Goal: Task Accomplishment & Management: Manage account settings

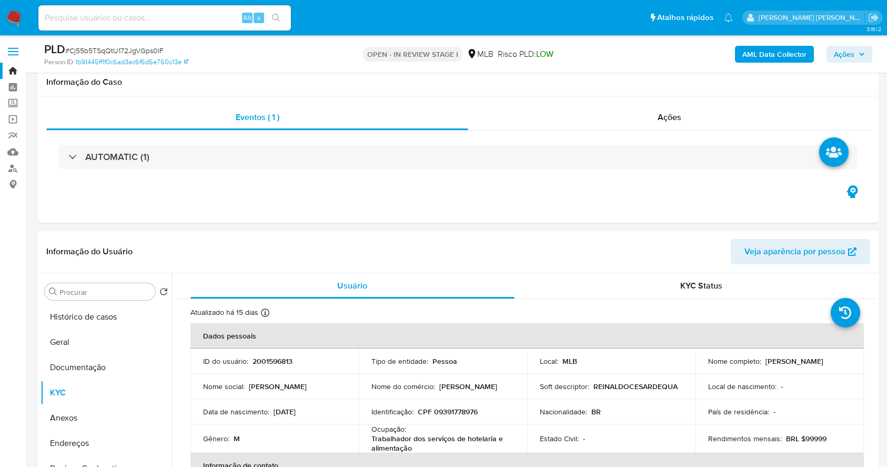
select select "10"
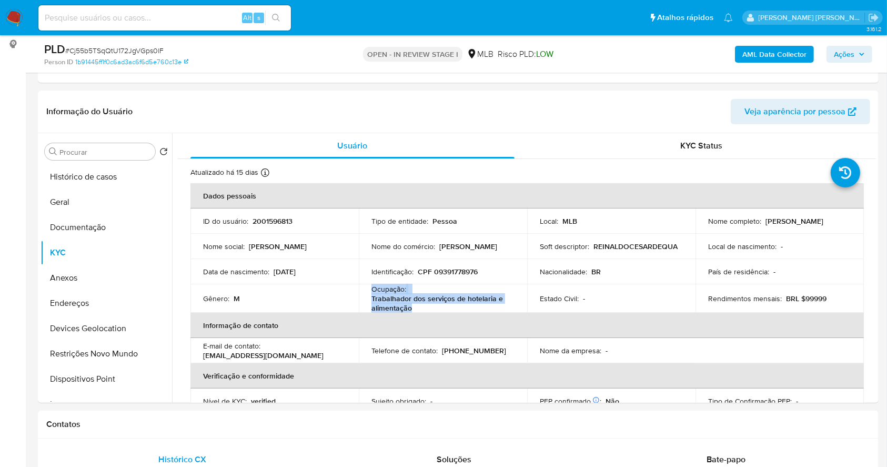
scroll to position [450, 0]
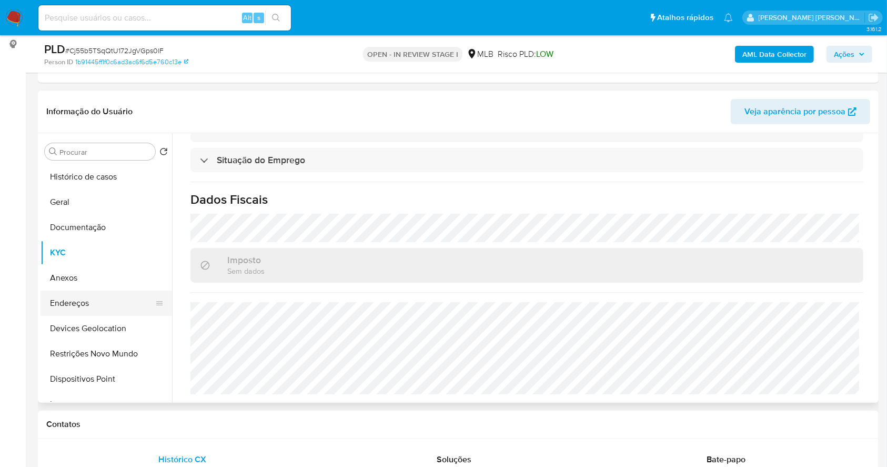
click at [102, 300] on button "Endereços" at bounding box center [102, 302] width 123 height 25
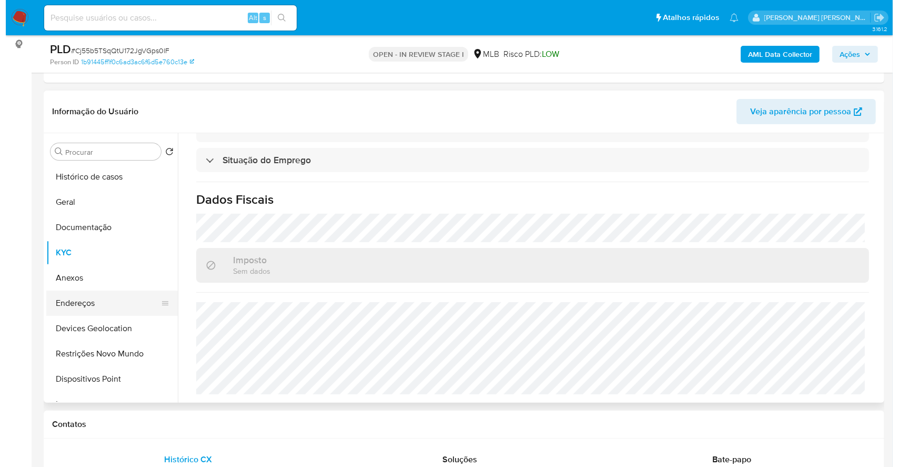
scroll to position [0, 0]
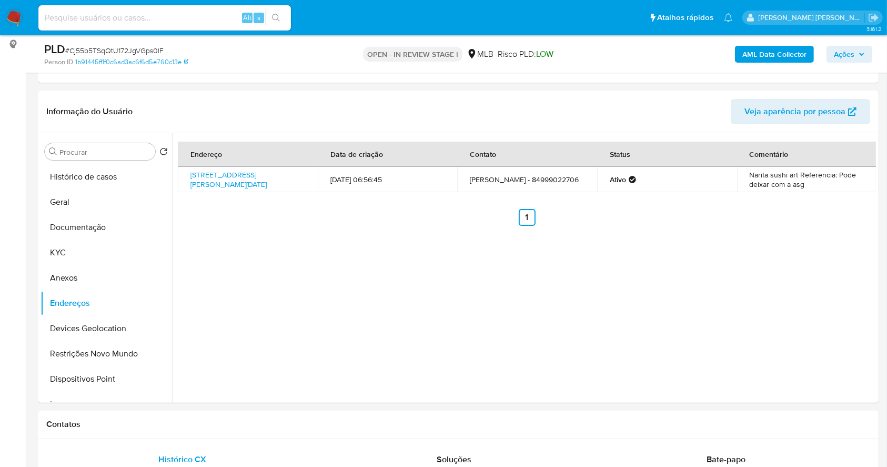
click at [850, 48] on span "Ações" at bounding box center [844, 54] width 21 height 17
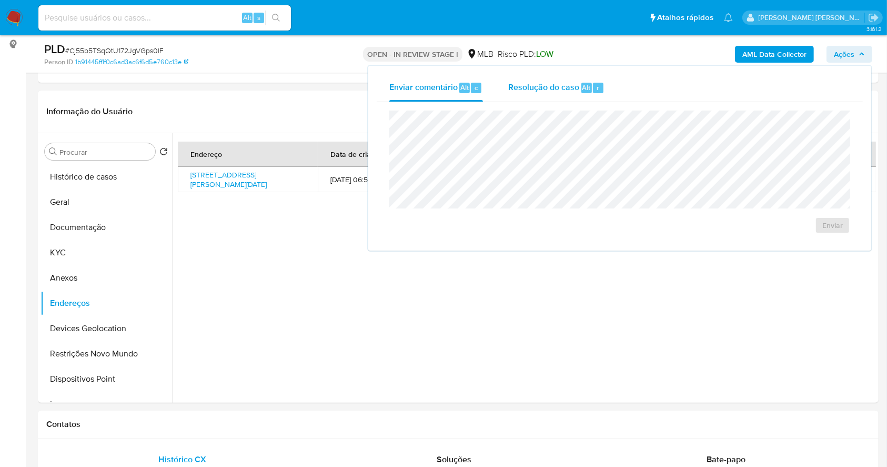
click at [602, 88] on div "Resolução do caso Alt r" at bounding box center [556, 87] width 96 height 27
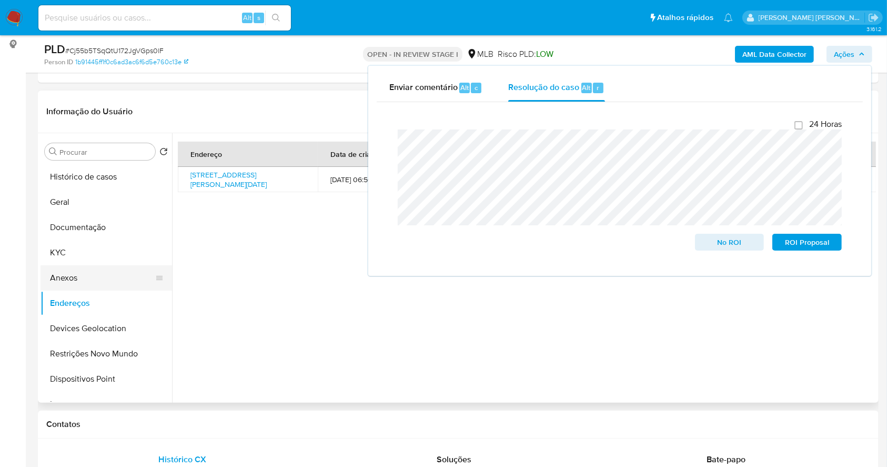
click at [77, 280] on button "Anexos" at bounding box center [102, 277] width 123 height 25
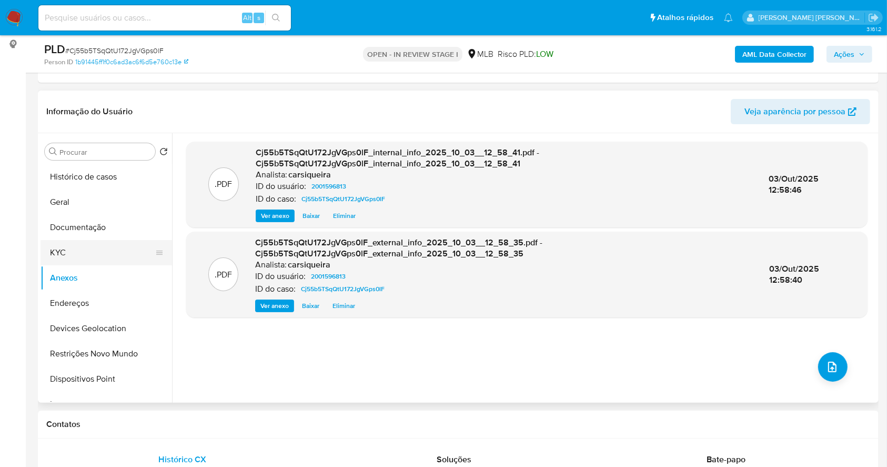
click at [76, 250] on button "KYC" at bounding box center [102, 252] width 123 height 25
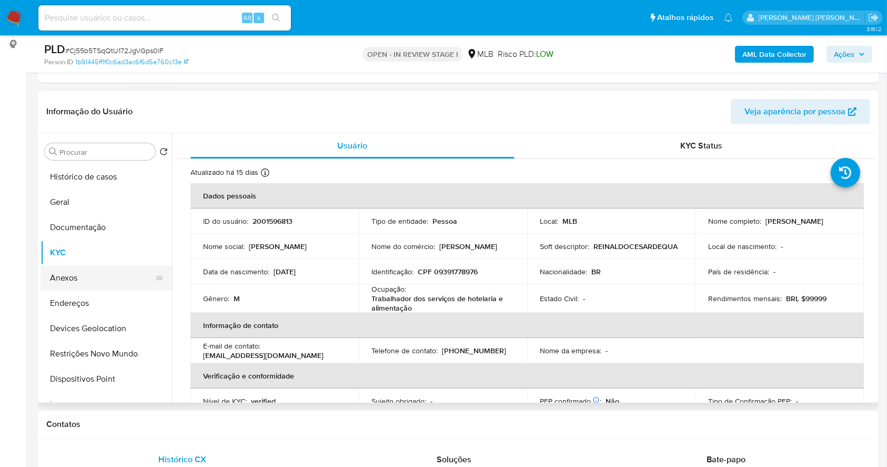
click at [65, 287] on button "Anexos" at bounding box center [102, 277] width 123 height 25
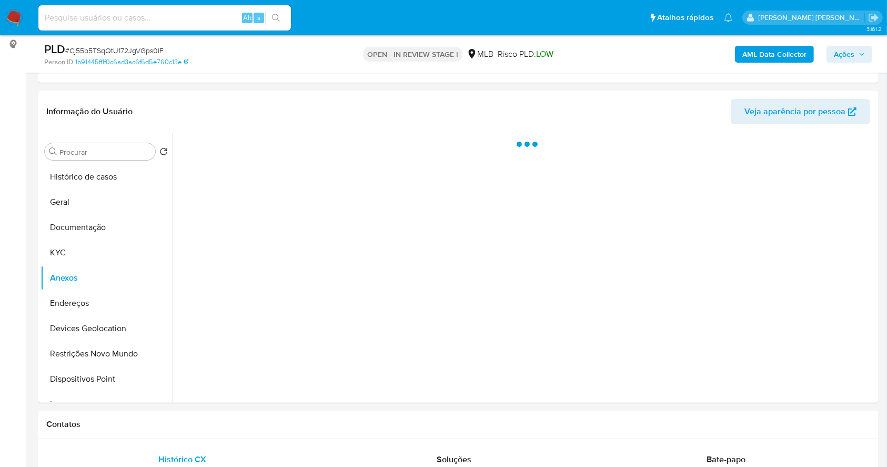
click at [830, 49] on button "Ações" at bounding box center [850, 54] width 46 height 17
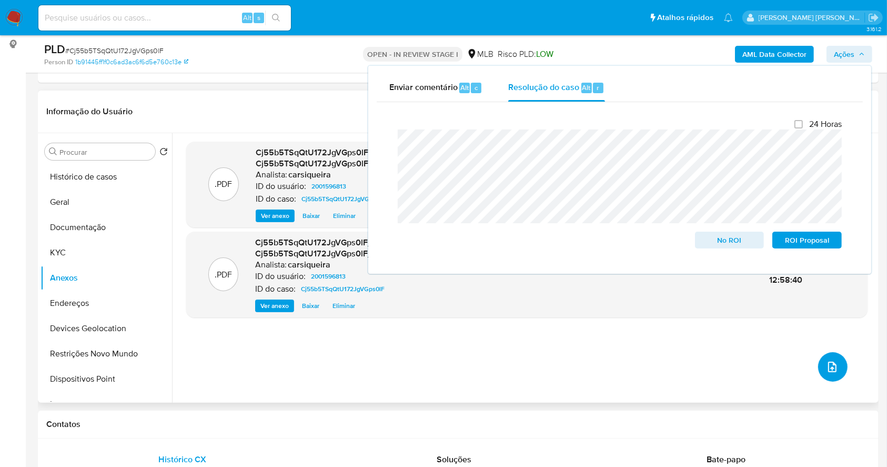
click at [826, 371] on icon "upload-file" at bounding box center [832, 366] width 13 height 13
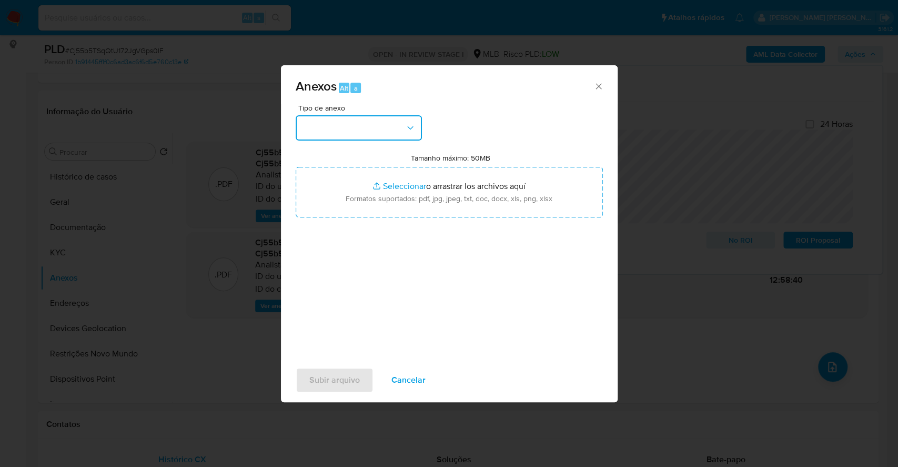
click at [351, 123] on button "button" at bounding box center [359, 127] width 126 height 25
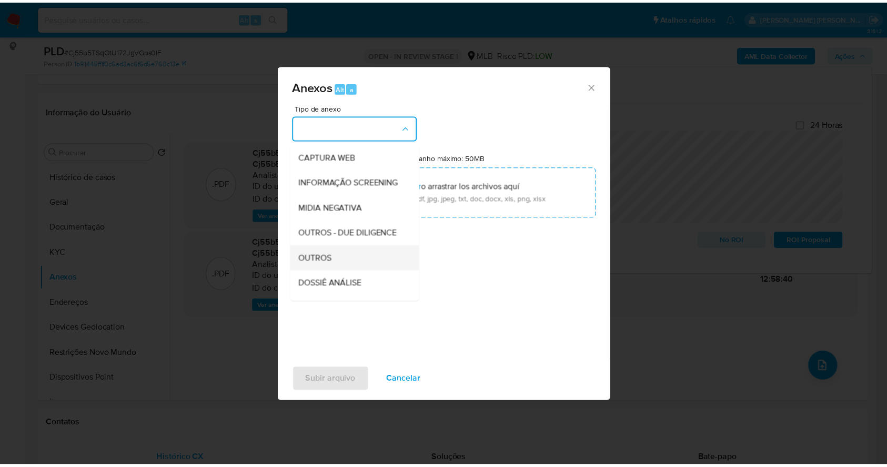
scroll to position [162, 0]
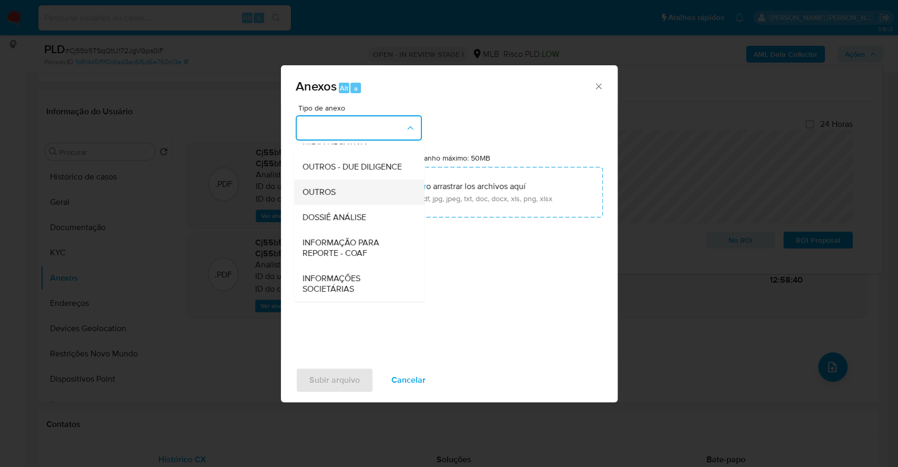
click at [317, 183] on div "OUTROS" at bounding box center [355, 191] width 107 height 25
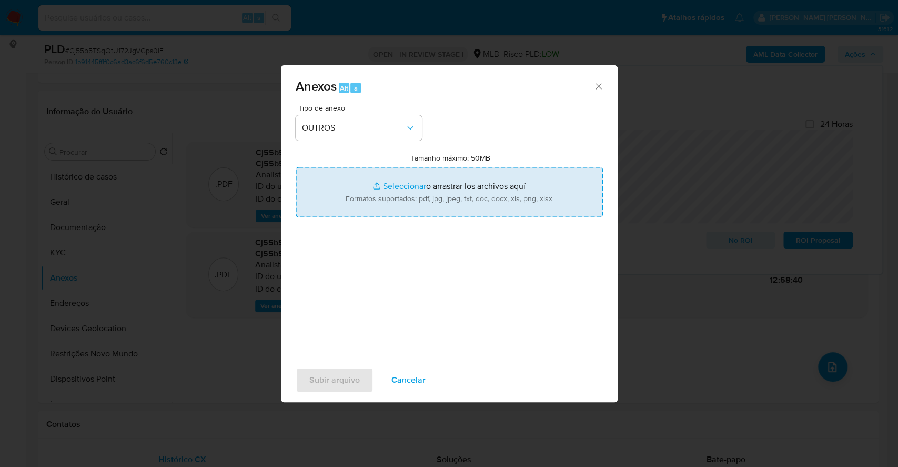
click at [390, 184] on input "Tamanho máximo: 50MB Seleccionar archivos" at bounding box center [449, 192] width 307 height 51
type input "C:\fakepath\Mulan 2001596813_2025_10_03_10_26_15.xlsx"
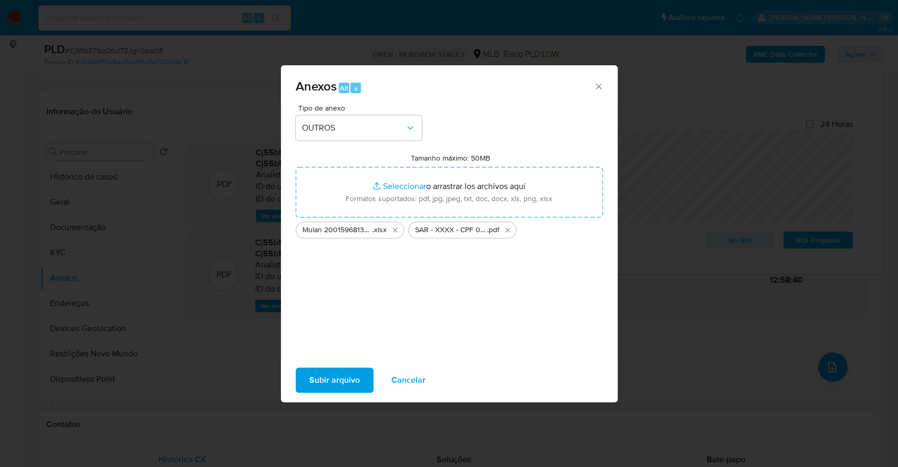
click at [340, 373] on span "Subir arquivo" at bounding box center [334, 379] width 51 height 23
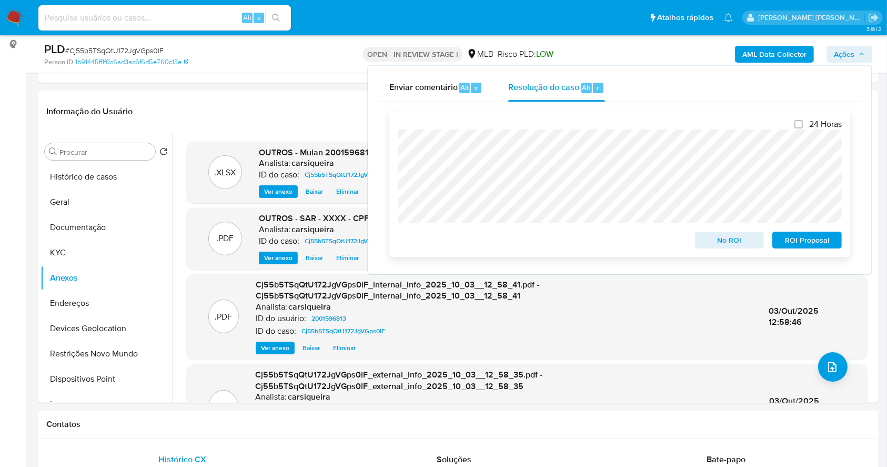
click at [821, 241] on span "ROI Proposal" at bounding box center [807, 240] width 55 height 15
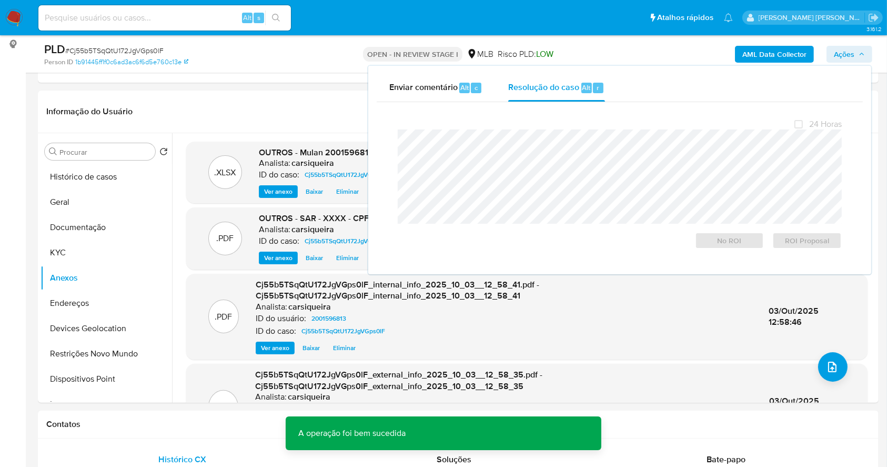
click at [144, 53] on span "# Cj55b5TSqQtU172JgVGps0lF" at bounding box center [114, 50] width 98 height 11
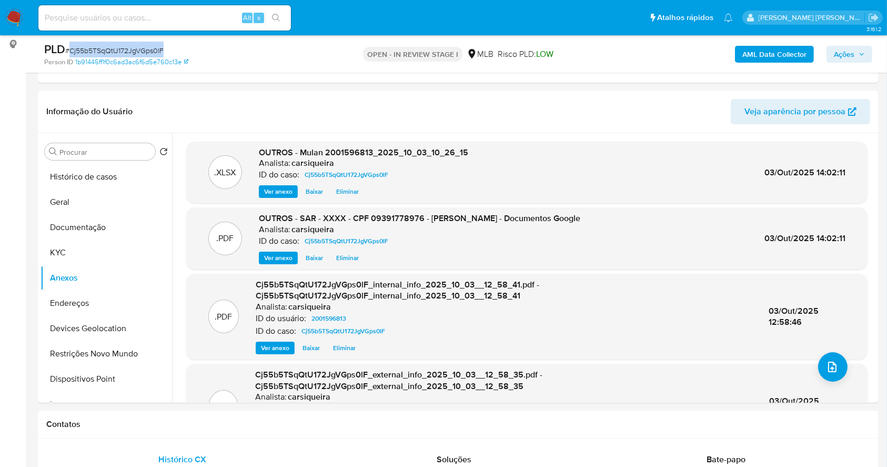
click at [144, 53] on span "# Cj55b5TSqQtU172JgVGps0lF" at bounding box center [114, 50] width 98 height 11
copy span "Cj55b5TSqQtU172JgVGps0lF"
click at [850, 55] on span "Ações" at bounding box center [844, 54] width 21 height 17
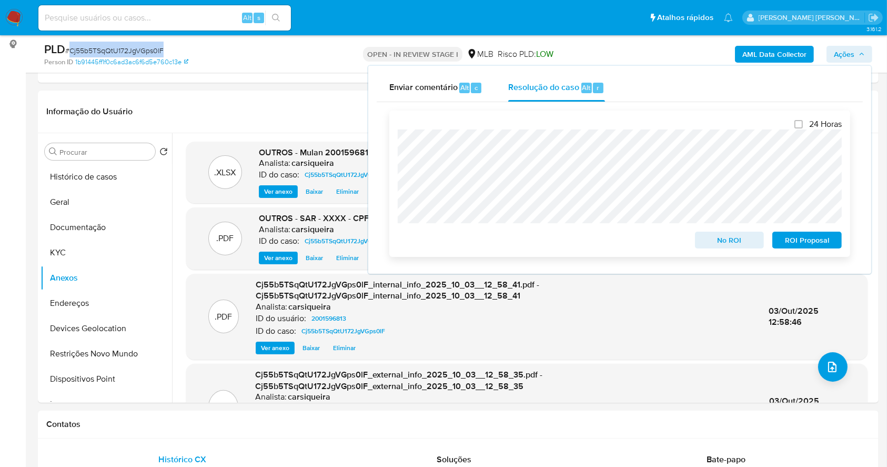
click at [822, 242] on span "ROI Proposal" at bounding box center [807, 240] width 55 height 15
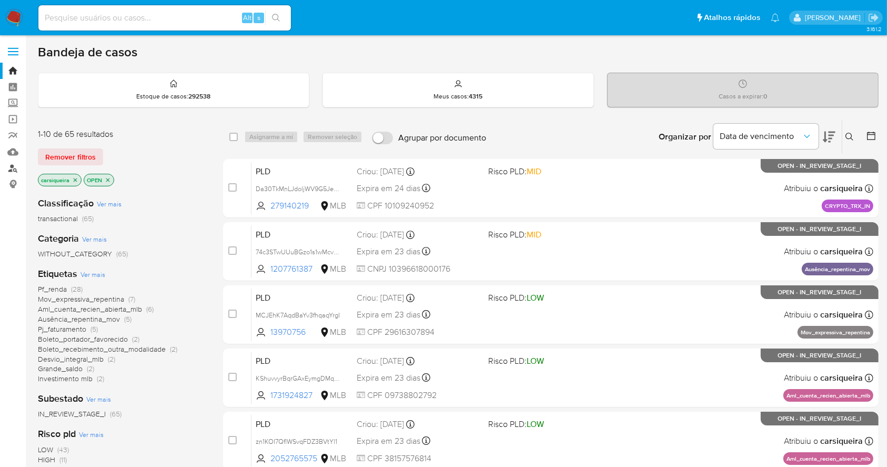
click at [13, 166] on link "Localizador de pessoas" at bounding box center [62, 168] width 125 height 16
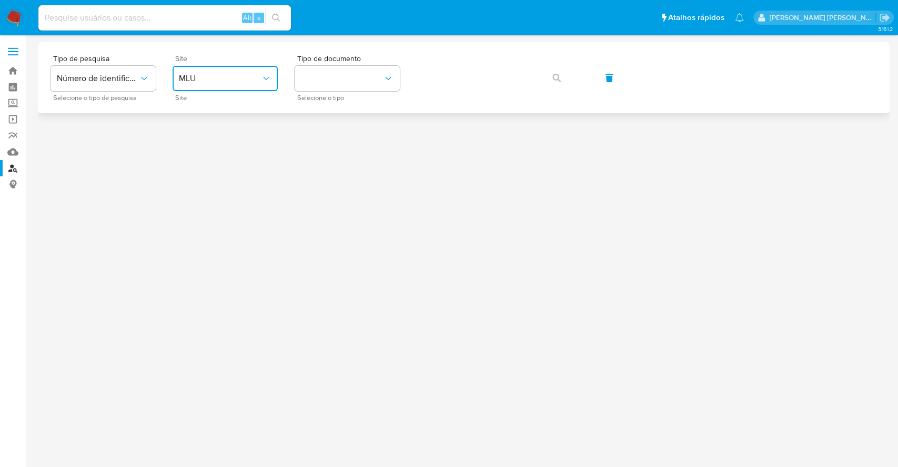
drag, startPoint x: 223, startPoint y: 84, endPoint x: 217, endPoint y: 88, distance: 7.9
click at [220, 88] on button "MLU" at bounding box center [225, 78] width 105 height 25
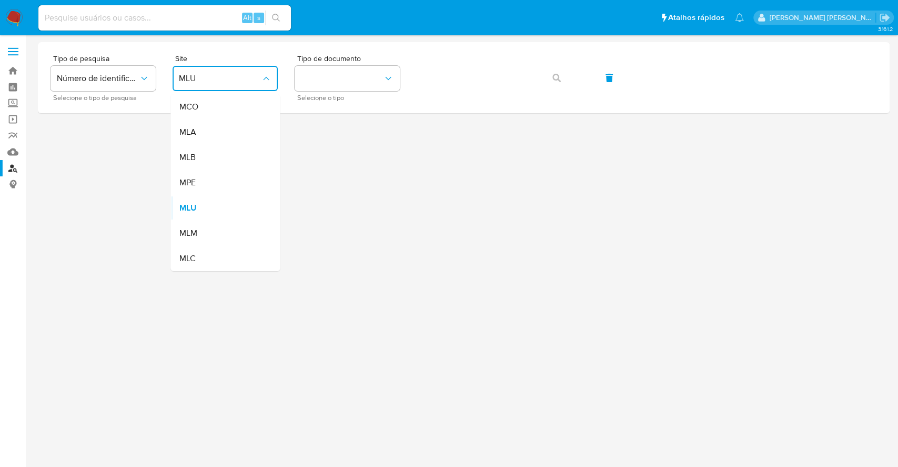
drag, startPoint x: 222, startPoint y: 158, endPoint x: 221, endPoint y: 153, distance: 5.3
click at [221, 154] on div "MLB" at bounding box center [222, 157] width 86 height 25
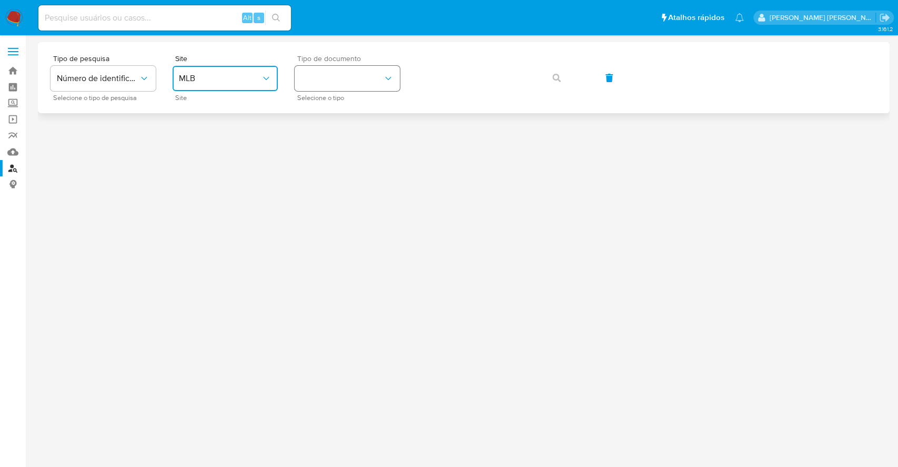
drag, startPoint x: 348, startPoint y: 74, endPoint x: 348, endPoint y: 89, distance: 15.8
click at [348, 74] on button "identificationType" at bounding box center [347, 78] width 105 height 25
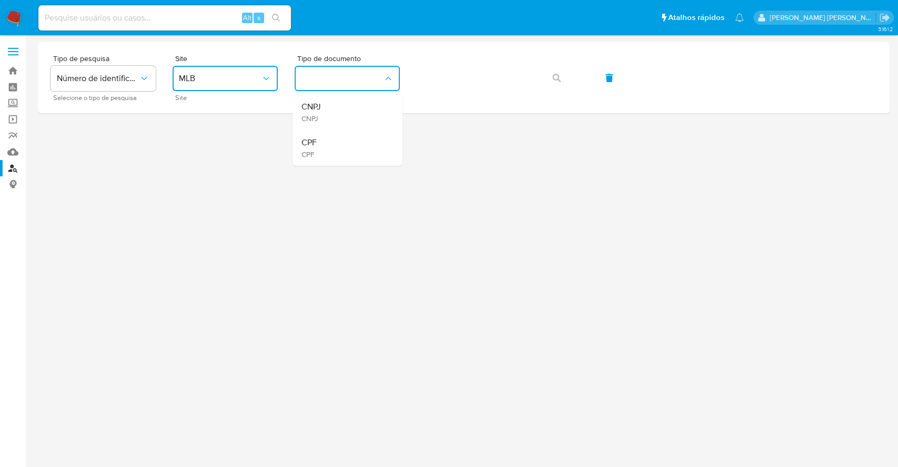
click at [354, 153] on div "CPF CPF" at bounding box center [344, 148] width 86 height 36
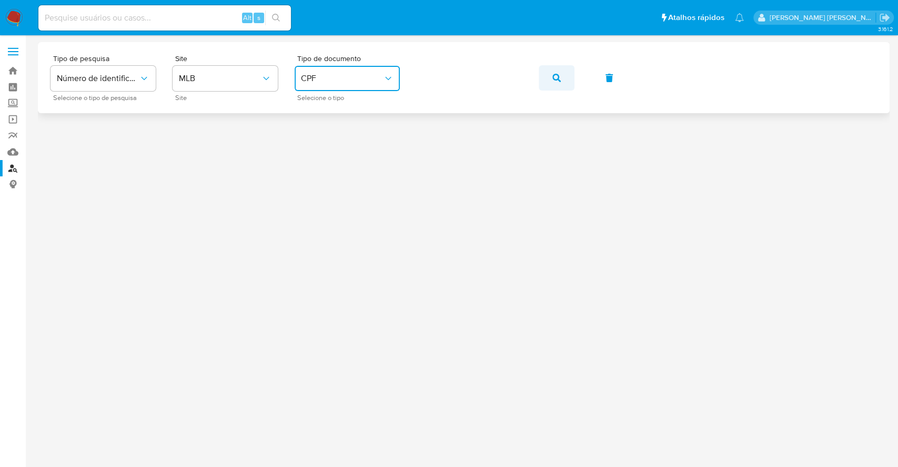
click at [551, 86] on button "button" at bounding box center [557, 77] width 36 height 25
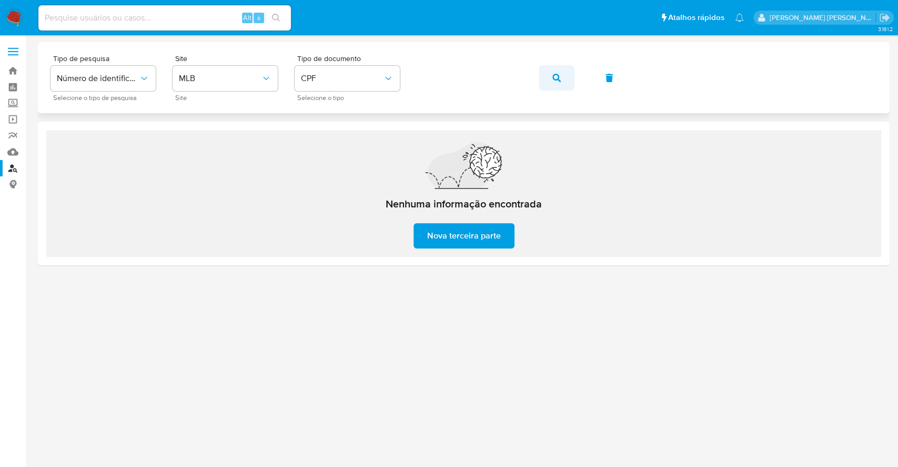
click at [568, 73] on button "button" at bounding box center [557, 77] width 36 height 25
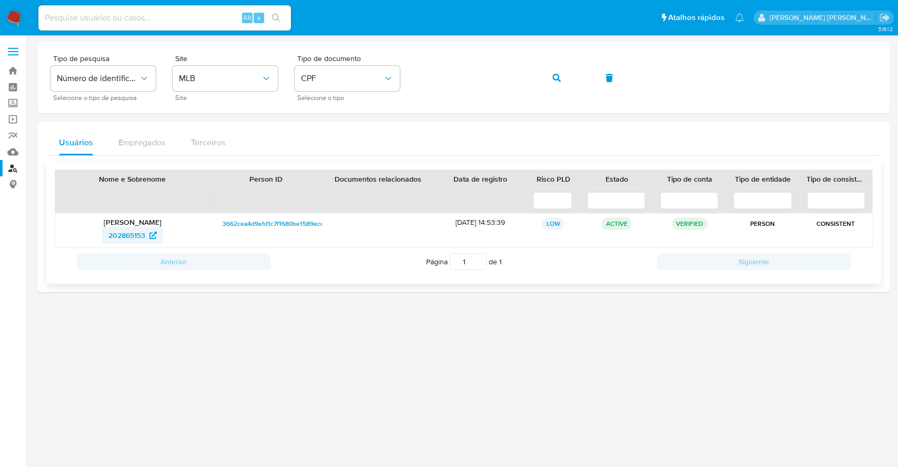
click at [142, 238] on span "202865153" at bounding box center [126, 235] width 37 height 17
click at [555, 72] on span "button" at bounding box center [556, 77] width 8 height 23
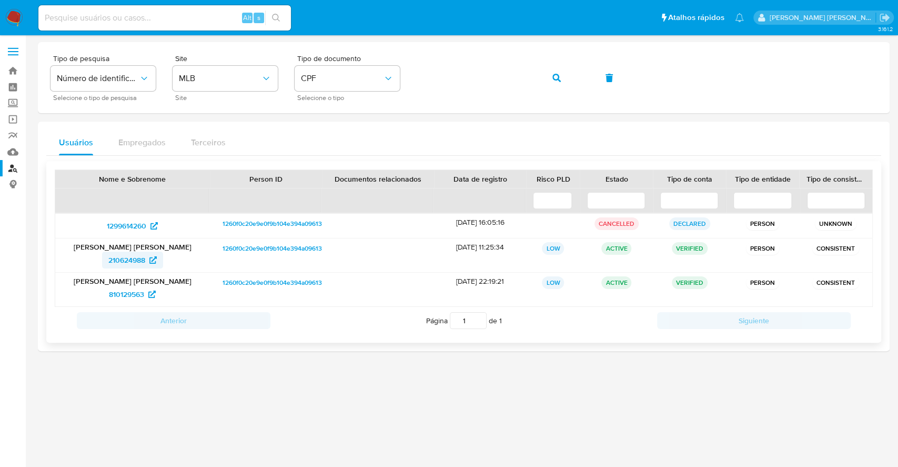
click at [130, 257] on span "210624988" at bounding box center [126, 260] width 37 height 17
click at [139, 297] on span "810129563" at bounding box center [126, 294] width 35 height 17
click at [369, 81] on span "CPF" at bounding box center [342, 78] width 82 height 11
click at [329, 101] on div "CNPJ CNPJ" at bounding box center [344, 112] width 86 height 36
click at [559, 80] on icon "button" at bounding box center [556, 78] width 8 height 8
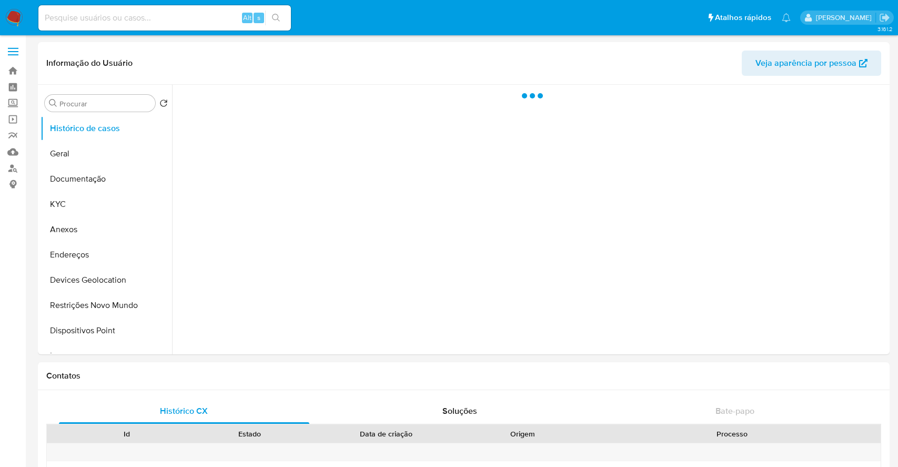
select select "10"
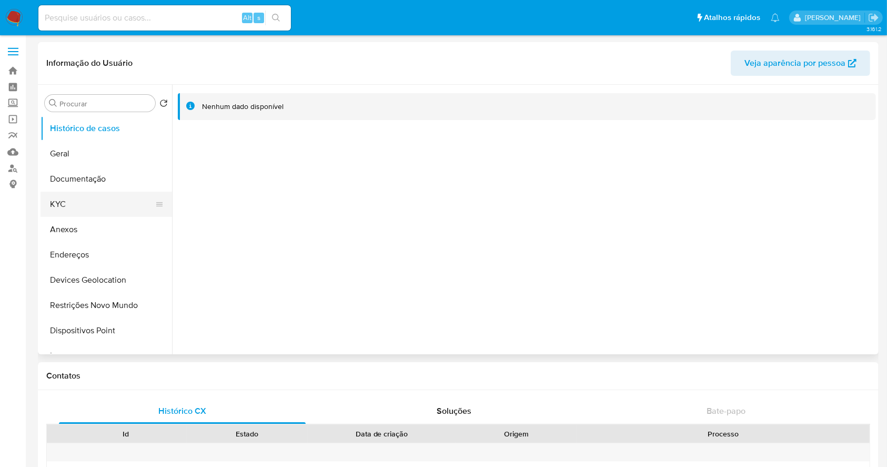
click at [105, 202] on button "KYC" at bounding box center [102, 204] width 123 height 25
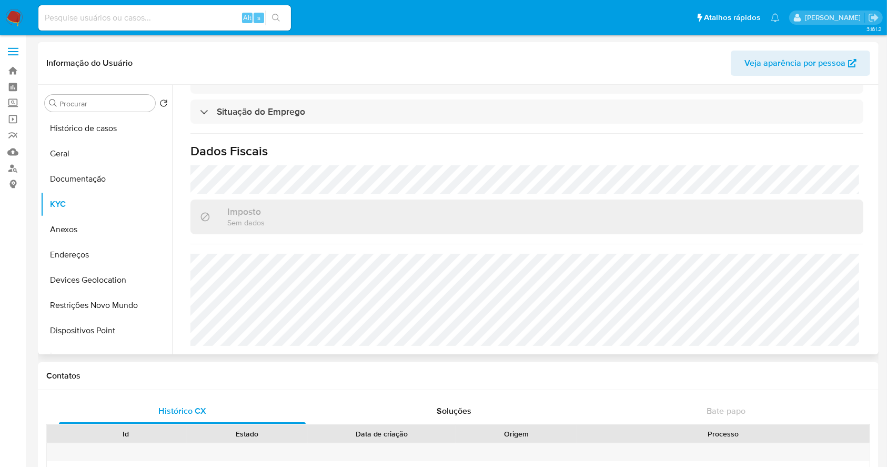
scroll to position [470, 0]
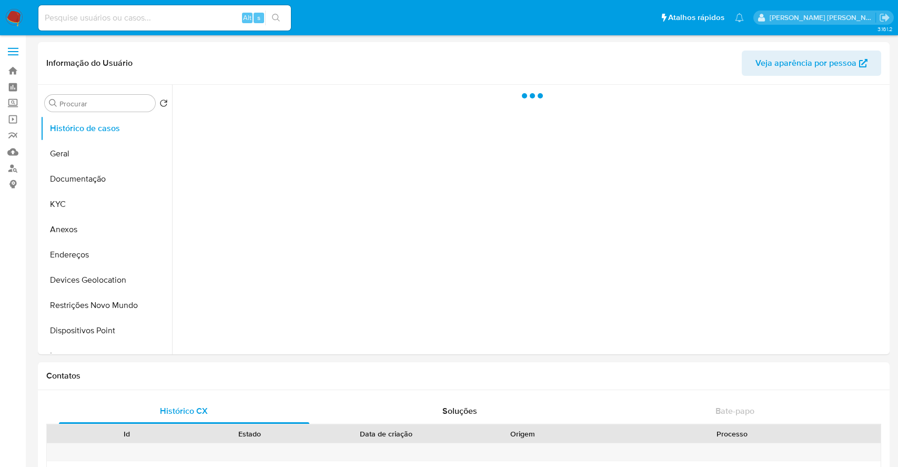
select select "10"
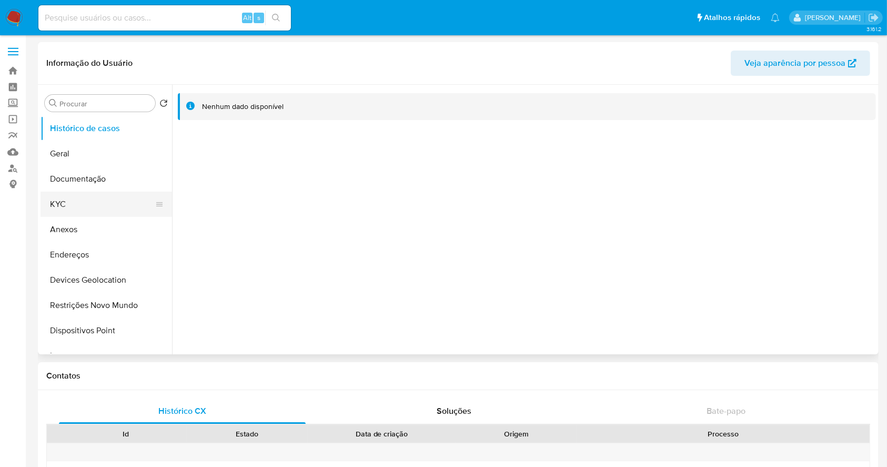
click at [68, 202] on button "KYC" at bounding box center [102, 204] width 123 height 25
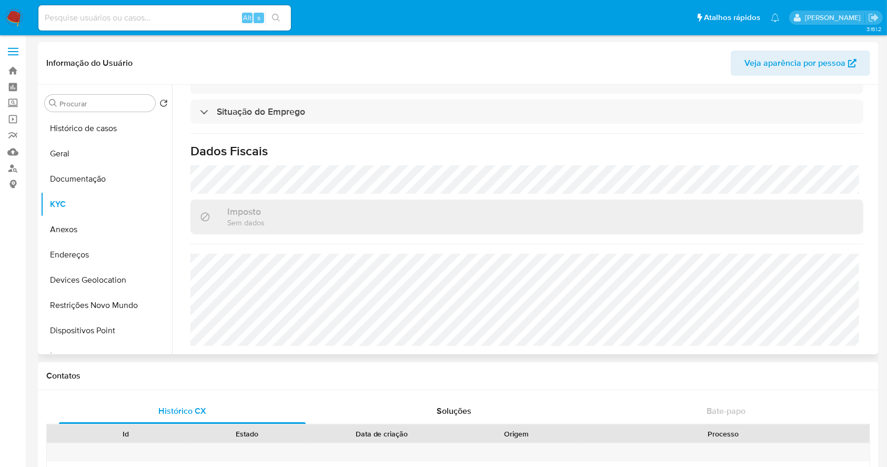
scroll to position [461, 0]
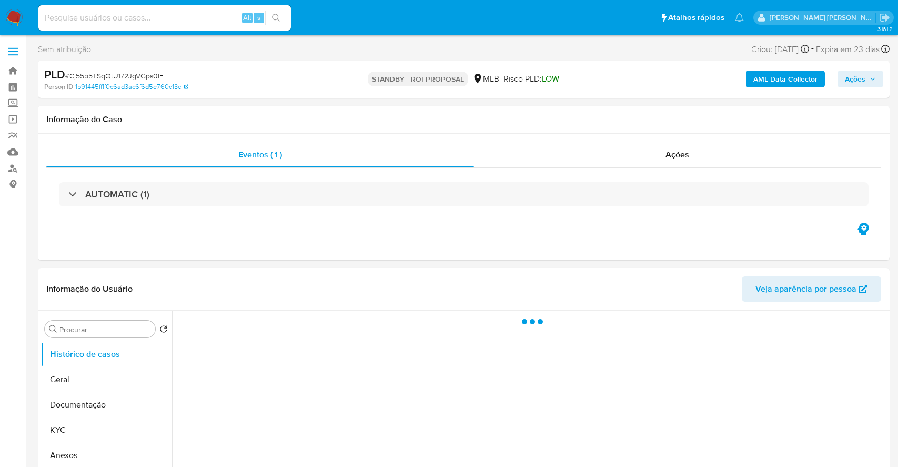
select select "10"
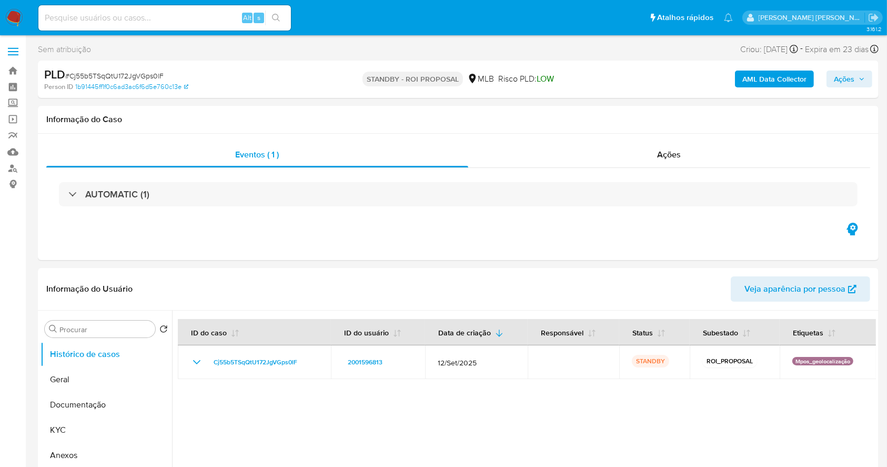
click at [15, 15] on img at bounding box center [14, 18] width 18 height 18
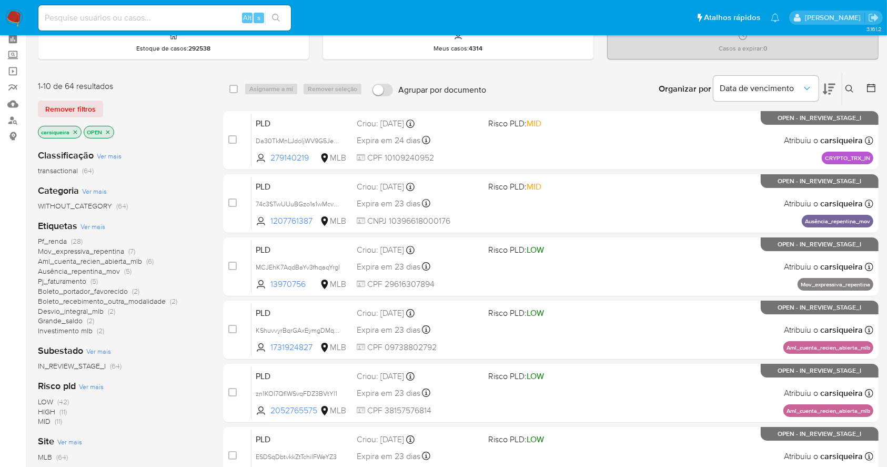
scroll to position [70, 0]
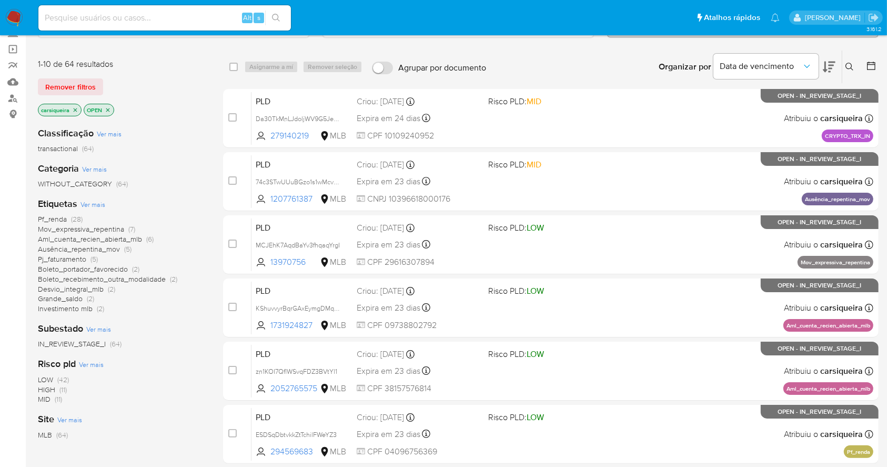
click at [72, 108] on icon "close-filter" at bounding box center [75, 110] width 6 height 6
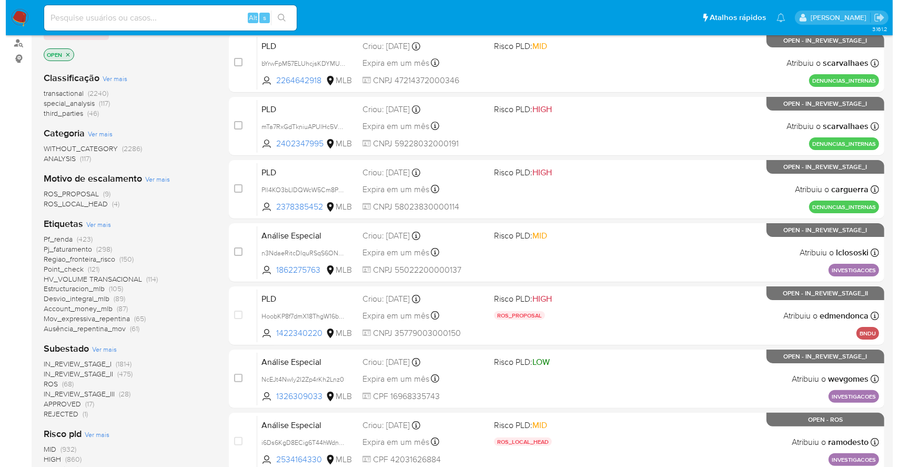
scroll to position [280, 0]
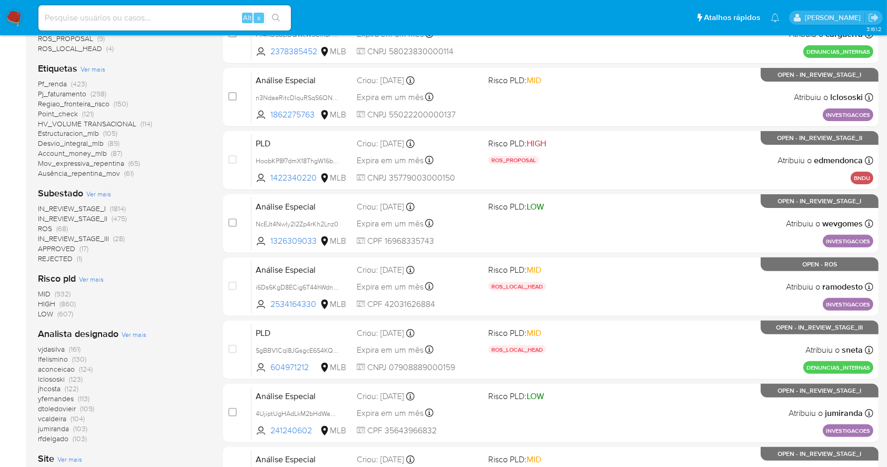
click at [133, 331] on span "Ver mais" at bounding box center [134, 333] width 25 height 9
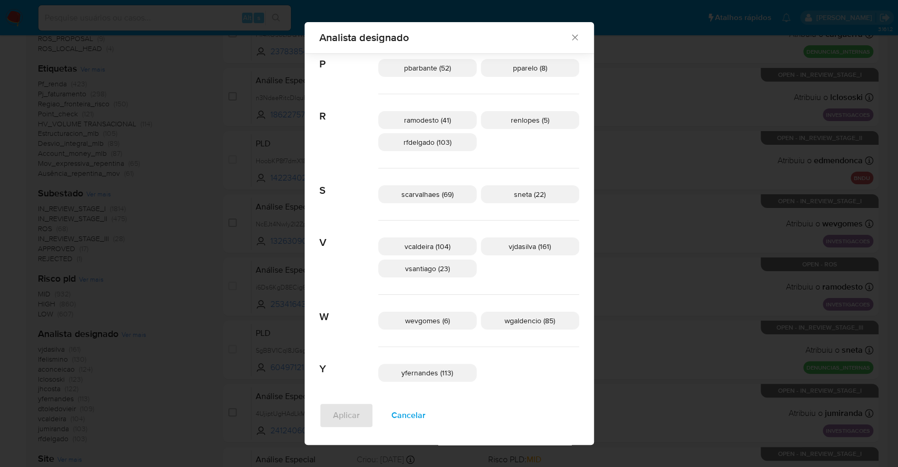
scroll to position [588, 0]
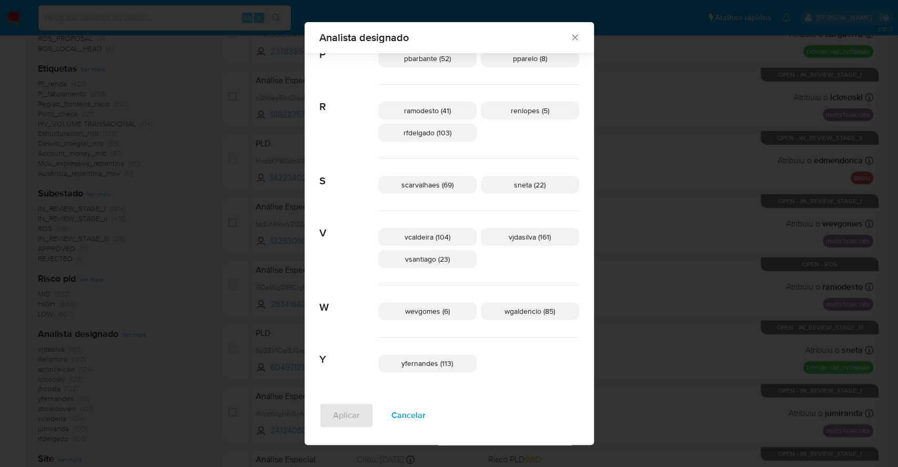
click at [426, 420] on span "Cancelar" at bounding box center [408, 415] width 34 height 23
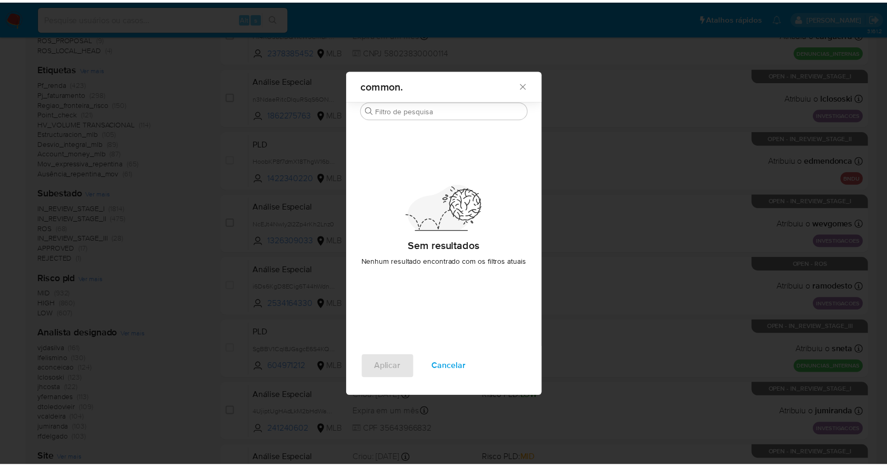
scroll to position [0, 0]
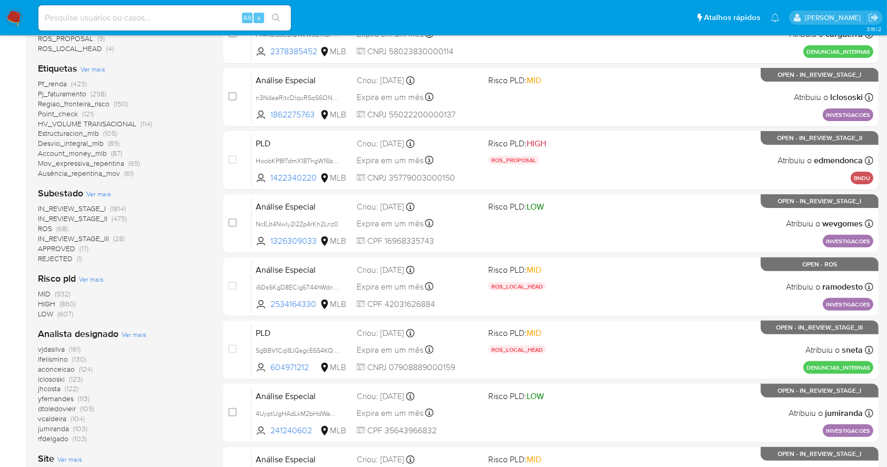
click at [12, 9] on img at bounding box center [14, 18] width 18 height 18
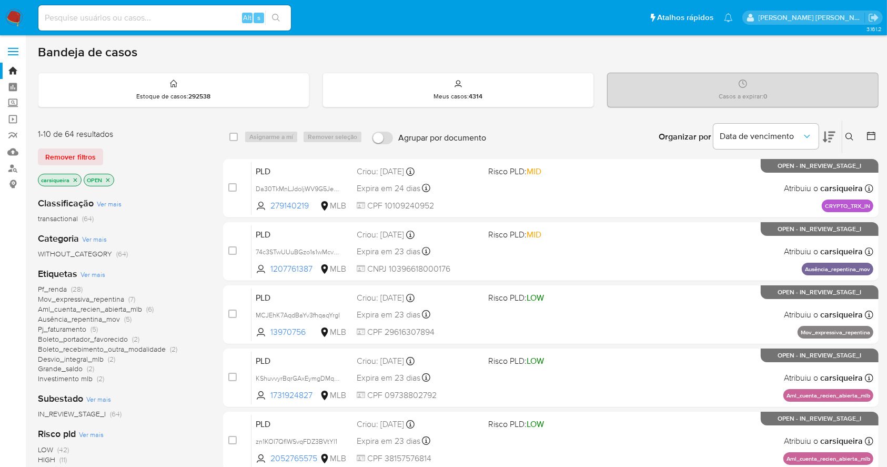
click at [186, 20] on input at bounding box center [164, 18] width 253 height 14
paste input "WW0foI77o8YjY0tkHDdmFaMZ"
click at [288, 21] on input "WW0foI77o8YjY0tkHDdmFaMZ" at bounding box center [164, 18] width 253 height 14
type input "WW0foI77o8YjY0tkHDdmFaMZ"
click at [282, 19] on button "search-icon" at bounding box center [276, 18] width 22 height 15
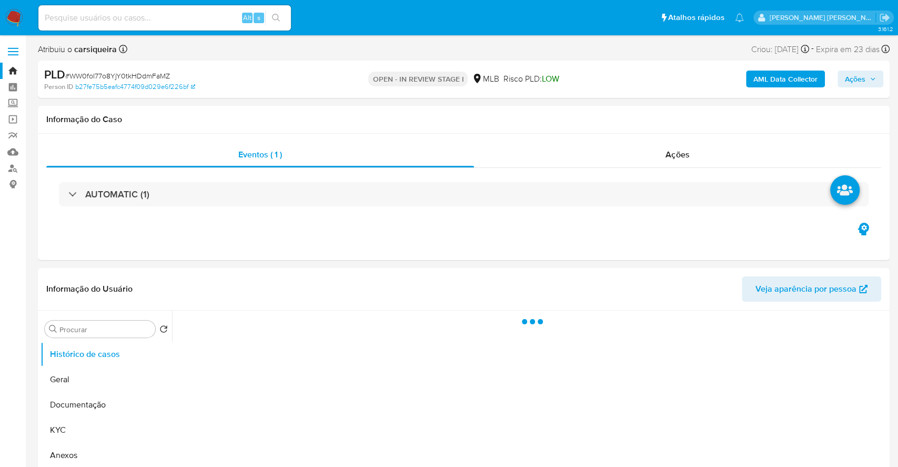
select select "10"
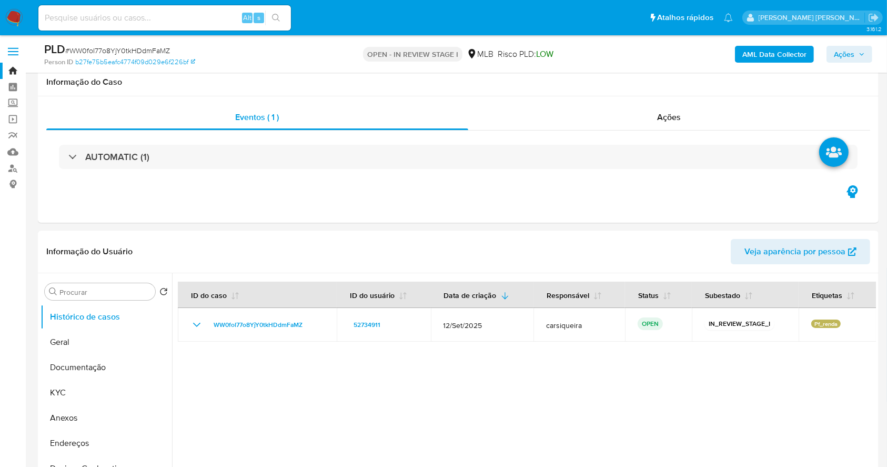
scroll to position [140, 0]
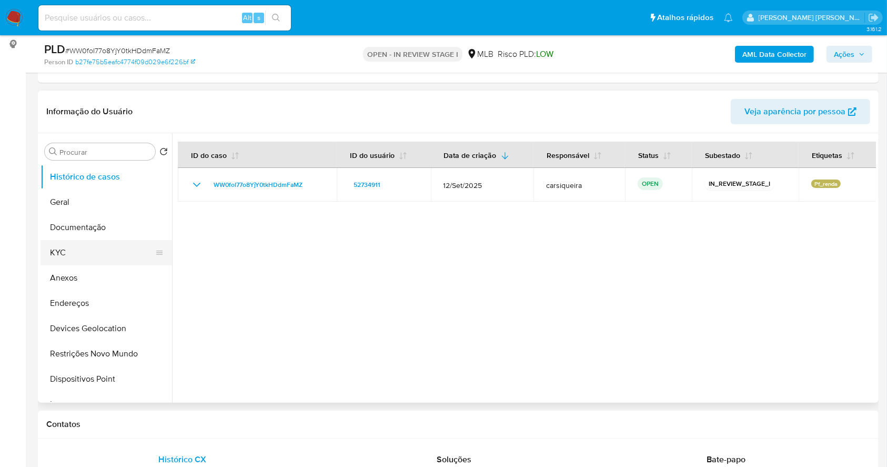
click at [42, 253] on button "KYC" at bounding box center [102, 252] width 123 height 25
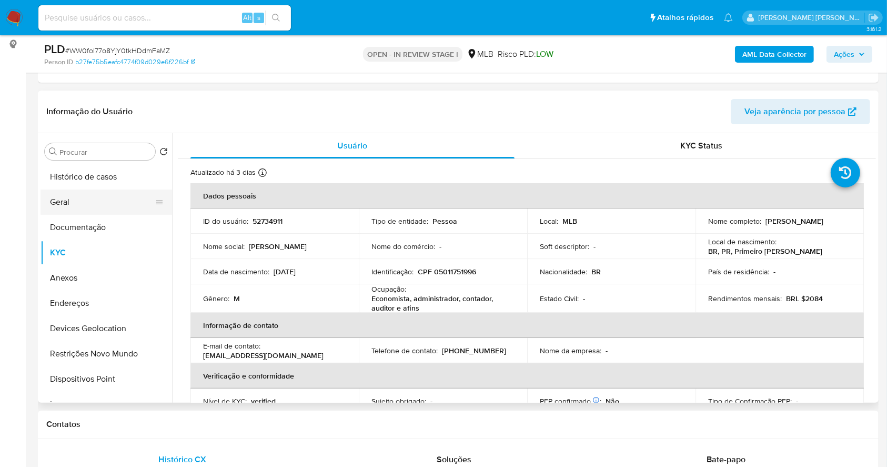
click at [71, 197] on button "Geral" at bounding box center [102, 201] width 123 height 25
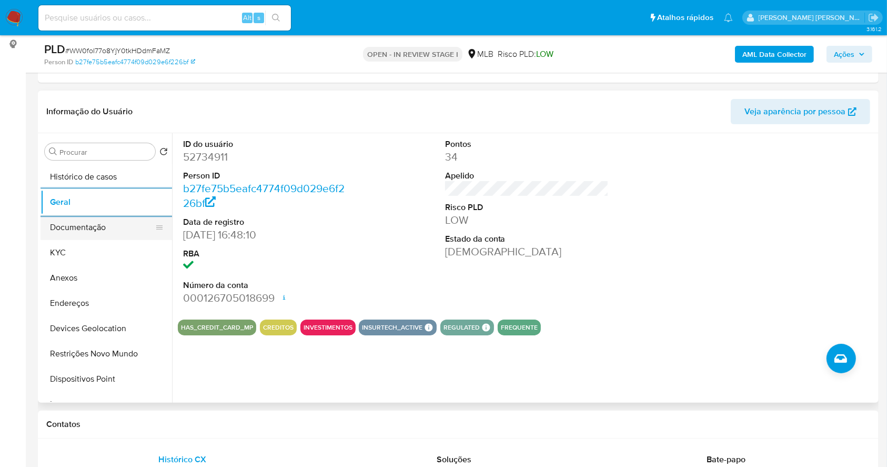
click at [105, 223] on button "Documentação" at bounding box center [102, 227] width 123 height 25
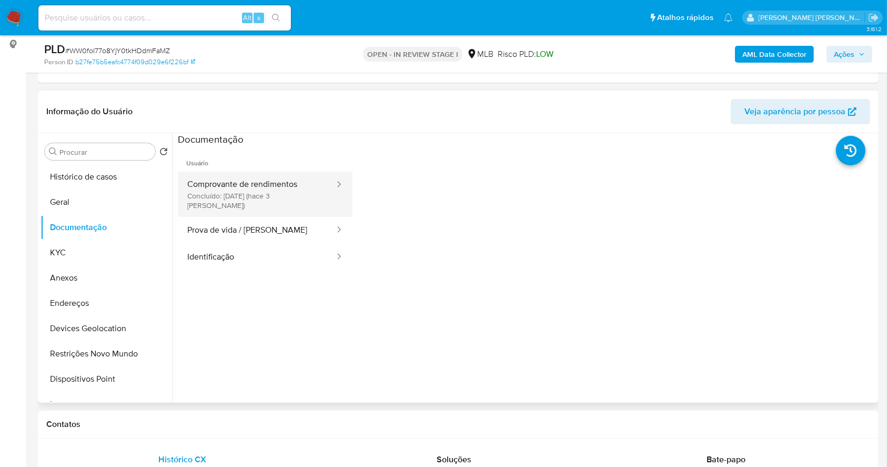
click at [259, 188] on button "Comprovante de rendimentos Concluído: 30/09/2025 (hace 3 días)" at bounding box center [257, 194] width 158 height 45
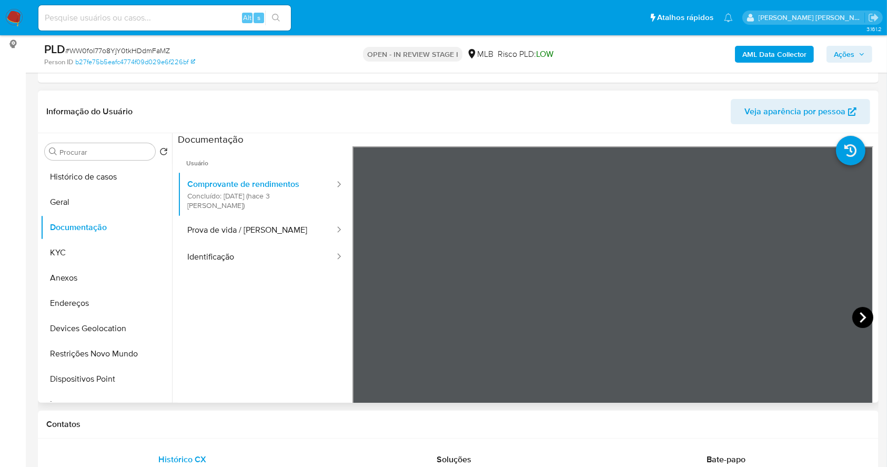
click at [852, 314] on icon at bounding box center [862, 317] width 21 height 21
click at [97, 283] on button "Anexos" at bounding box center [102, 277] width 123 height 25
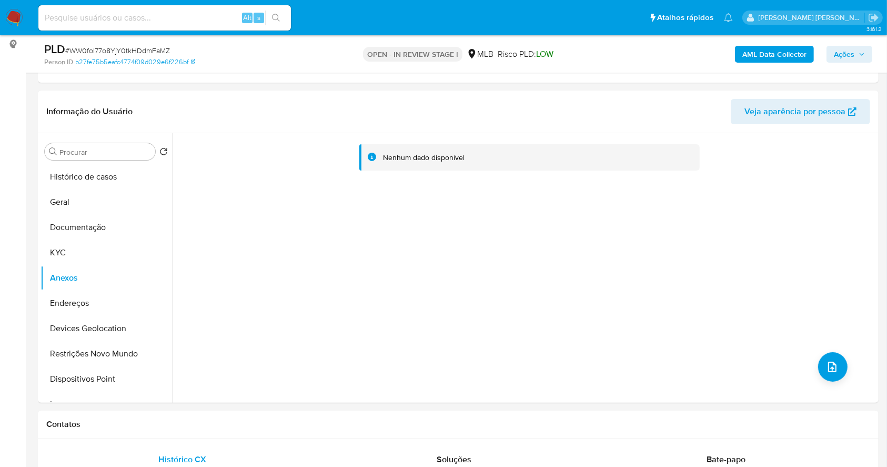
click at [771, 62] on b "AML Data Collector" at bounding box center [774, 54] width 64 height 17
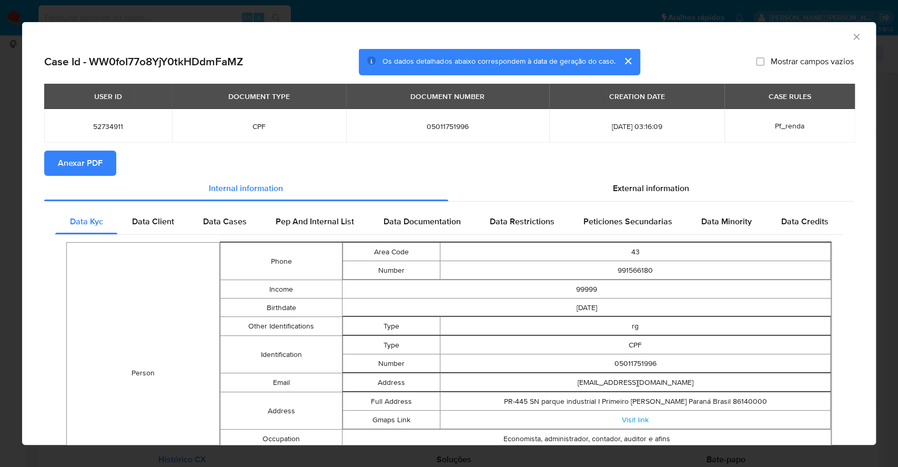
click at [77, 159] on span "Anexar PDF" at bounding box center [80, 163] width 45 height 23
click at [0, 236] on div "AML Data Collector Case Id - WW0foI77o8YjY0tkHDdmFaMZ Os dados detalhados abaix…" at bounding box center [449, 233] width 898 height 467
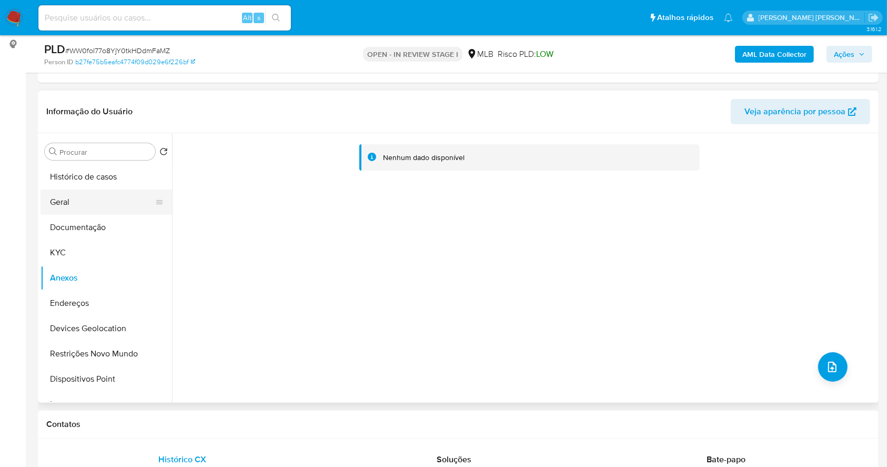
click at [78, 198] on button "Geral" at bounding box center [102, 201] width 123 height 25
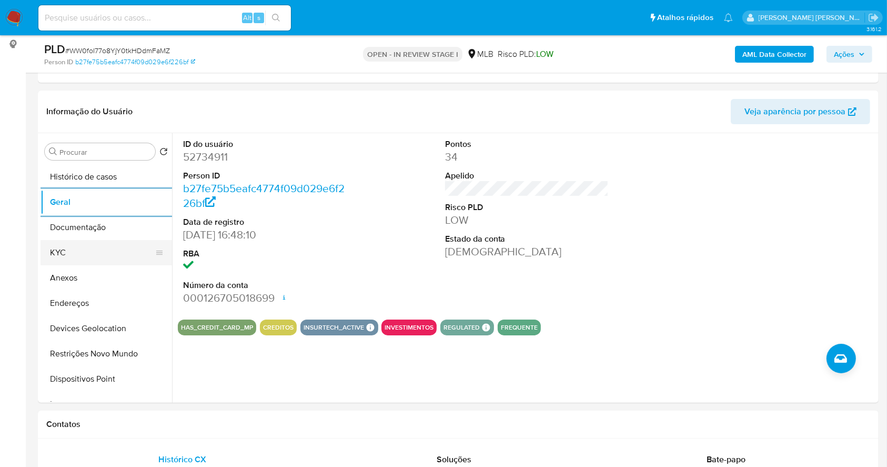
click at [80, 254] on button "KYC" at bounding box center [102, 252] width 123 height 25
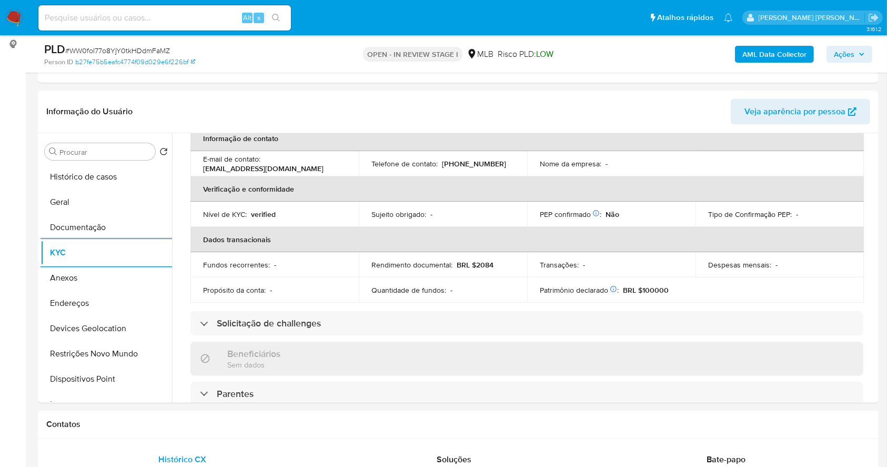
scroll to position [450, 0]
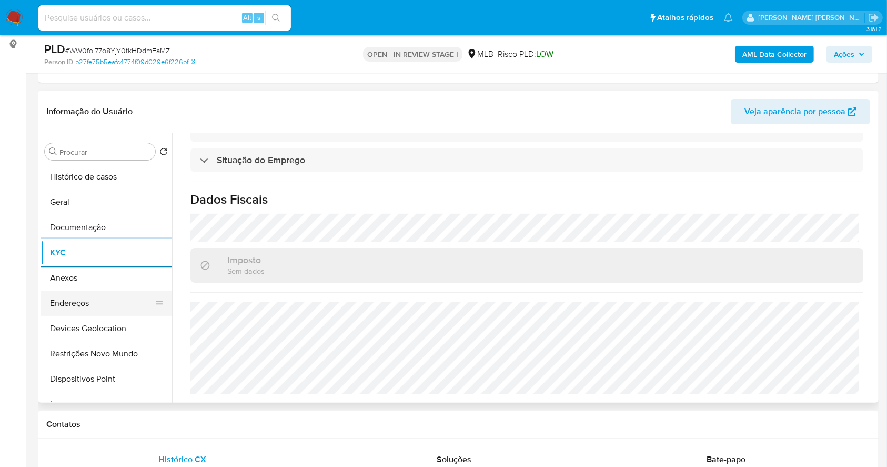
click at [96, 297] on button "Endereços" at bounding box center [102, 302] width 123 height 25
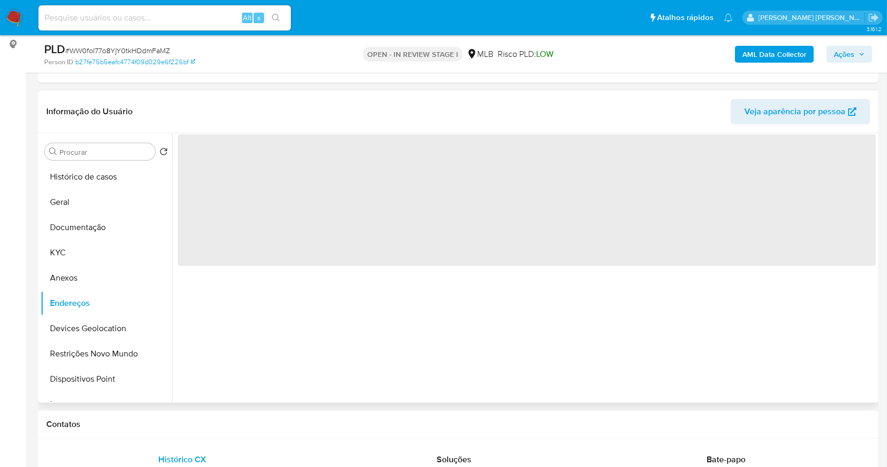
scroll to position [0, 0]
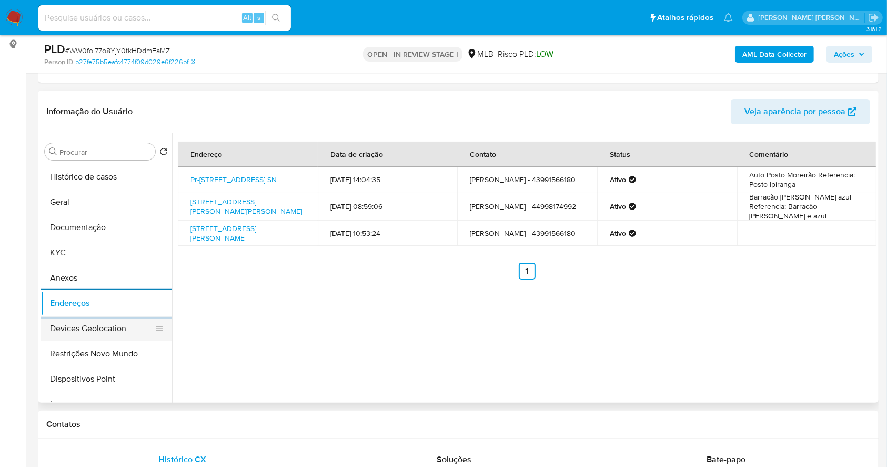
click at [110, 338] on button "Devices Geolocation" at bounding box center [102, 328] width 123 height 25
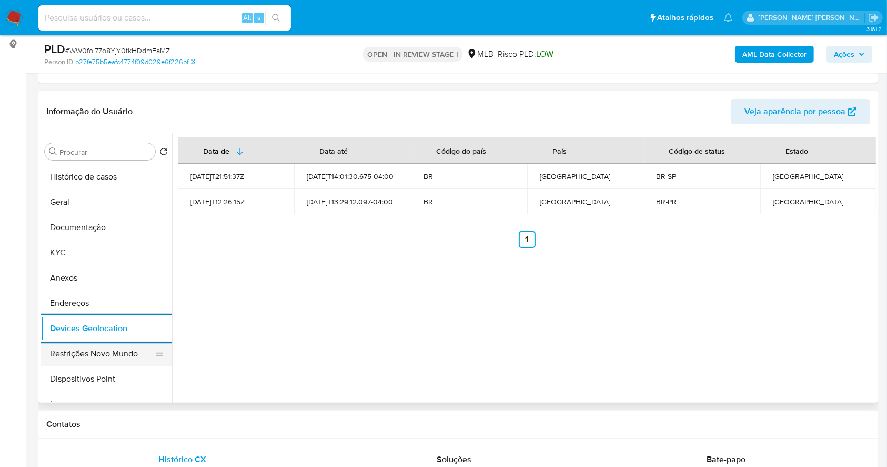
click at [87, 351] on button "Restrições Novo Mundo" at bounding box center [102, 353] width 123 height 25
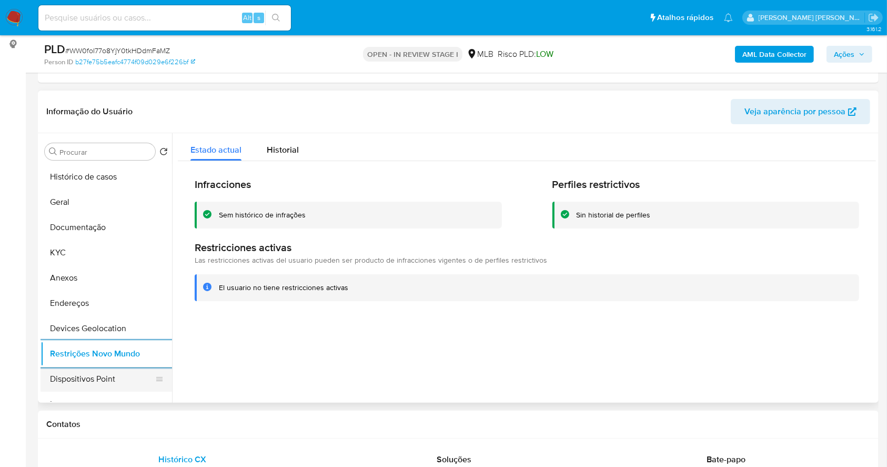
click at [129, 371] on button "Dispositivos Point" at bounding box center [102, 378] width 123 height 25
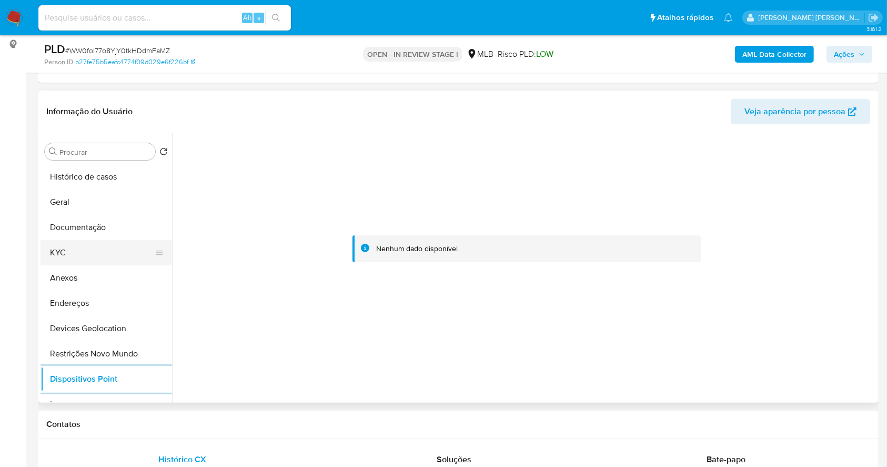
click at [94, 245] on button "KYC" at bounding box center [102, 252] width 123 height 25
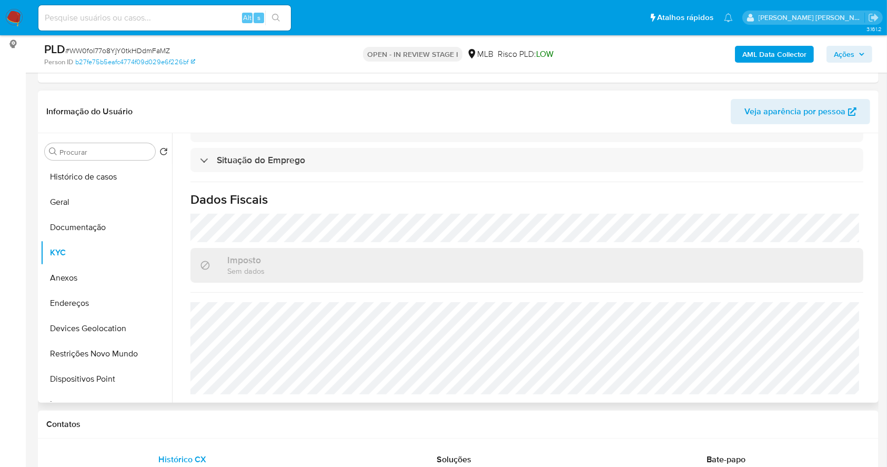
scroll to position [29, 0]
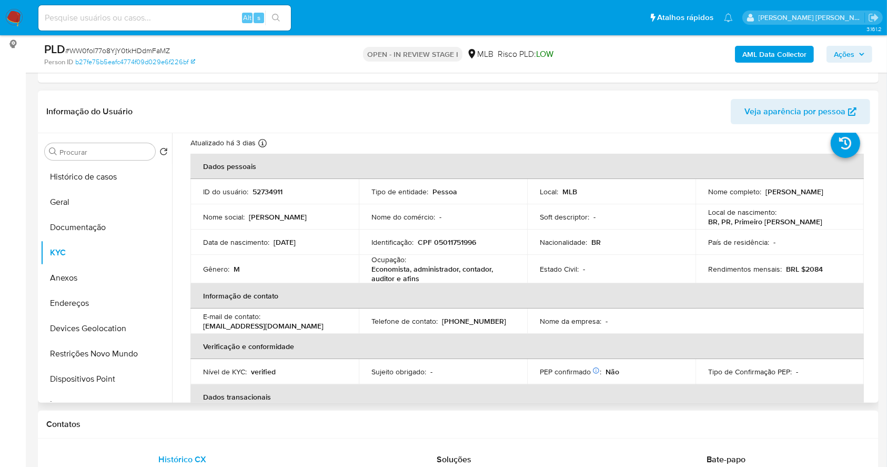
click at [463, 243] on p "CPF 05011751996" at bounding box center [447, 241] width 58 height 9
copy p "05011751996"
click at [468, 234] on td "Identificação : CPF 05011751996" at bounding box center [443, 241] width 168 height 25
click at [460, 238] on p "CPF 05011751996" at bounding box center [447, 241] width 58 height 9
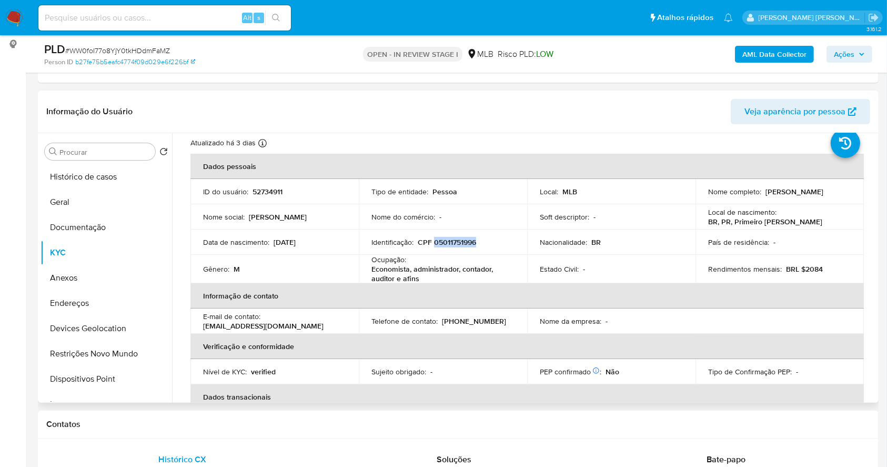
click at [460, 238] on p "CPF 05011751996" at bounding box center [447, 241] width 58 height 9
copy p "05011751996"
click at [70, 177] on button "Histórico de casos" at bounding box center [102, 176] width 123 height 25
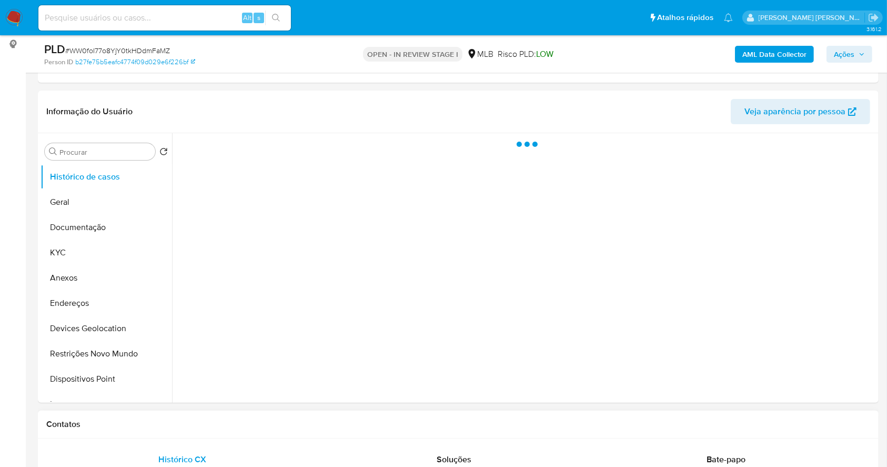
scroll to position [0, 0]
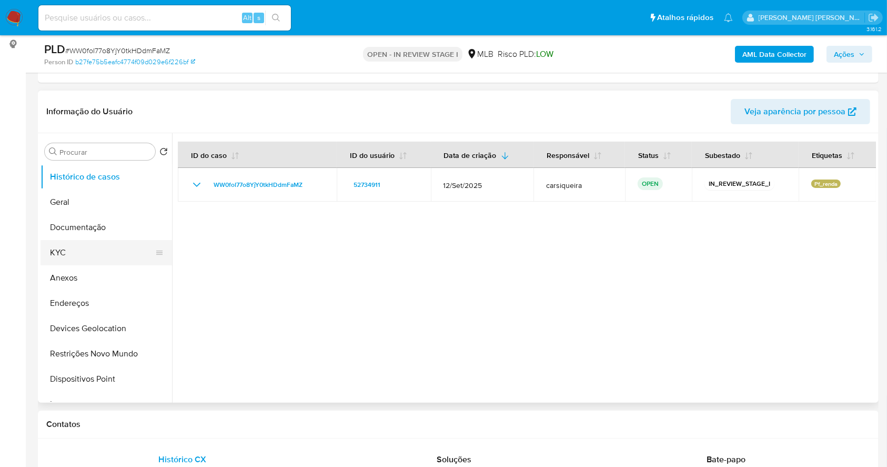
click at [88, 244] on button "KYC" at bounding box center [102, 252] width 123 height 25
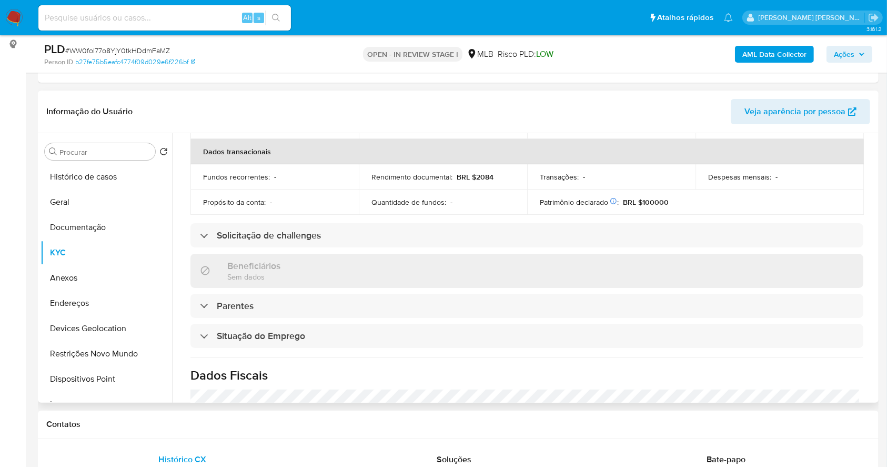
scroll to position [450, 0]
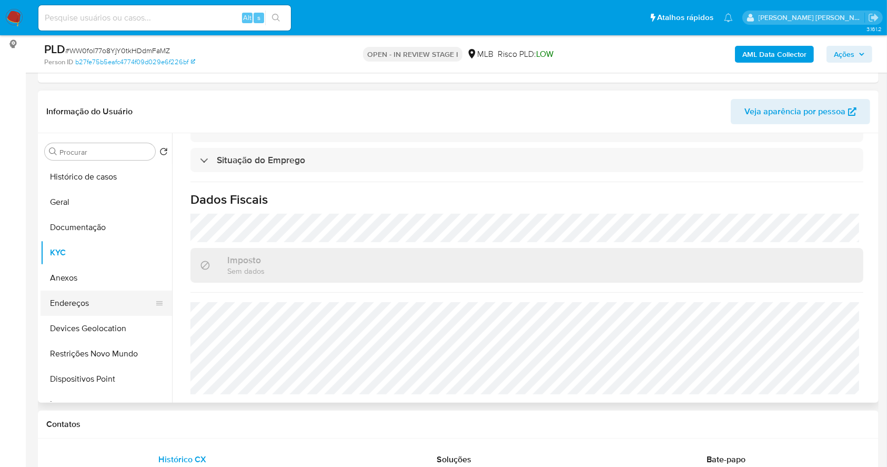
click at [100, 305] on button "Endereços" at bounding box center [102, 302] width 123 height 25
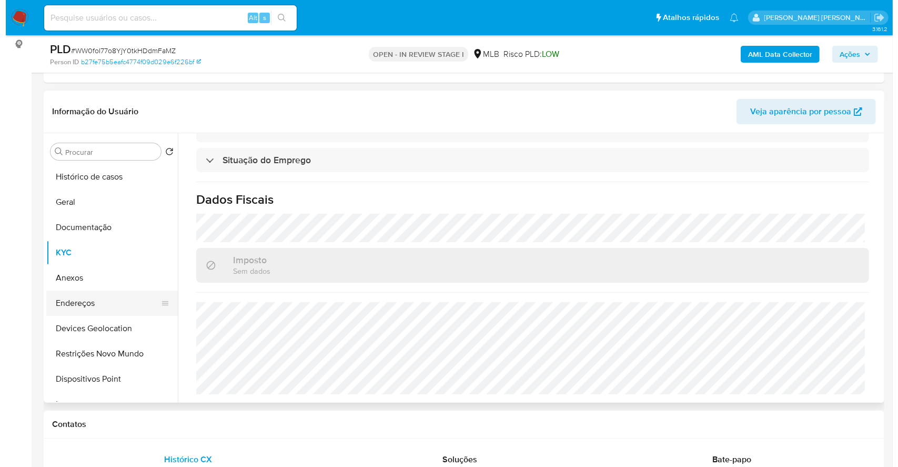
scroll to position [0, 0]
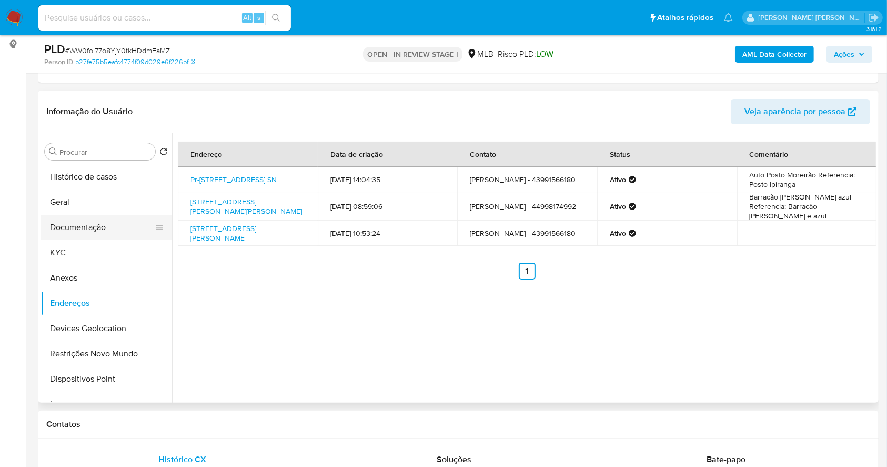
click at [77, 232] on button "Documentação" at bounding box center [102, 227] width 123 height 25
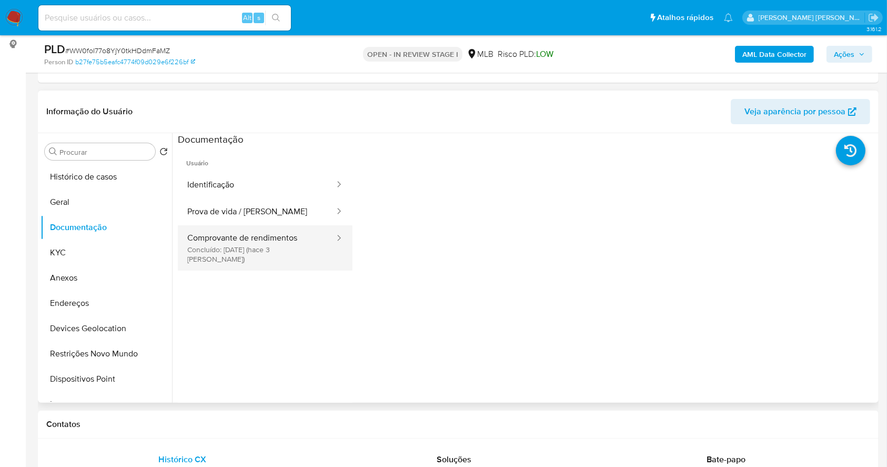
click at [268, 229] on button "Comprovante de rendimentos Concluído: 30/09/2025 (hace 3 días)" at bounding box center [257, 247] width 158 height 45
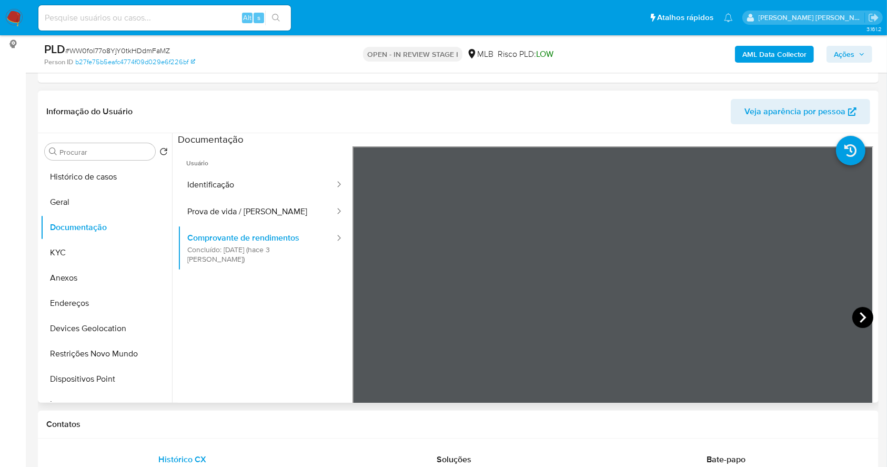
click at [855, 315] on icon at bounding box center [862, 317] width 21 height 21
click at [363, 314] on icon at bounding box center [365, 317] width 6 height 11
click at [860, 313] on icon at bounding box center [863, 317] width 6 height 11
click at [859, 55] on icon "button" at bounding box center [862, 54] width 6 height 6
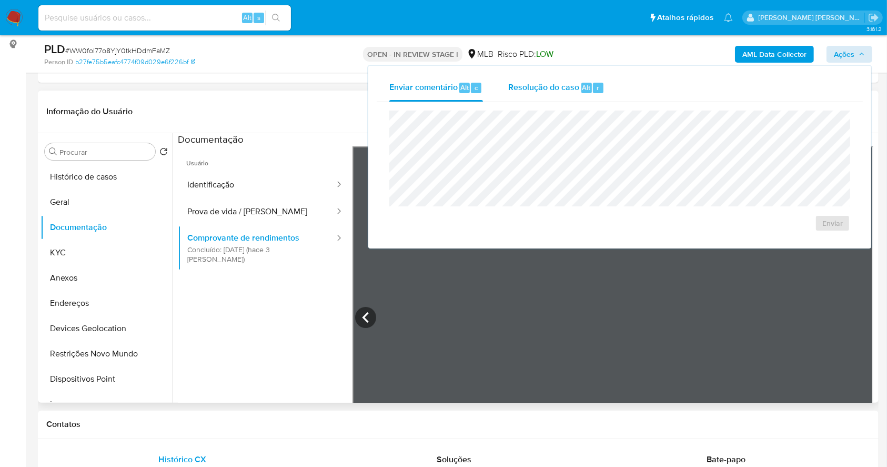
drag, startPoint x: 565, startPoint y: 91, endPoint x: 560, endPoint y: 97, distance: 8.3
click at [564, 91] on span "Resolução do caso" at bounding box center [543, 87] width 71 height 12
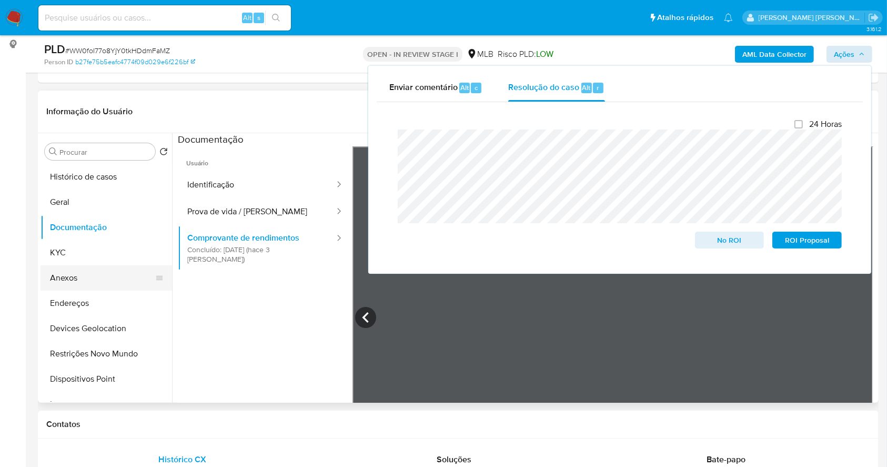
click at [104, 279] on button "Anexos" at bounding box center [102, 277] width 123 height 25
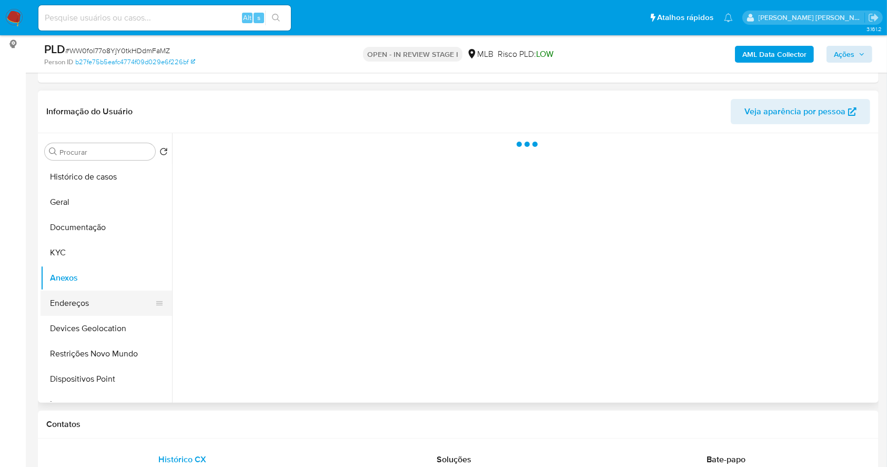
click at [109, 297] on button "Endereços" at bounding box center [102, 302] width 123 height 25
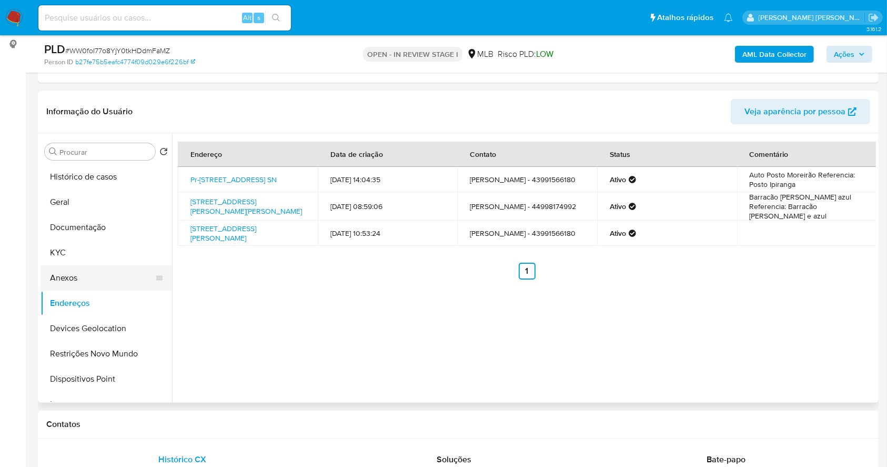
click at [74, 277] on button "Anexos" at bounding box center [102, 277] width 123 height 25
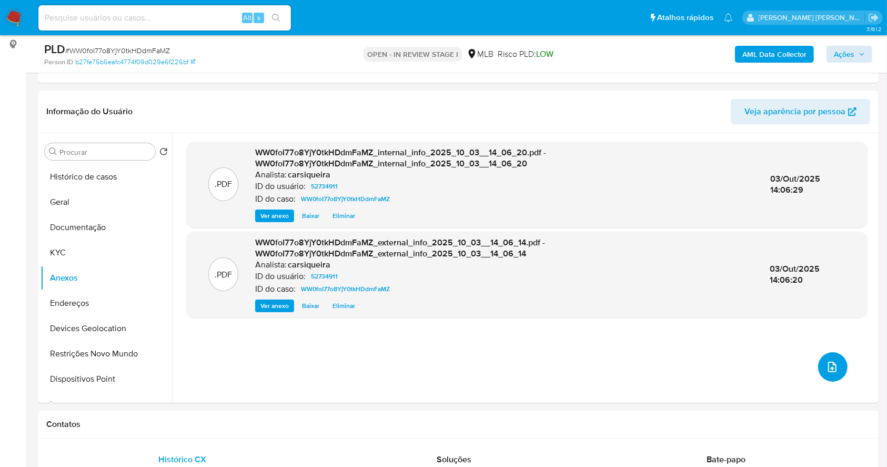
click at [828, 367] on icon "upload-file" at bounding box center [832, 366] width 8 height 11
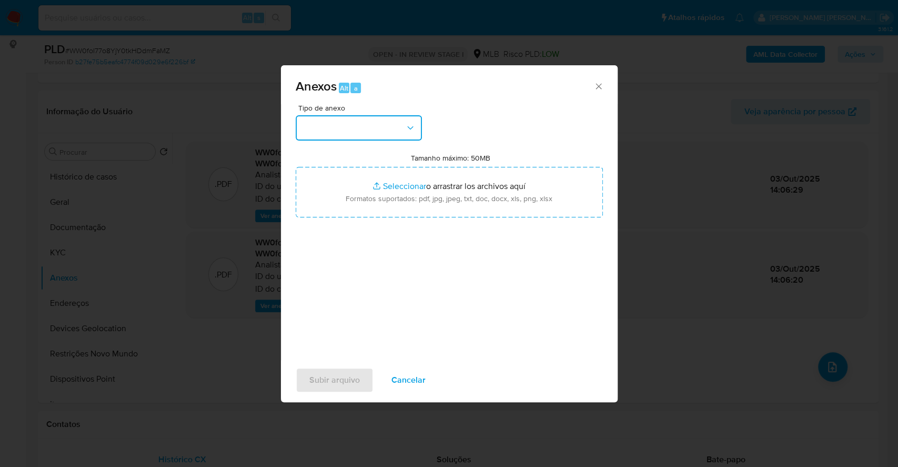
click at [403, 128] on button "button" at bounding box center [359, 127] width 126 height 25
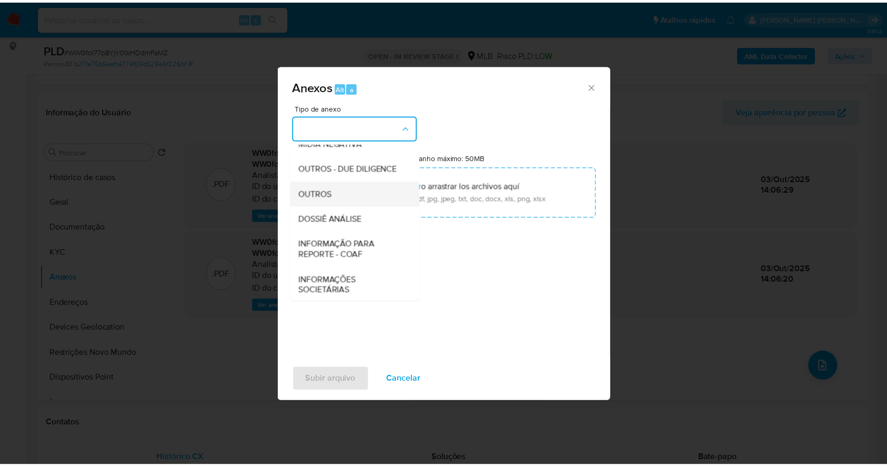
scroll to position [162, 0]
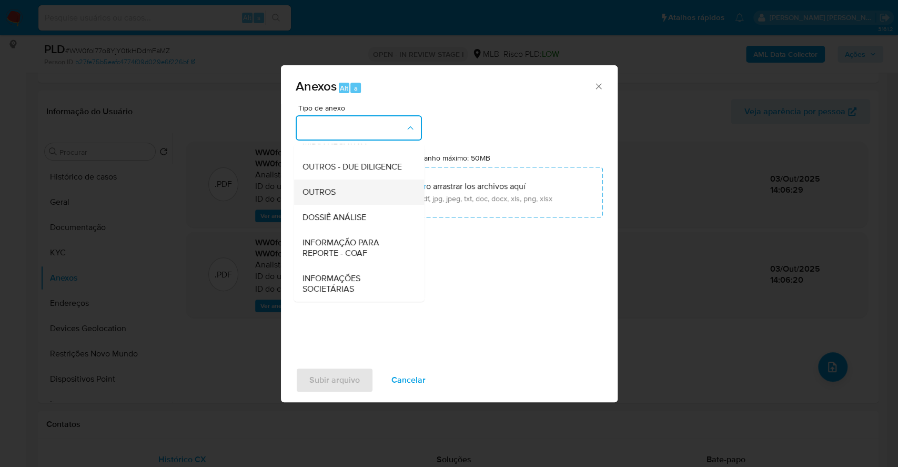
click at [328, 185] on div "OUTROS" at bounding box center [355, 191] width 107 height 25
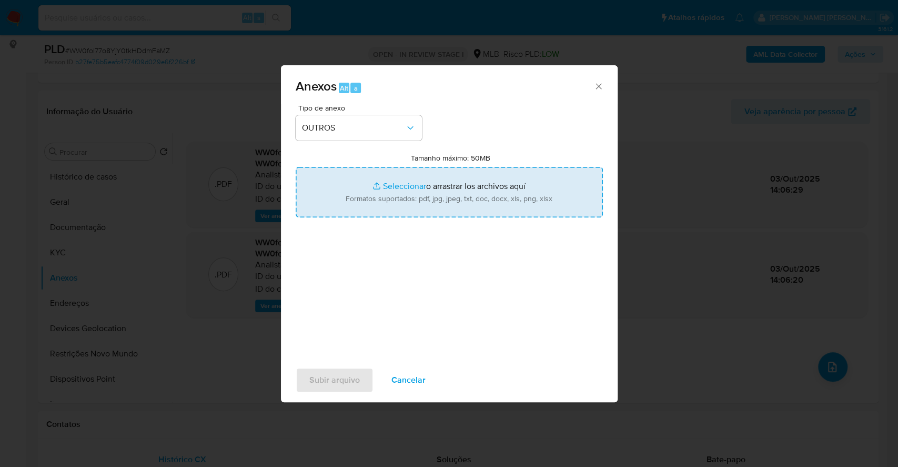
click at [394, 187] on input "Tamanho máximo: 50MB Seleccionar archivos" at bounding box center [449, 192] width 307 height 51
type input "C:\fakepath\Mulan 52734911_2025_10_02_12_05_48.xlsx"
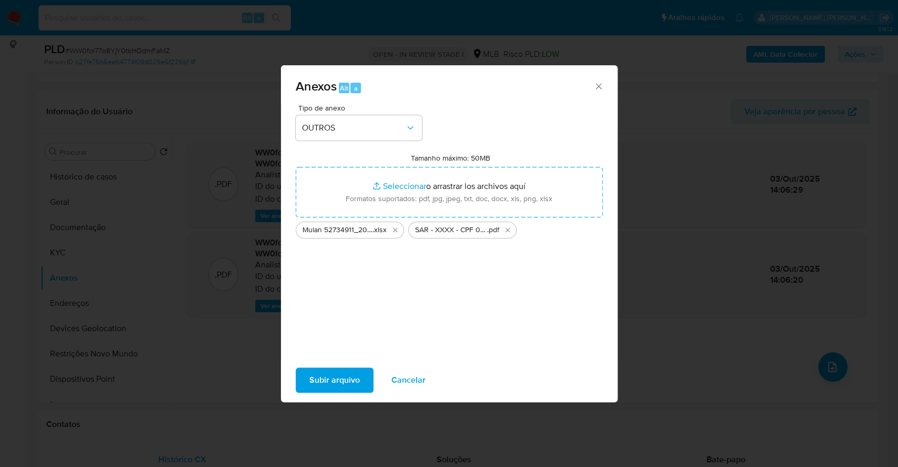
drag, startPoint x: 394, startPoint y: 187, endPoint x: 341, endPoint y: 379, distance: 199.3
click at [341, 379] on span "Subir arquivo" at bounding box center [334, 379] width 51 height 23
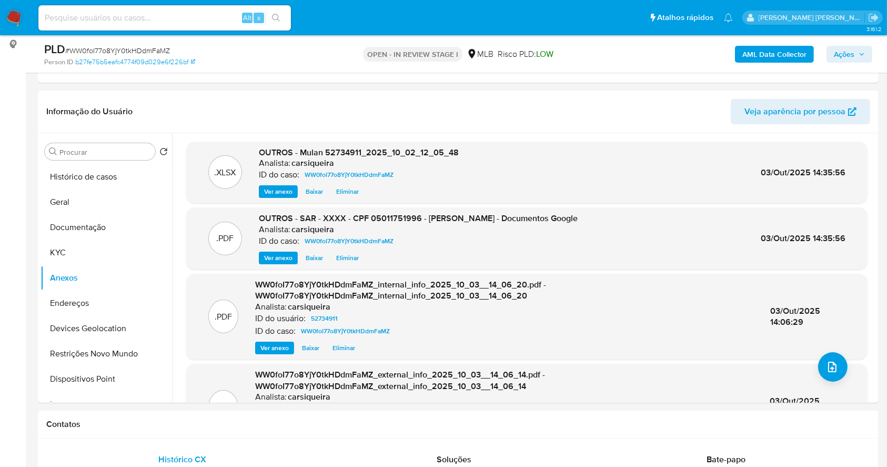
click at [852, 59] on span "Ações" at bounding box center [844, 54] width 21 height 17
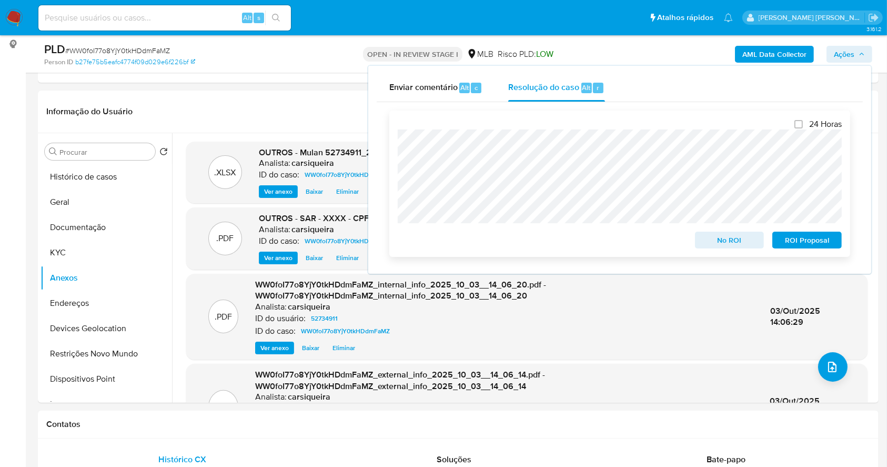
click at [804, 238] on span "ROI Proposal" at bounding box center [807, 240] width 55 height 15
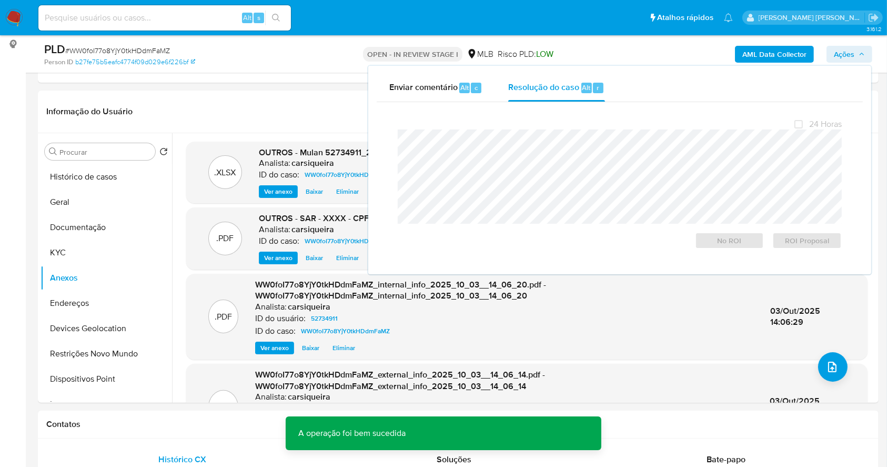
click at [153, 51] on span "# WW0foI77o8YjY0tkHDdmFaMZ" at bounding box center [117, 50] width 105 height 11
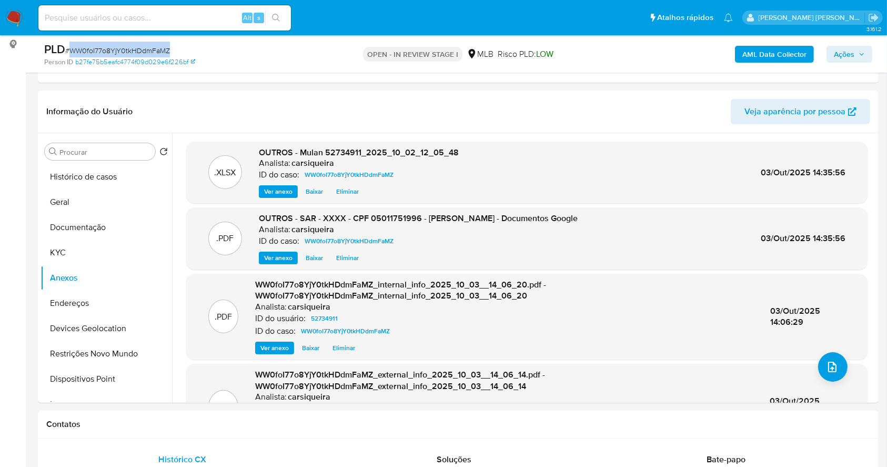
copy span "WW0foI77o8YjY0tkHDdmFaMZ"
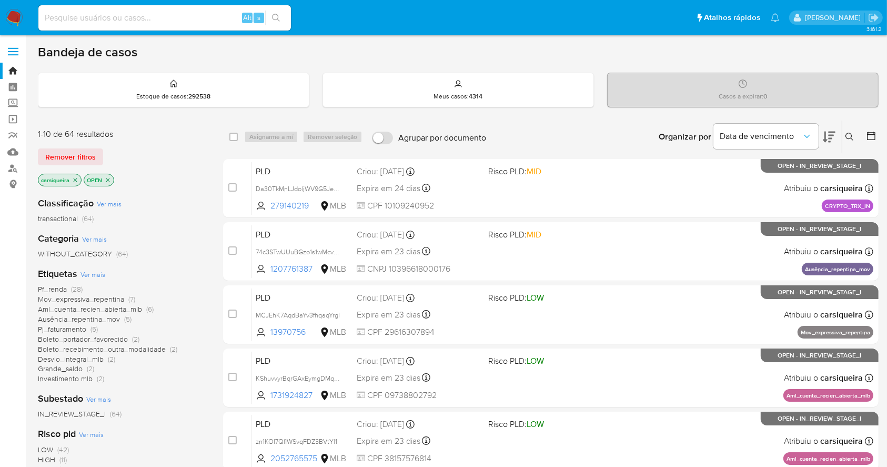
click at [122, 15] on input at bounding box center [164, 18] width 253 height 14
paste input "150917386"
type input "150917386"
click at [282, 13] on button "search-icon" at bounding box center [276, 18] width 22 height 15
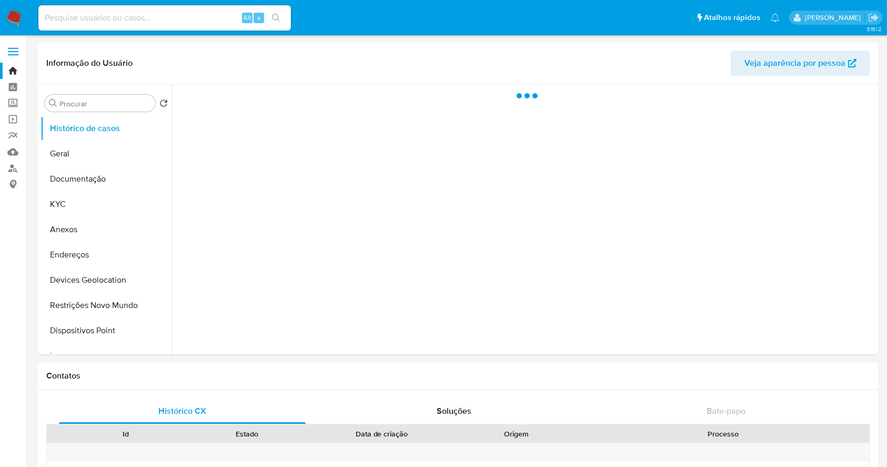
select select "10"
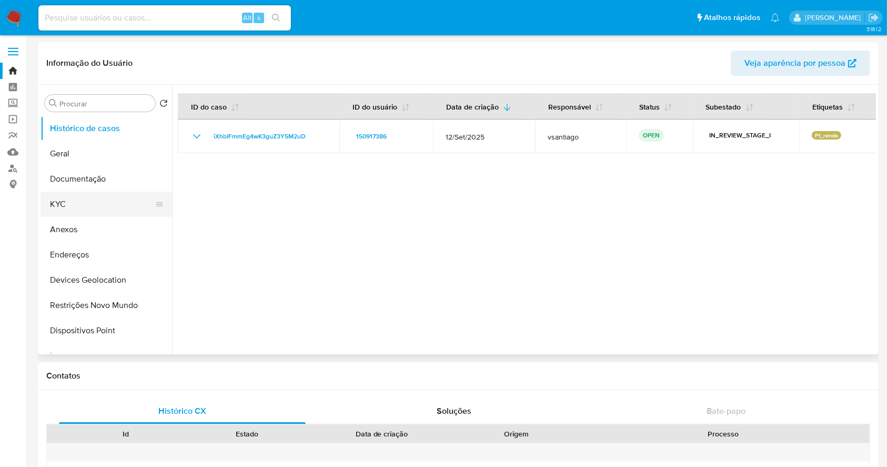
click at [78, 208] on button "KYC" at bounding box center [102, 204] width 123 height 25
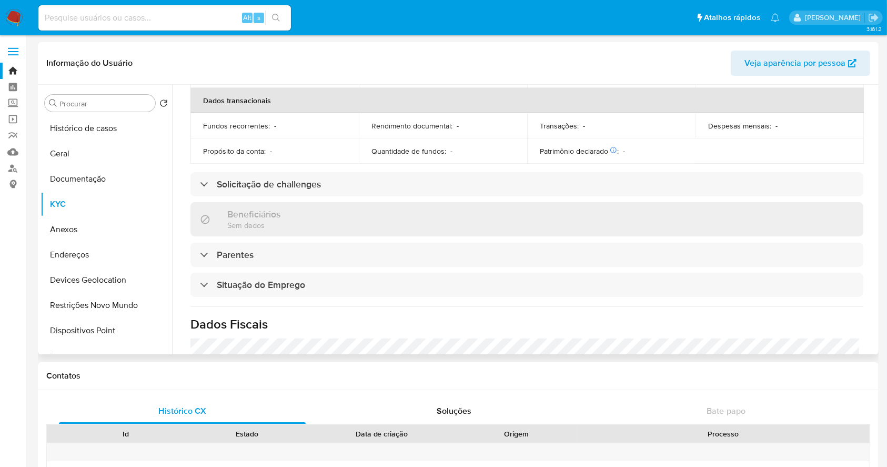
scroll to position [447, 0]
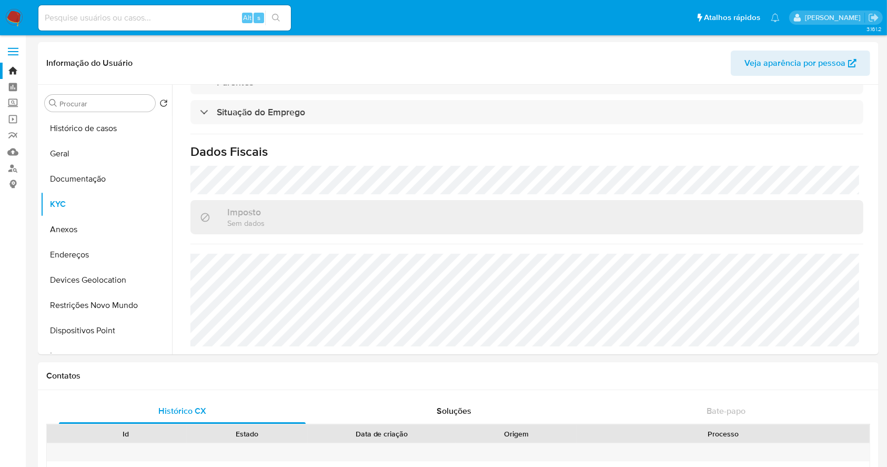
click at [180, 14] on input at bounding box center [164, 18] width 253 height 14
paste input "1140094035"
type input "1140094035"
click at [278, 16] on icon "search-icon" at bounding box center [276, 18] width 8 height 8
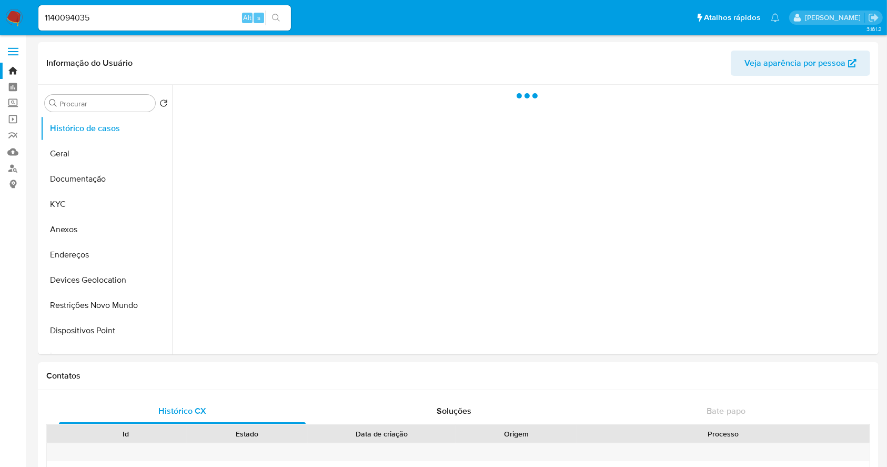
select select "10"
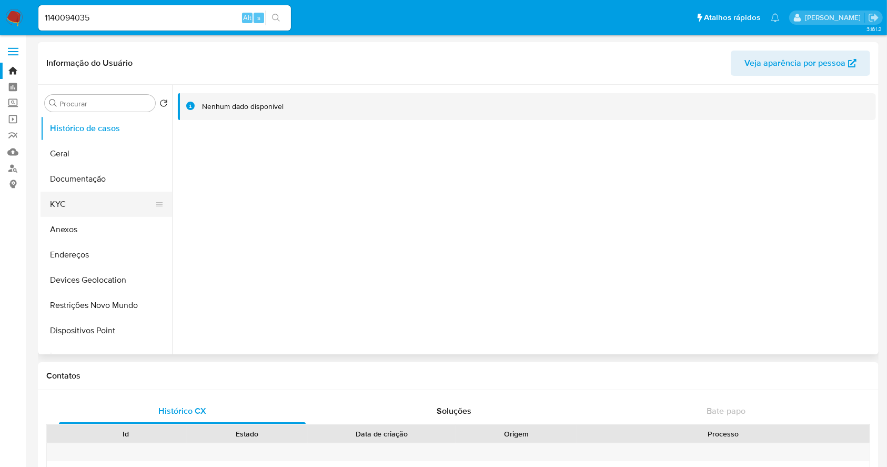
click at [84, 196] on button "KYC" at bounding box center [102, 204] width 123 height 25
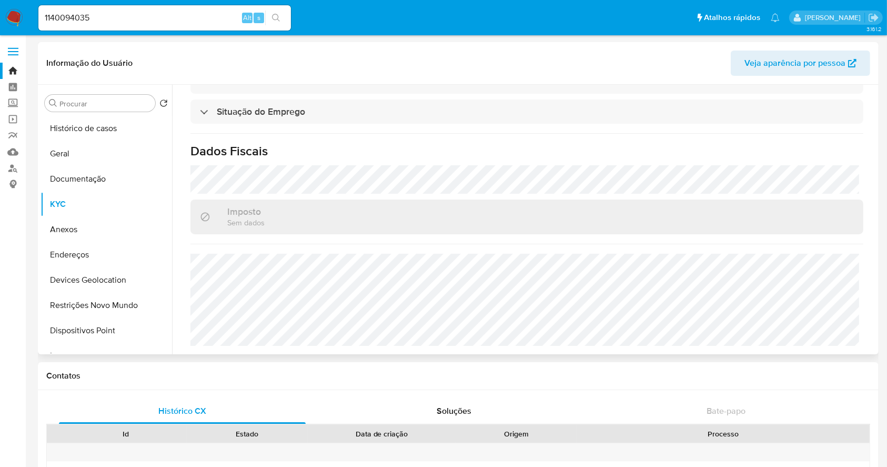
scroll to position [461, 0]
click at [7, 165] on link "Localizador de pessoas" at bounding box center [62, 168] width 125 height 16
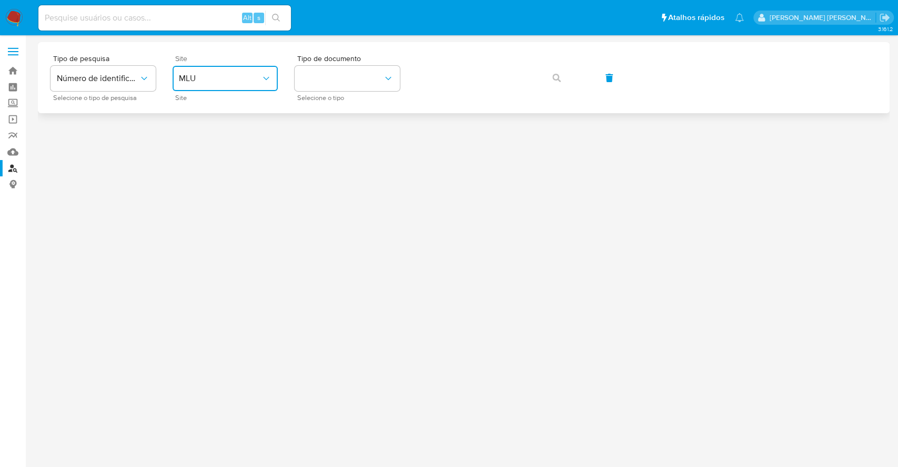
drag, startPoint x: 273, startPoint y: 78, endPoint x: 257, endPoint y: 89, distance: 19.6
click at [271, 78] on button "MLU" at bounding box center [225, 78] width 105 height 25
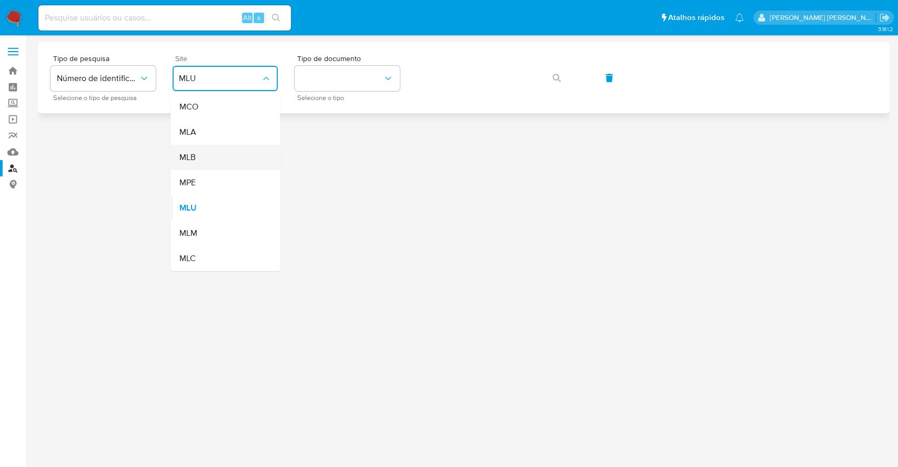
click at [205, 156] on div "MLB" at bounding box center [222, 157] width 86 height 25
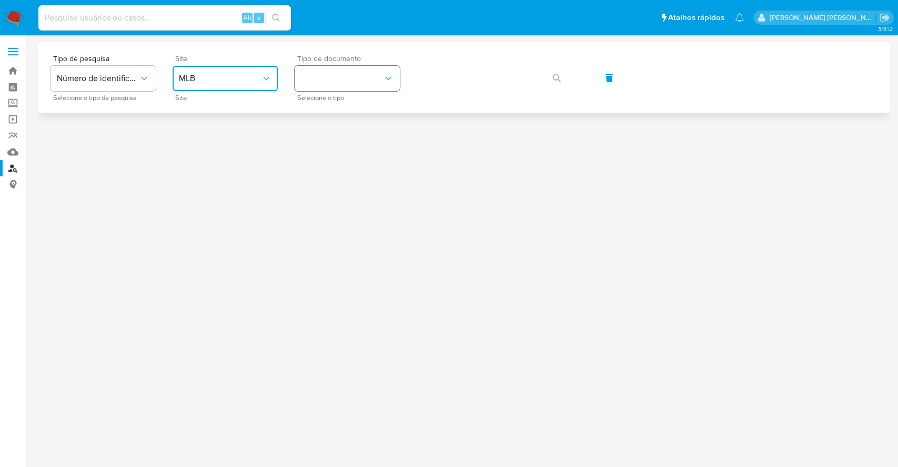
click at [333, 77] on button "identificationType" at bounding box center [347, 78] width 105 height 25
click at [346, 137] on div "CPF CPF" at bounding box center [344, 148] width 86 height 36
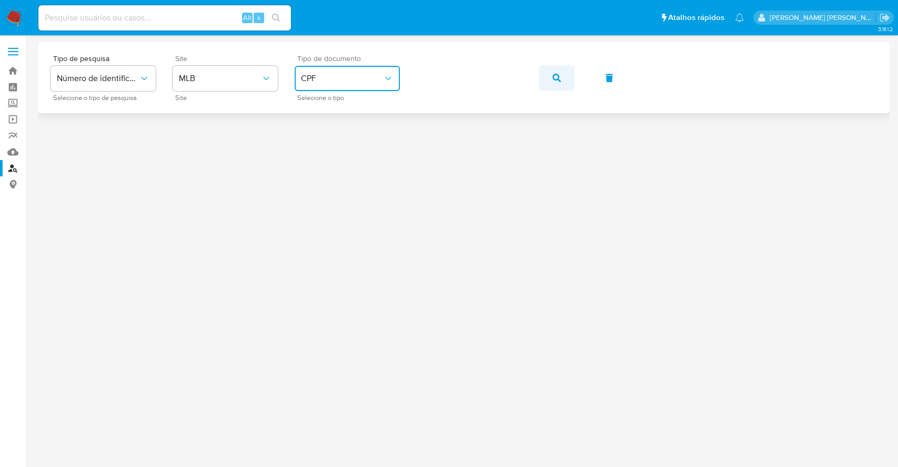
click at [564, 79] on button "button" at bounding box center [557, 77] width 36 height 25
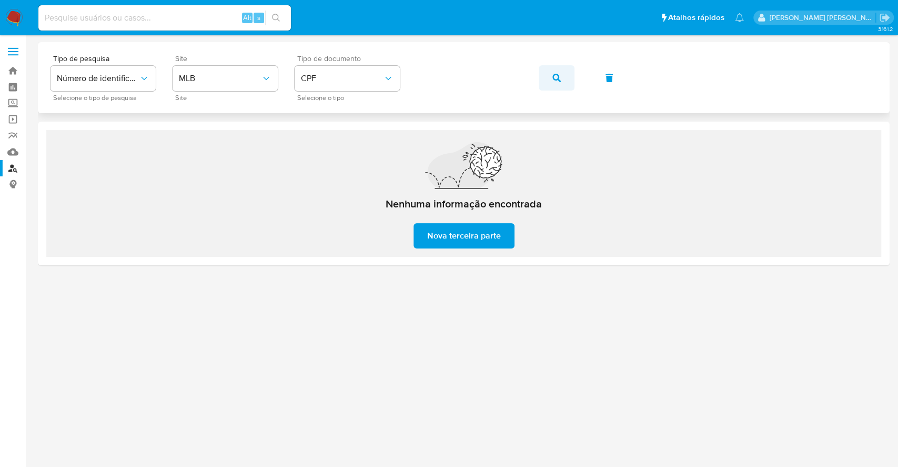
click at [560, 74] on icon "button" at bounding box center [556, 78] width 8 height 8
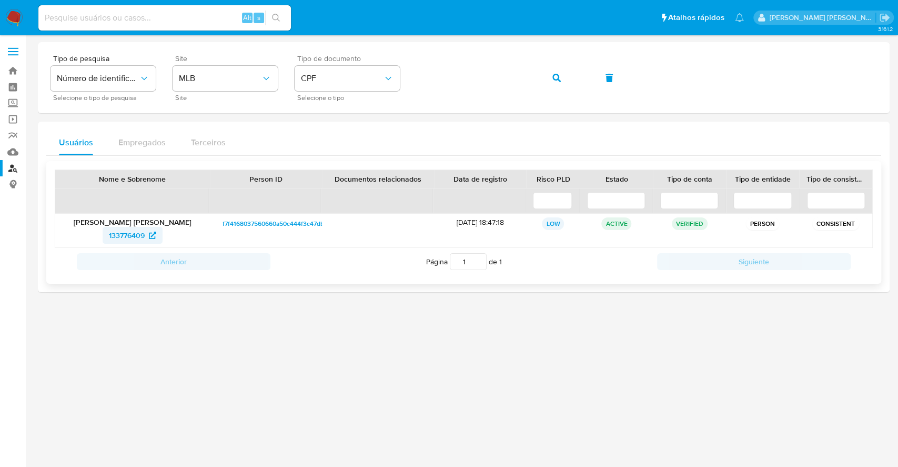
click at [130, 239] on span "133776409" at bounding box center [127, 235] width 36 height 17
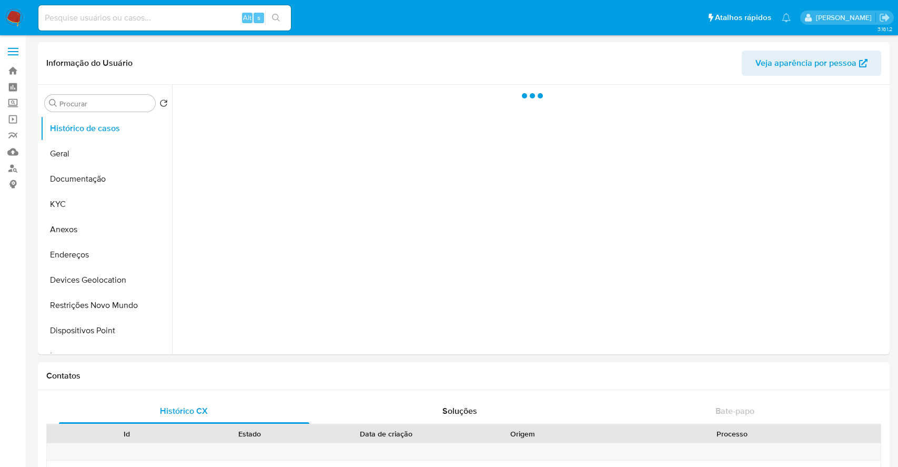
select select "10"
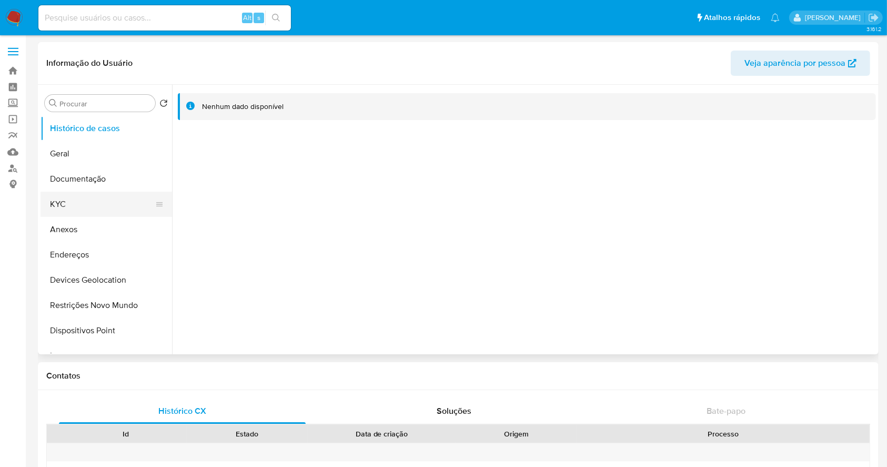
click at [96, 207] on button "KYC" at bounding box center [102, 204] width 123 height 25
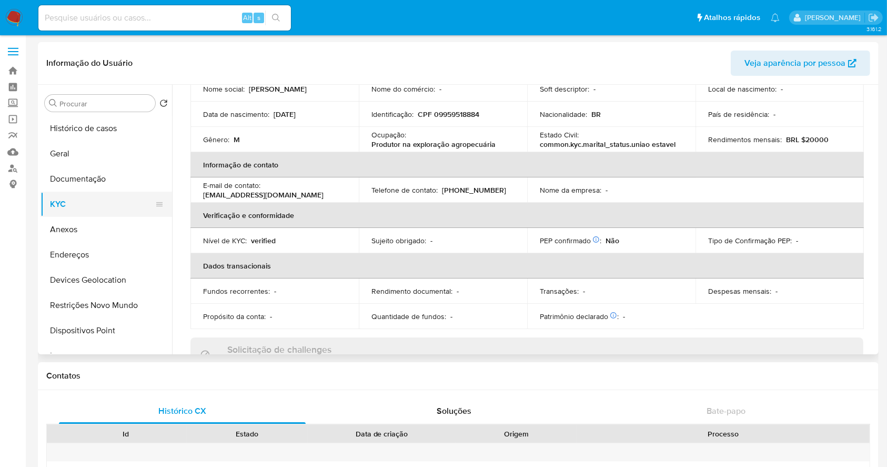
scroll to position [107, 0]
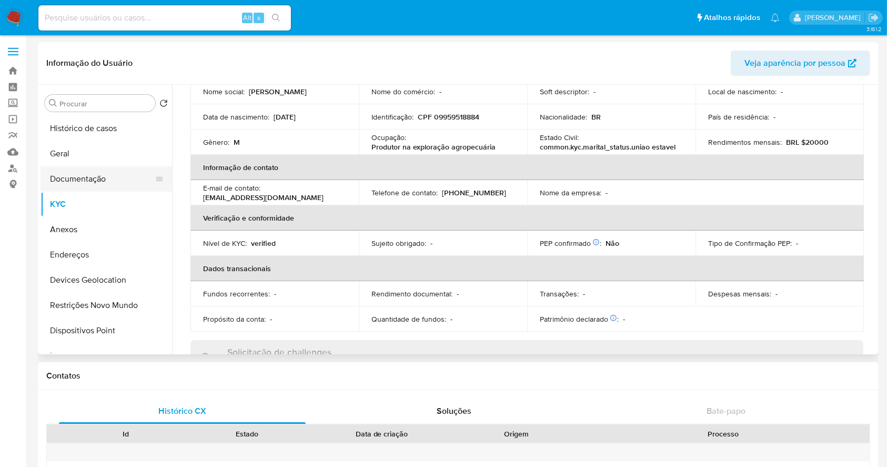
click at [97, 177] on button "Documentação" at bounding box center [102, 178] width 123 height 25
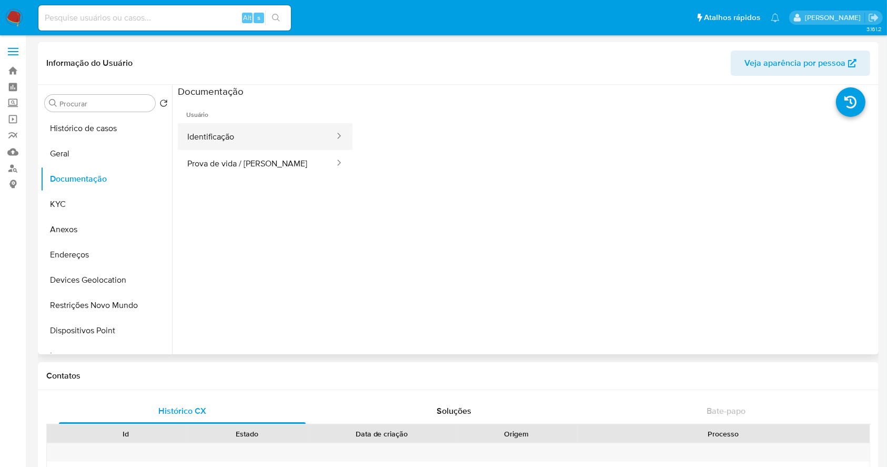
click at [230, 138] on button "Identificação" at bounding box center [257, 136] width 158 height 27
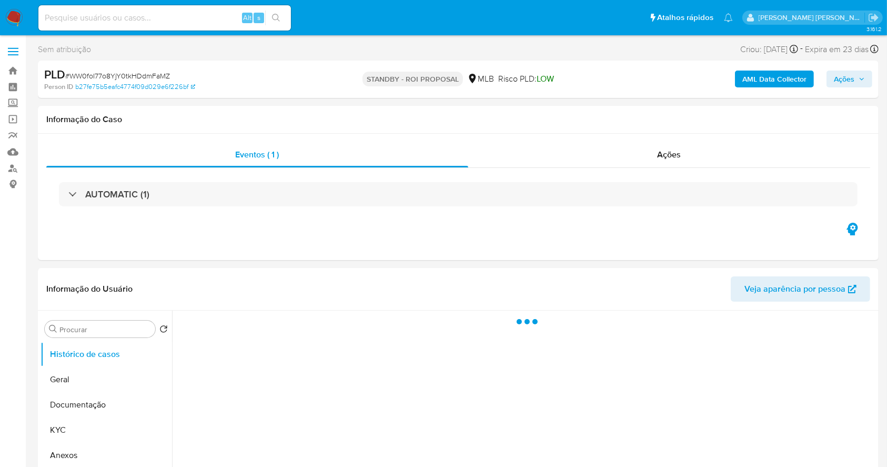
select select "10"
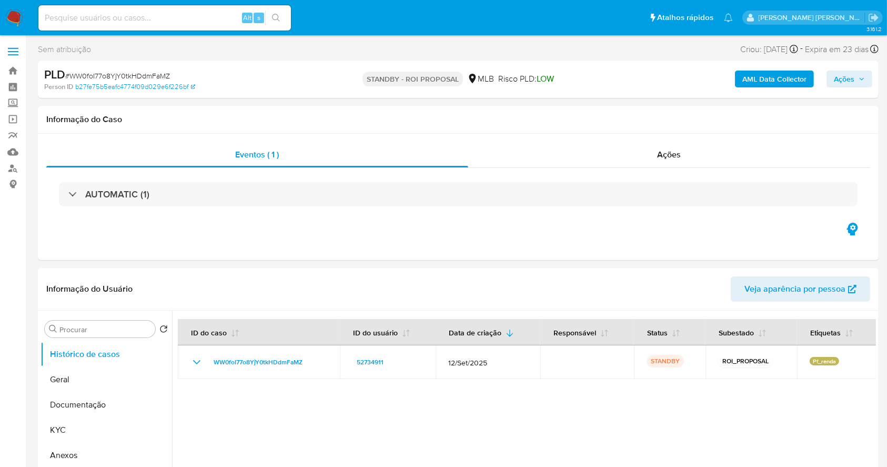
click at [17, 11] on img at bounding box center [14, 18] width 18 height 18
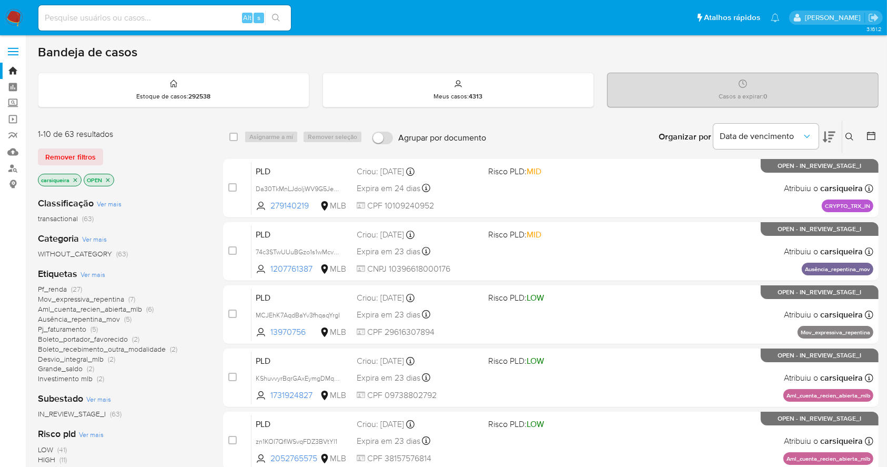
click at [7, 19] on img at bounding box center [14, 18] width 18 height 18
click at [117, 15] on input at bounding box center [164, 18] width 253 height 14
paste input "RaA9so03M3sBh8CGdZx5b746"
type input "RaA9so03M3sBh8CGdZx5b746"
click at [266, 14] on button "search-icon" at bounding box center [276, 18] width 22 height 15
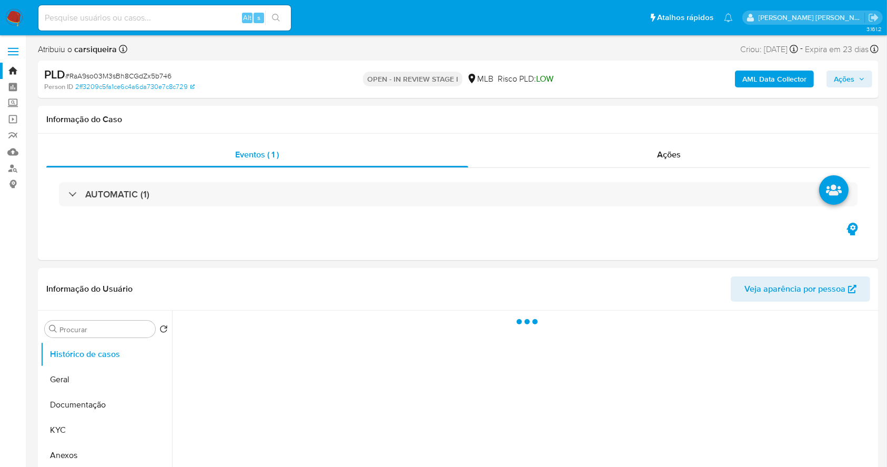
select select "10"
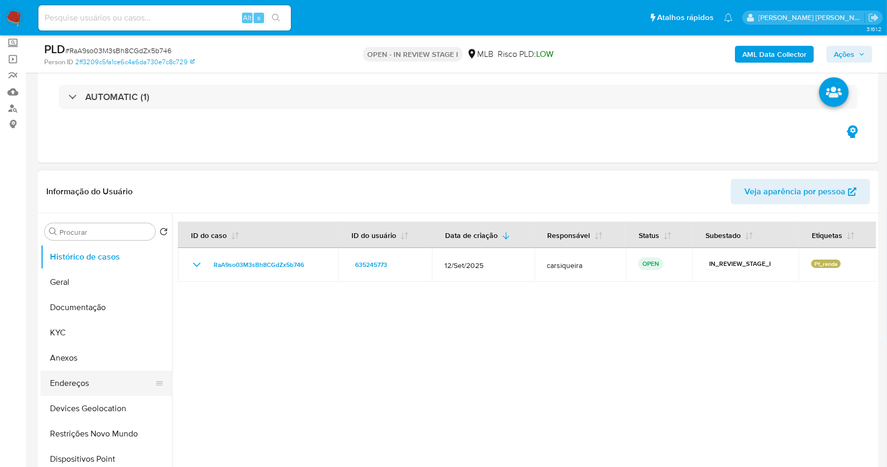
scroll to position [140, 0]
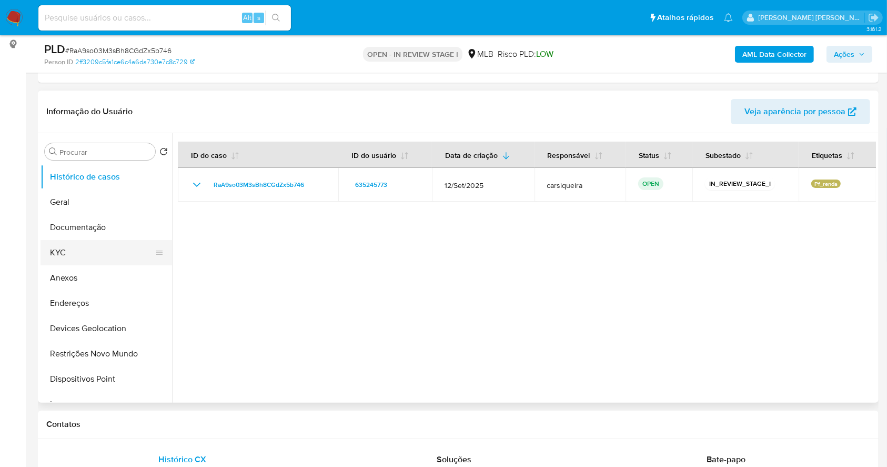
click at [84, 247] on button "KYC" at bounding box center [102, 252] width 123 height 25
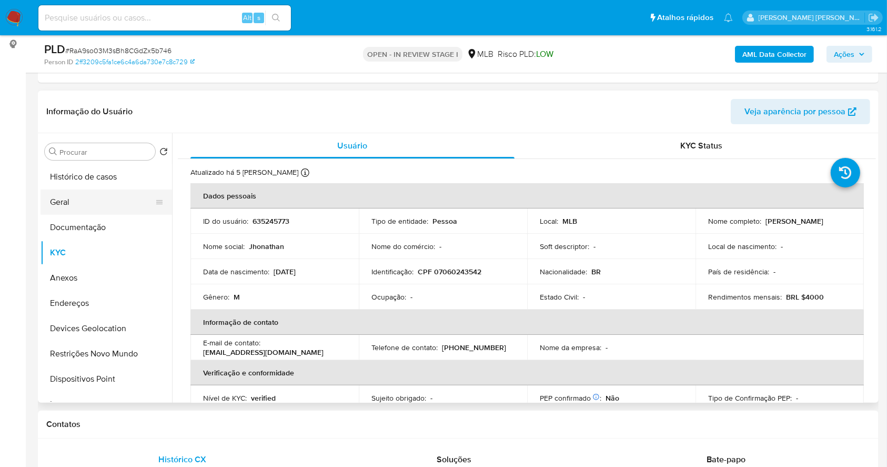
click at [73, 196] on button "Geral" at bounding box center [102, 201] width 123 height 25
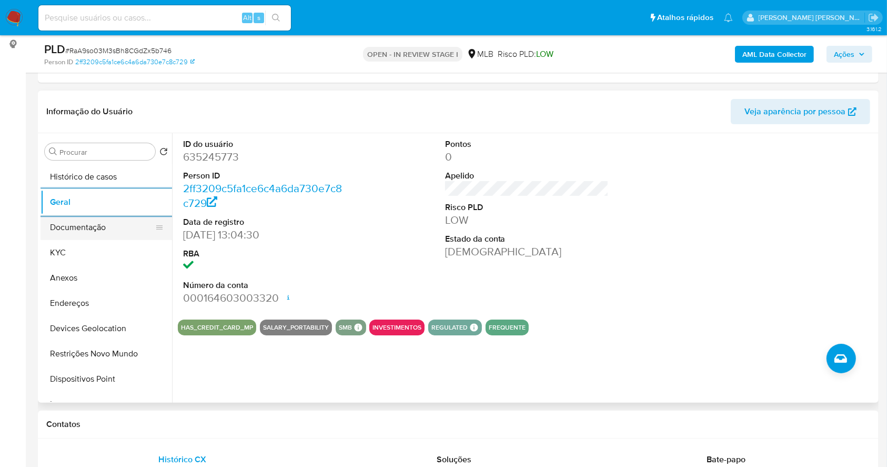
click at [135, 217] on button "Documentação" at bounding box center [102, 227] width 123 height 25
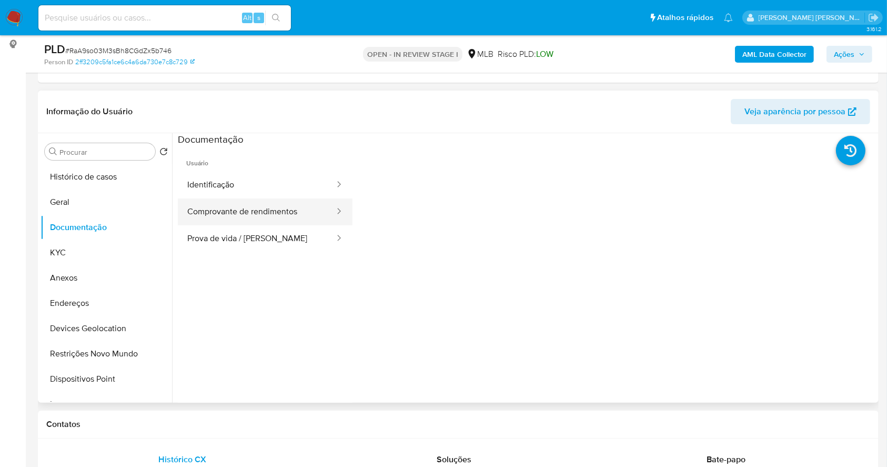
click at [241, 207] on button "Comprovante de rendimentos" at bounding box center [257, 211] width 158 height 27
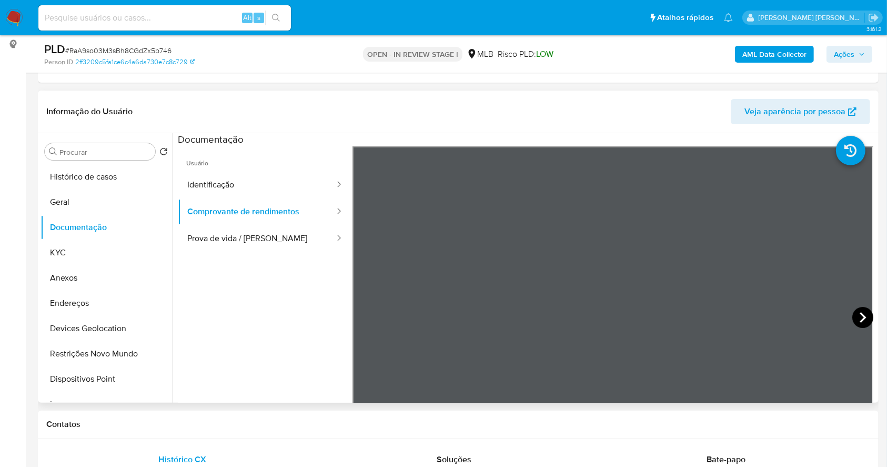
click at [861, 308] on icon at bounding box center [862, 317] width 21 height 21
click at [858, 315] on icon at bounding box center [862, 317] width 21 height 21
click at [360, 310] on icon at bounding box center [365, 317] width 21 height 21
click at [81, 251] on button "KYC" at bounding box center [102, 252] width 123 height 25
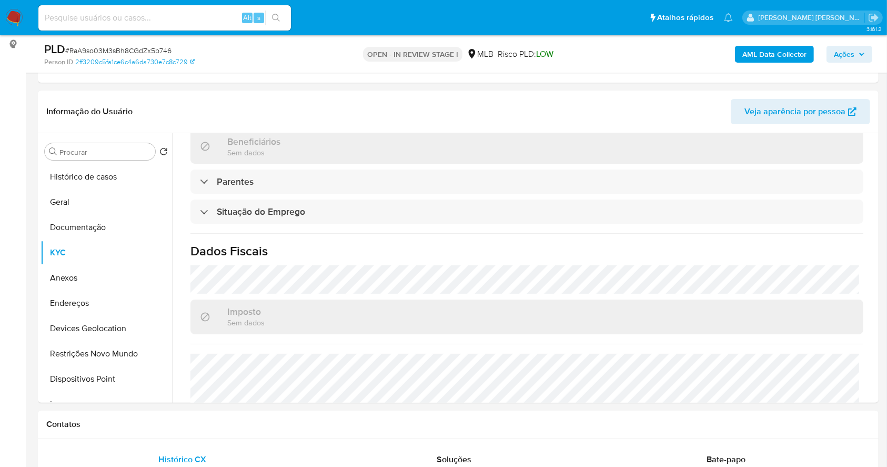
scroll to position [447, 0]
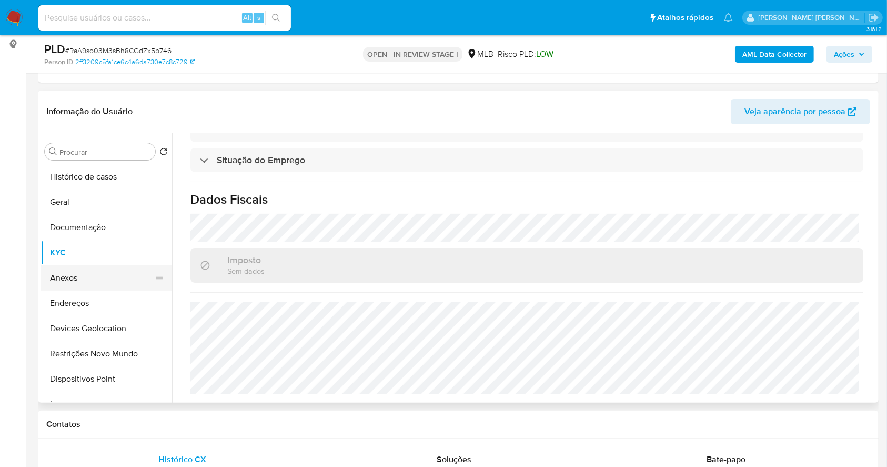
click at [81, 284] on button "Anexos" at bounding box center [102, 277] width 123 height 25
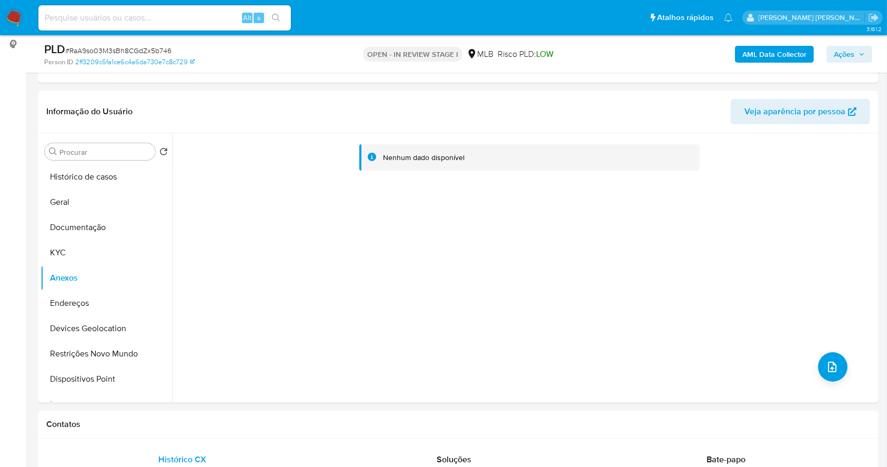
click at [796, 49] on b "AML Data Collector" at bounding box center [774, 54] width 64 height 17
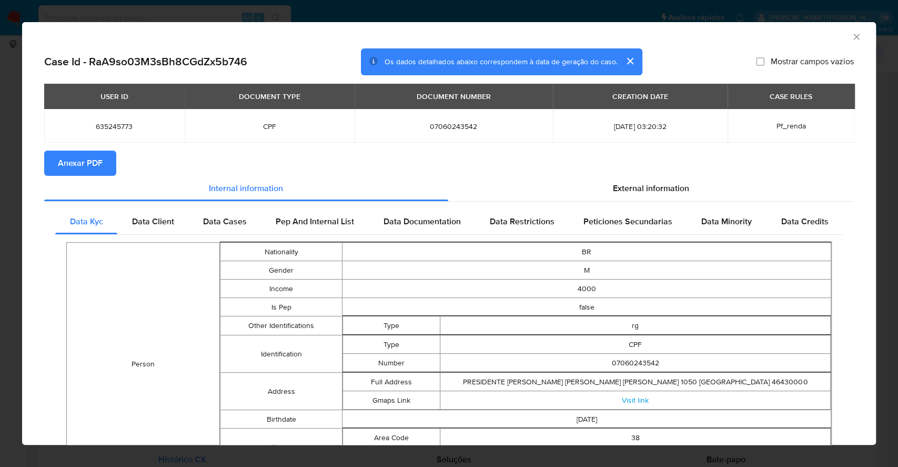
click at [102, 159] on span "Anexar PDF" at bounding box center [80, 163] width 45 height 23
click at [0, 229] on div "AML Data Collector Case Id - RaA9so03M3sBh8CGdZx5b746 Os dados detalhados abaix…" at bounding box center [449, 233] width 898 height 467
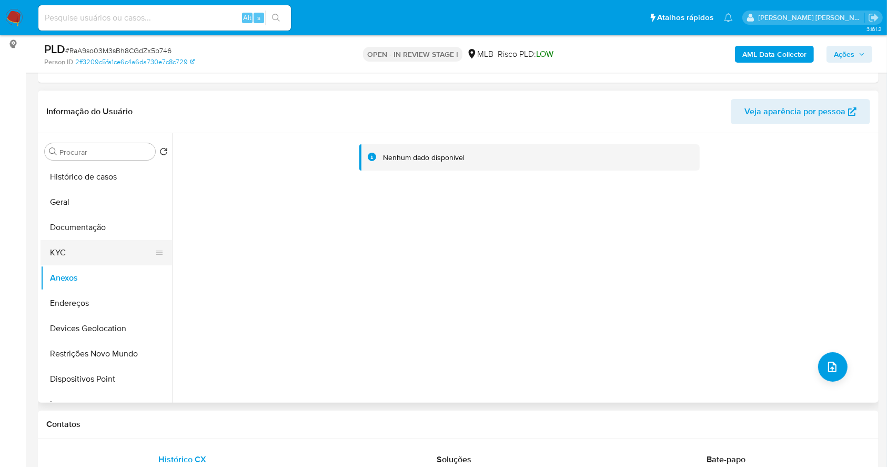
click at [85, 247] on button "KYC" at bounding box center [102, 252] width 123 height 25
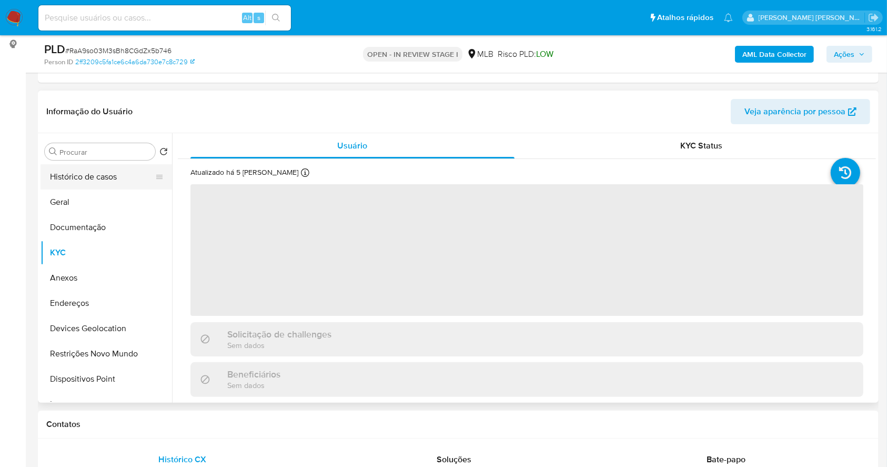
drag, startPoint x: 73, startPoint y: 277, endPoint x: 104, endPoint y: 178, distance: 104.0
click at [73, 275] on button "Anexos" at bounding box center [107, 277] width 132 height 25
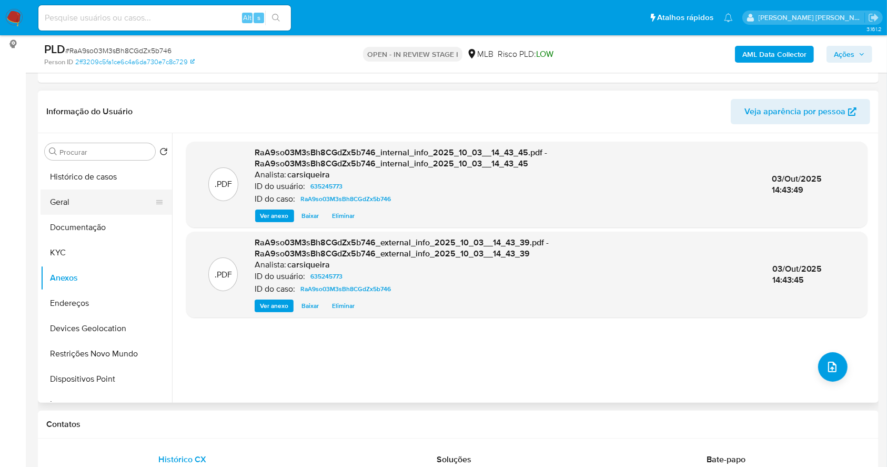
click at [91, 203] on button "Geral" at bounding box center [102, 201] width 123 height 25
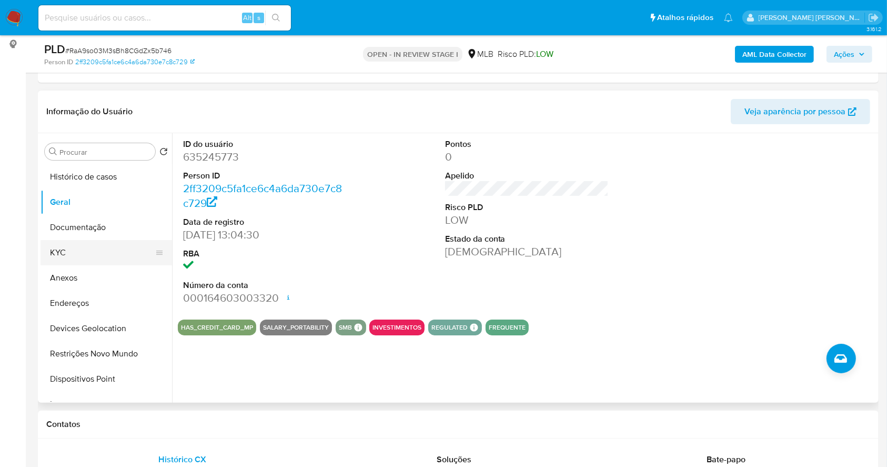
click at [84, 255] on button "KYC" at bounding box center [102, 252] width 123 height 25
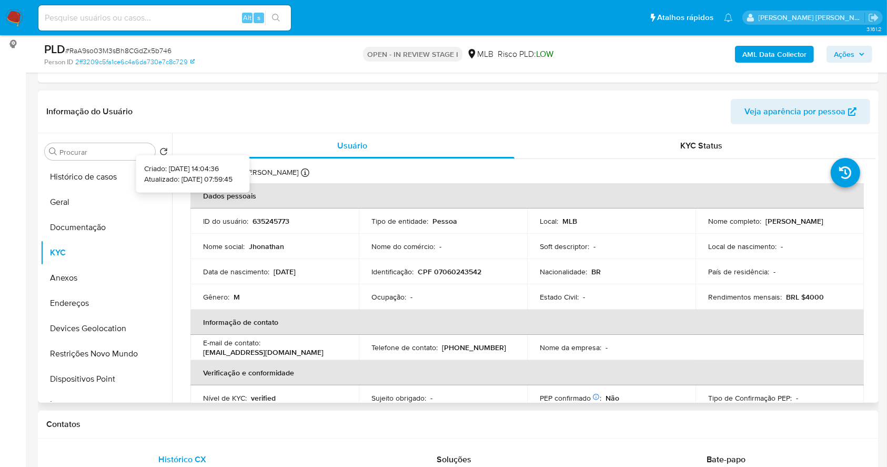
click at [301, 170] on icon at bounding box center [305, 172] width 8 height 8
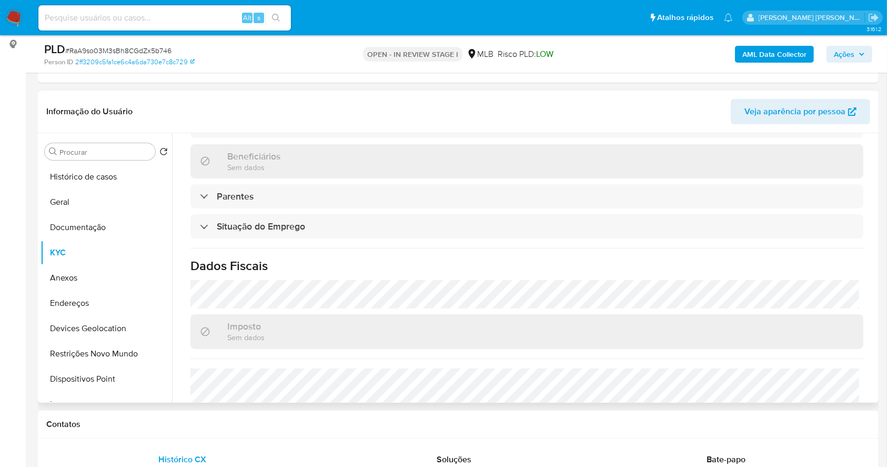
scroll to position [447, 0]
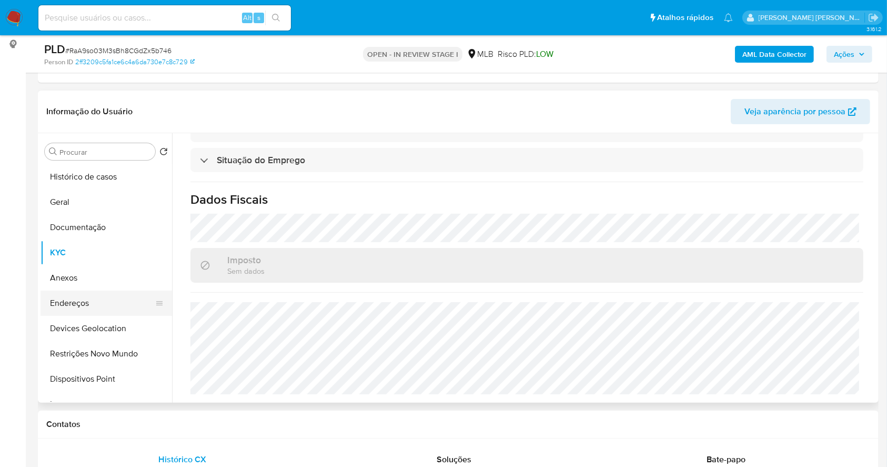
click at [113, 304] on button "Endereços" at bounding box center [102, 302] width 123 height 25
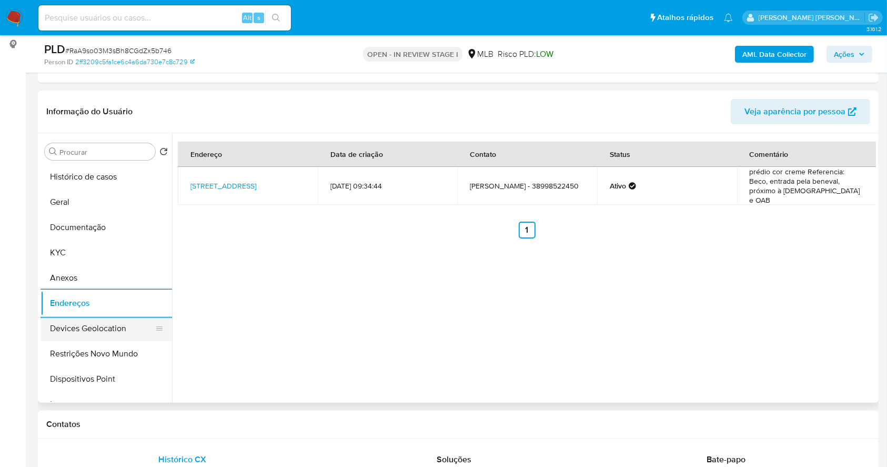
click at [66, 334] on button "Devices Geolocation" at bounding box center [102, 328] width 123 height 25
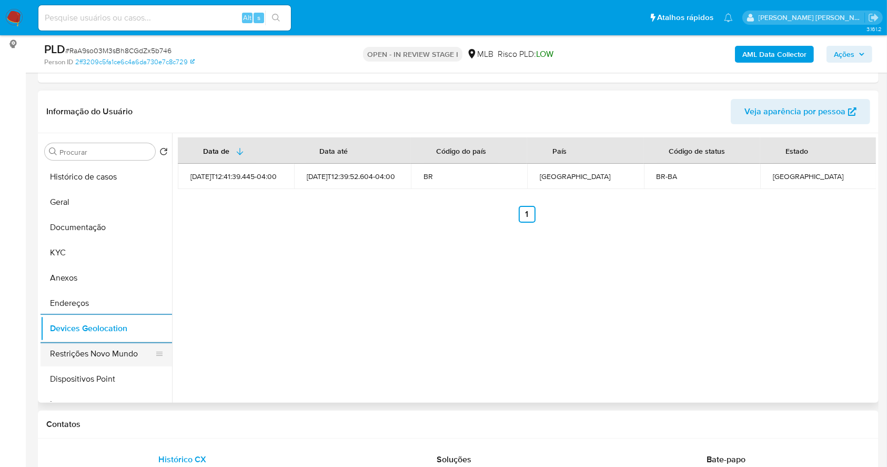
click at [97, 355] on button "Restrições Novo Mundo" at bounding box center [102, 353] width 123 height 25
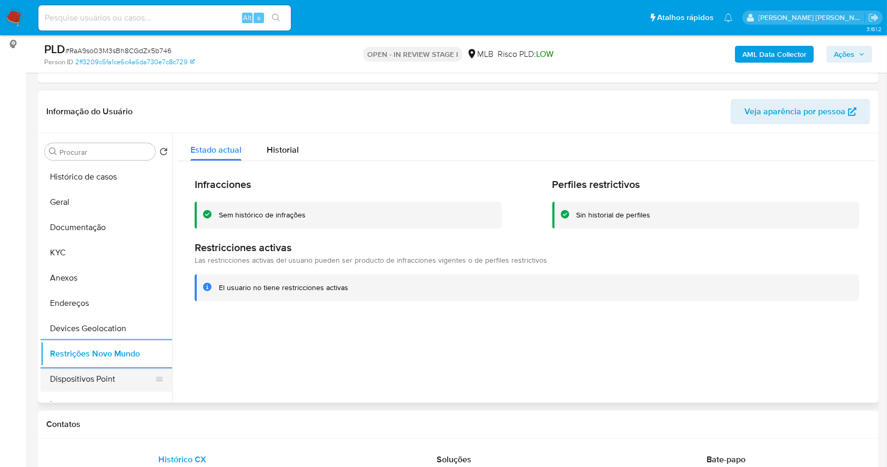
click at [99, 379] on button "Dispositivos Point" at bounding box center [102, 378] width 123 height 25
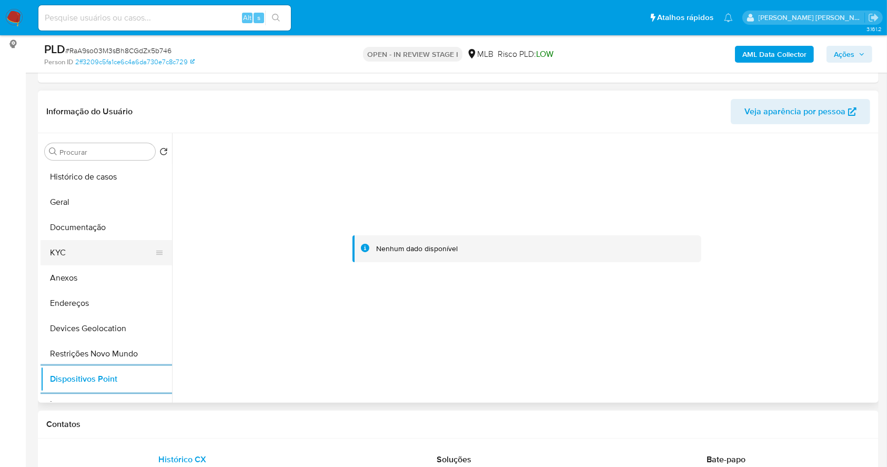
click at [102, 246] on button "KYC" at bounding box center [102, 252] width 123 height 25
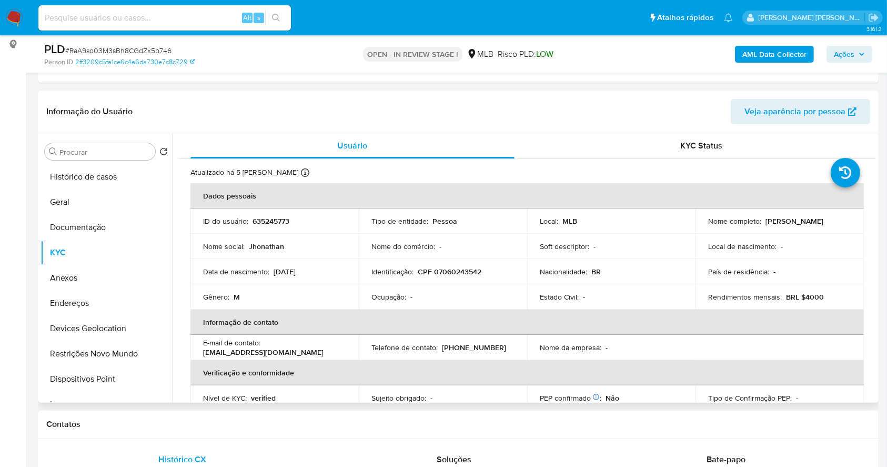
click at [437, 269] on p "CPF 07060243542" at bounding box center [450, 271] width 64 height 9
copy p "07060243542"
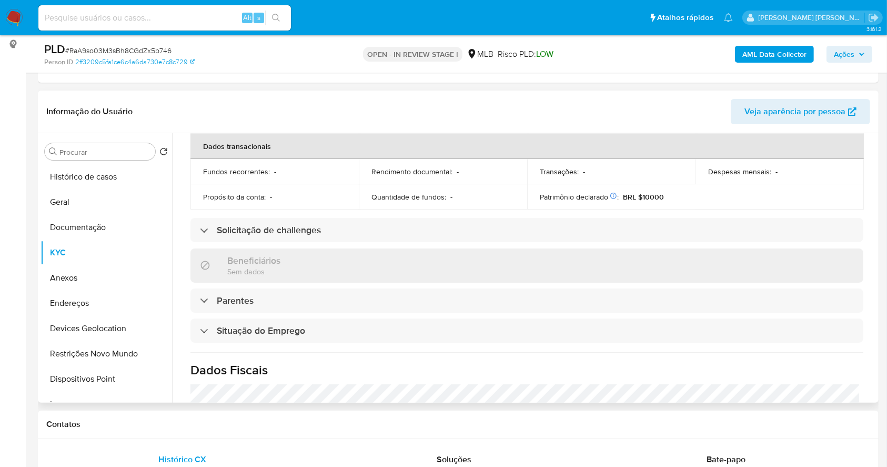
scroll to position [26, 0]
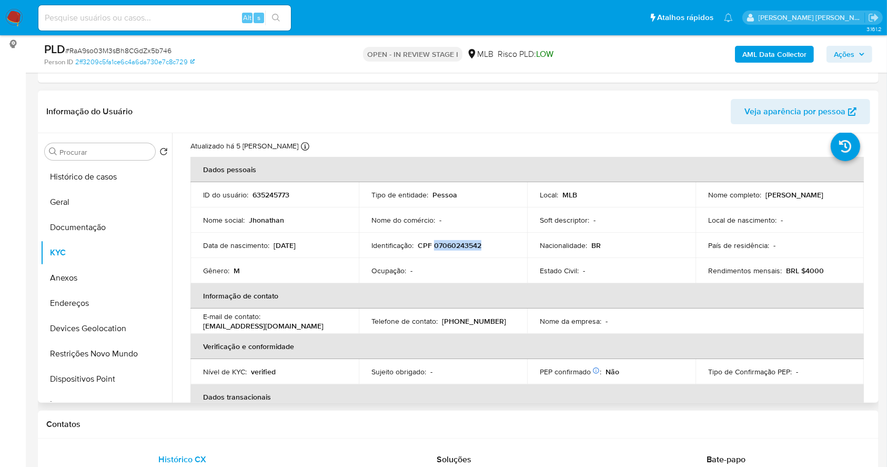
click at [463, 241] on p "CPF 07060243542" at bounding box center [450, 244] width 64 height 9
click at [444, 233] on td "Identificação : CPF 07060243542" at bounding box center [443, 245] width 168 height 25
click at [449, 243] on p "CPF 07060243542" at bounding box center [450, 244] width 64 height 9
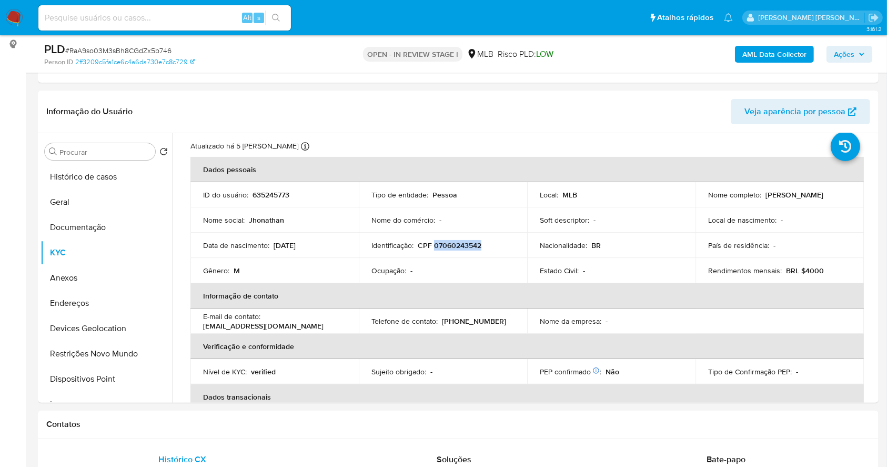
copy p "07060243542"
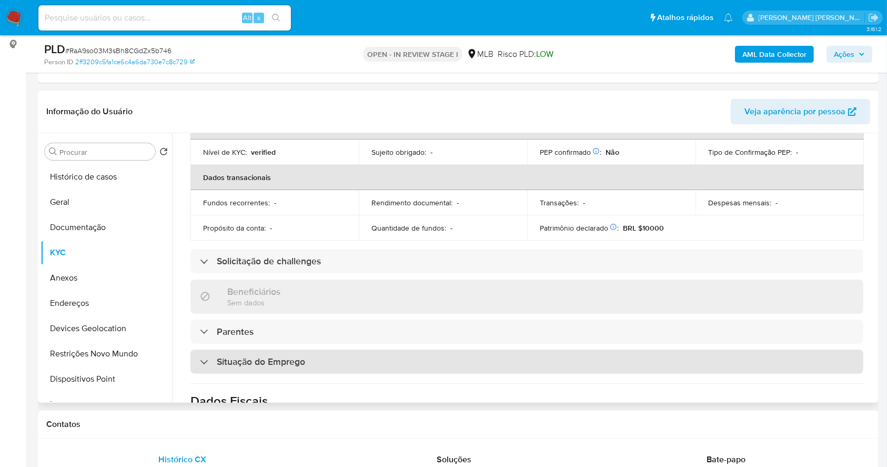
scroll to position [447, 0]
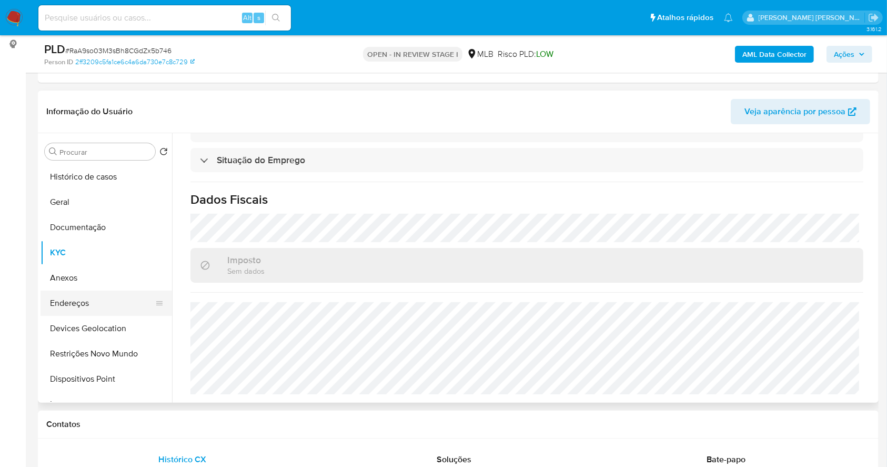
click at [92, 298] on button "Endereços" at bounding box center [102, 302] width 123 height 25
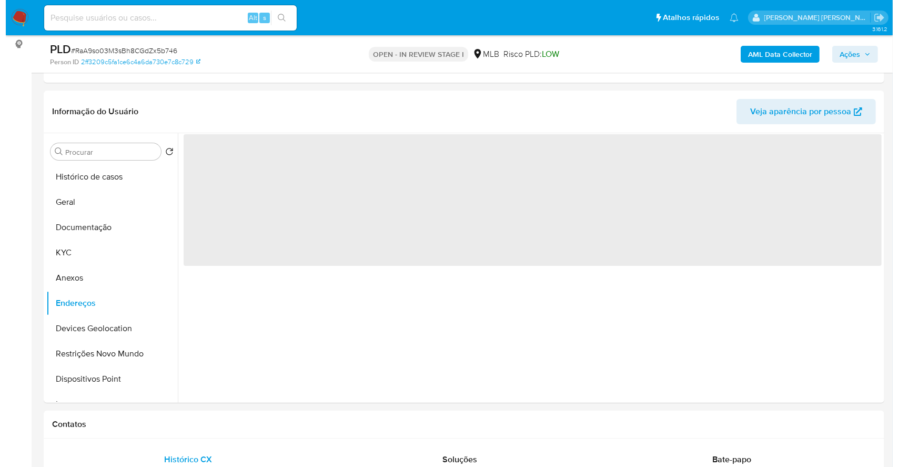
scroll to position [0, 0]
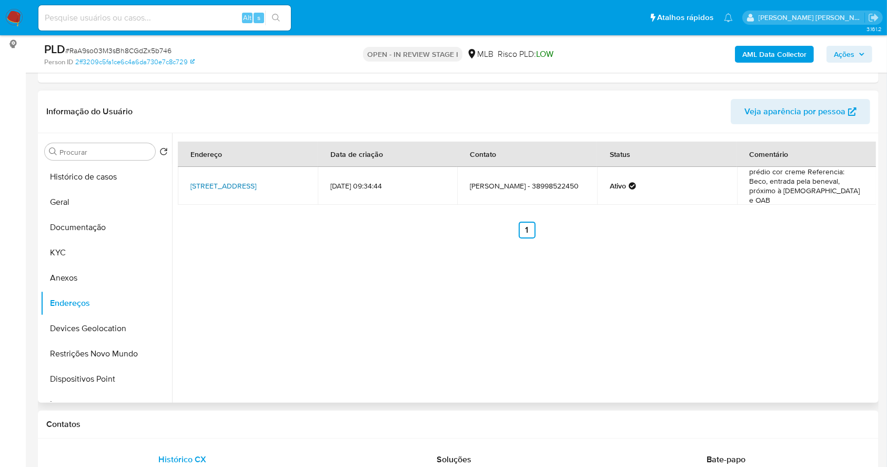
click at [235, 182] on link "Rua 6 Beco Sem Saída 1051, Guanambi, Bahia, 46430000, Brasil 1051" at bounding box center [223, 185] width 66 height 11
click at [848, 48] on span "Ações" at bounding box center [844, 54] width 21 height 17
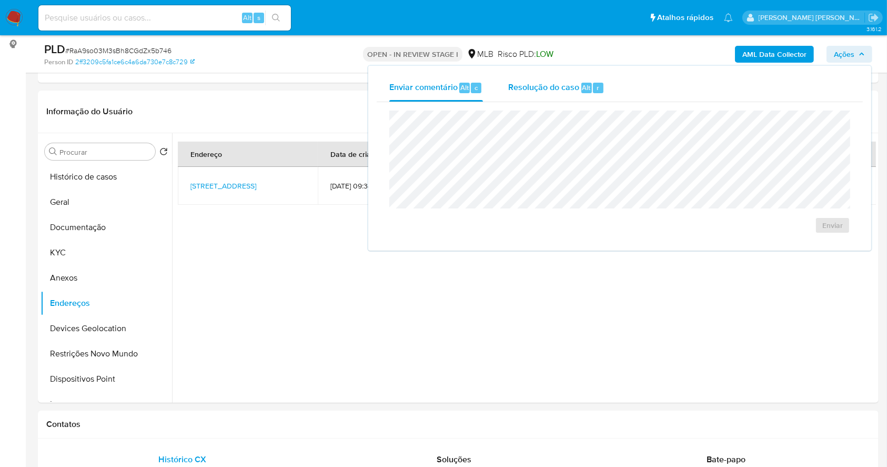
click at [550, 79] on div "Resolução do caso Alt r" at bounding box center [556, 87] width 96 height 27
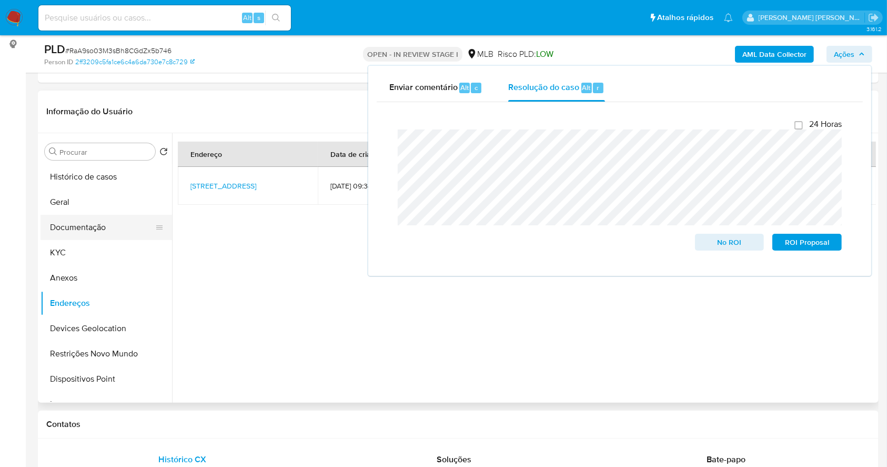
click at [88, 274] on button "Anexos" at bounding box center [107, 277] width 132 height 25
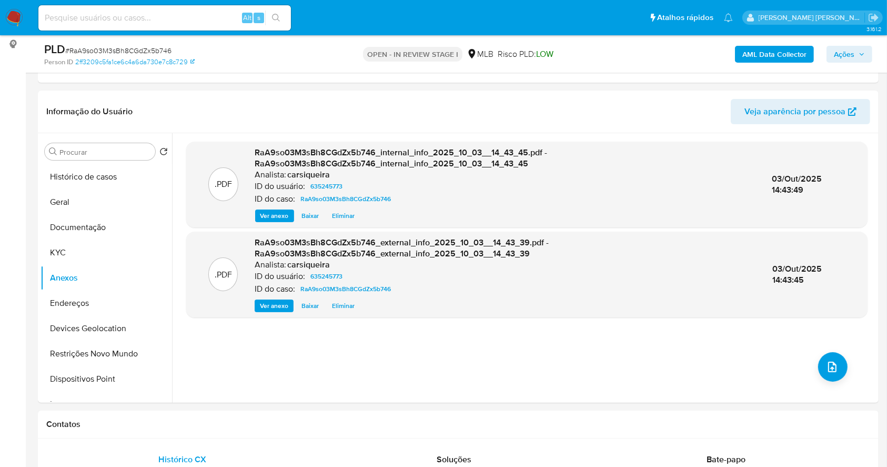
click at [863, 58] on span "Ações" at bounding box center [849, 54] width 31 height 15
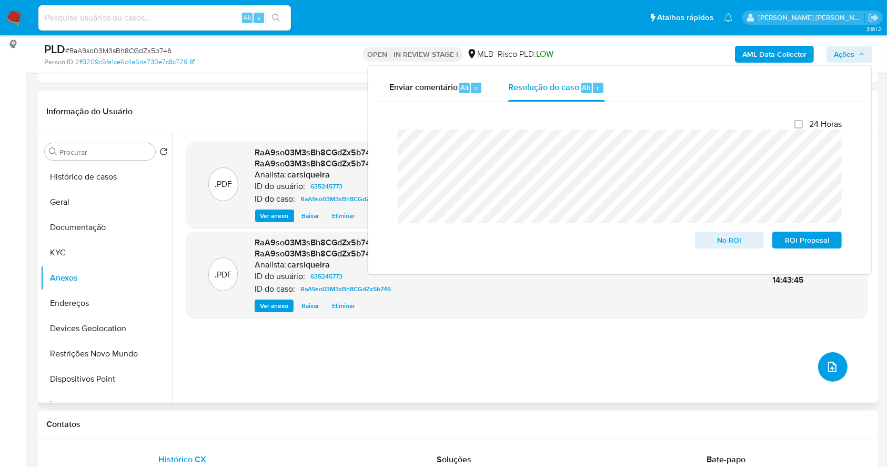
click at [826, 369] on icon "upload-file" at bounding box center [832, 366] width 13 height 13
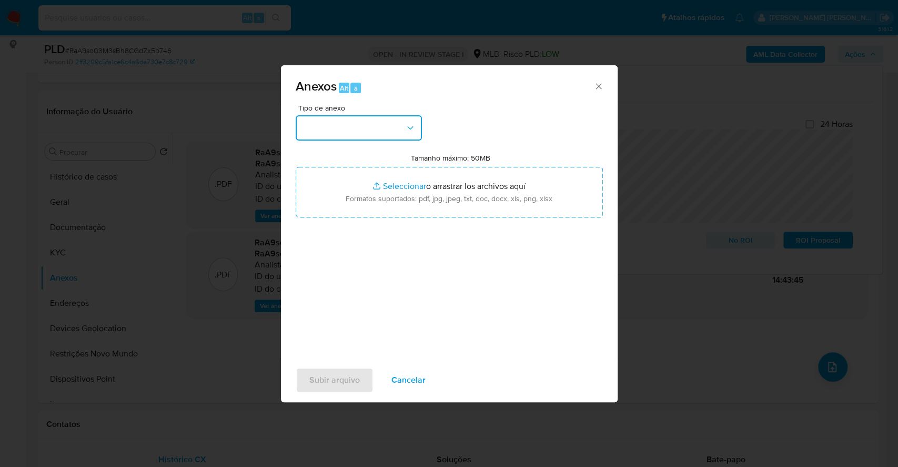
click at [346, 127] on button "button" at bounding box center [359, 127] width 126 height 25
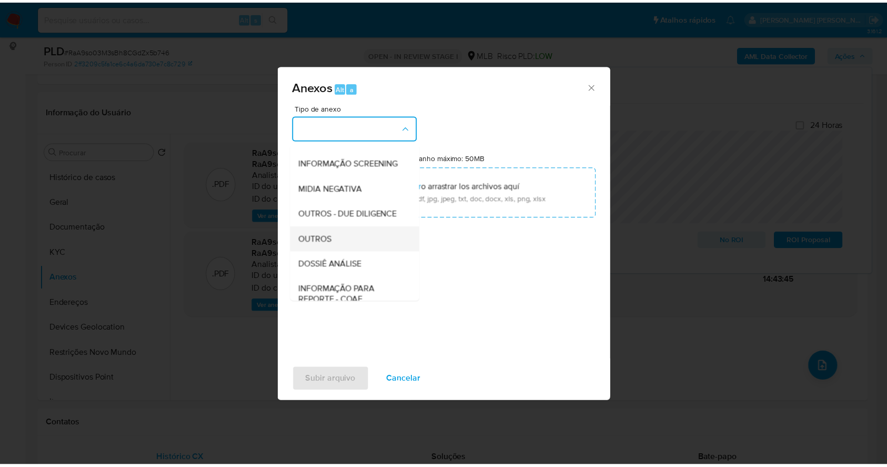
scroll to position [162, 0]
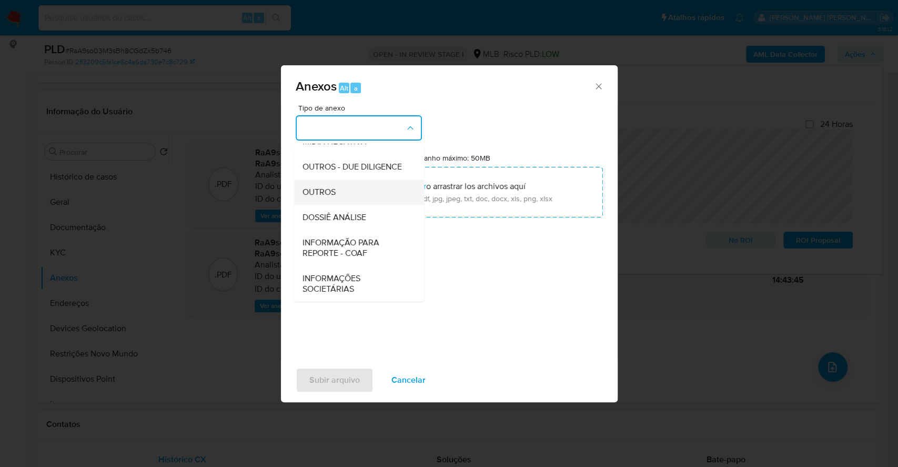
click at [342, 184] on div "OUTROS" at bounding box center [355, 191] width 107 height 25
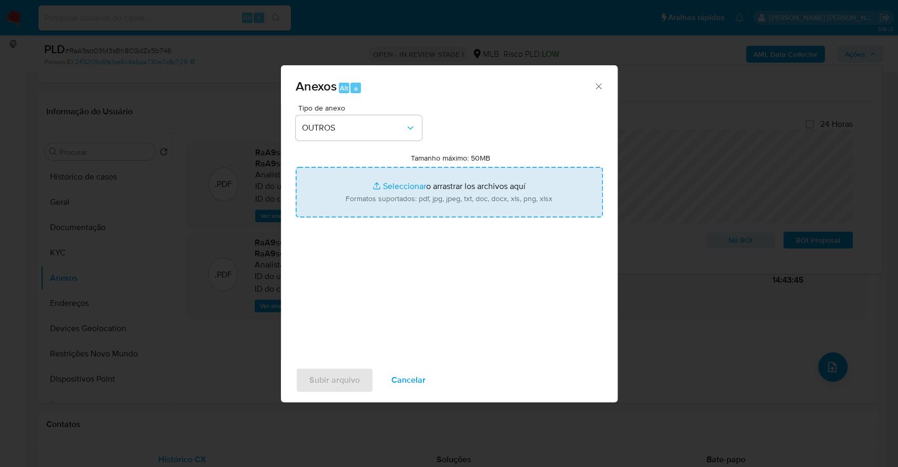
click at [383, 186] on input "Tamanho máximo: 50MB Seleccionar archivos" at bounding box center [449, 192] width 307 height 51
type input "C:\fakepath\Mulan 635245773_2025_10_02_11_39_30.xlsx"
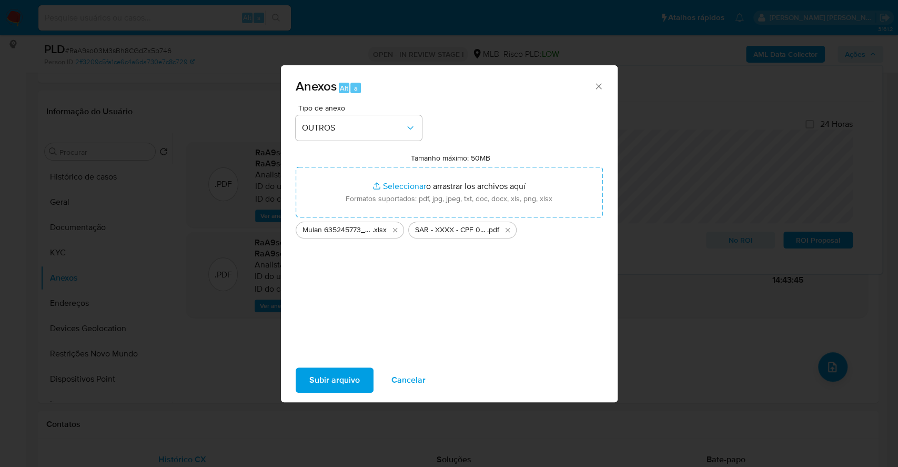
click at [328, 373] on span "Subir arquivo" at bounding box center [334, 379] width 51 height 23
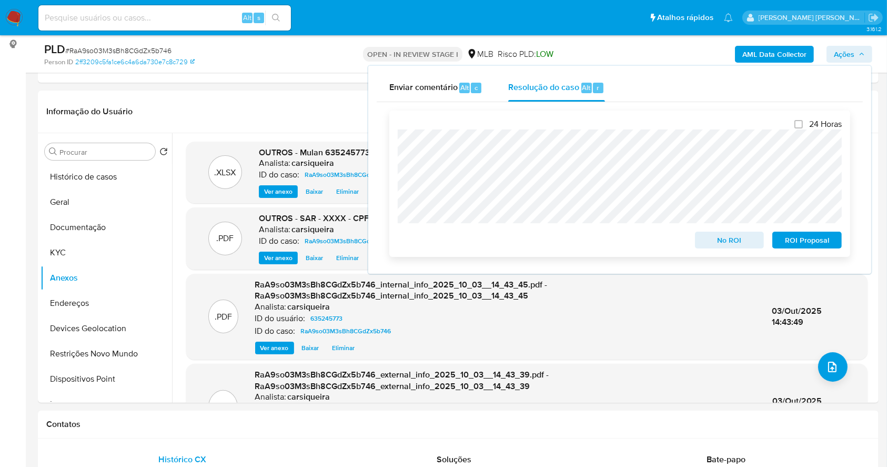
click at [809, 244] on span "ROI Proposal" at bounding box center [807, 240] width 55 height 15
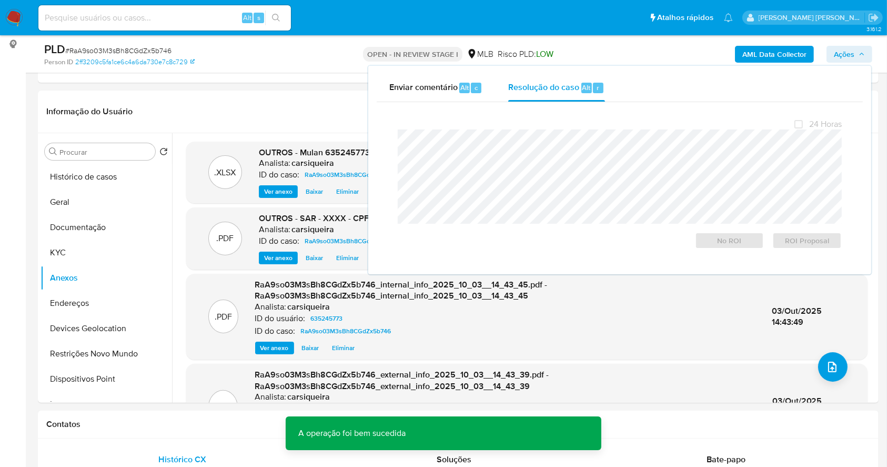
click at [127, 46] on span "# RaA9so03M3sBh8CGdZx5b746" at bounding box center [118, 50] width 106 height 11
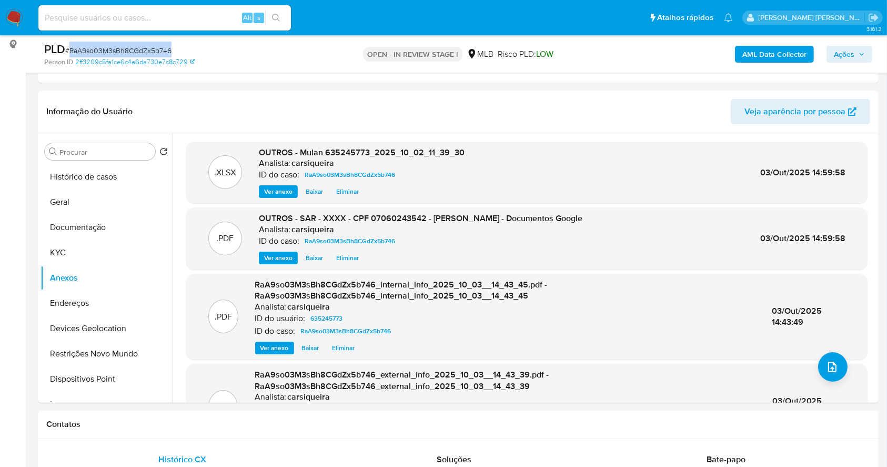
copy span "RaA9so03M3sBh8CGdZx5b746"
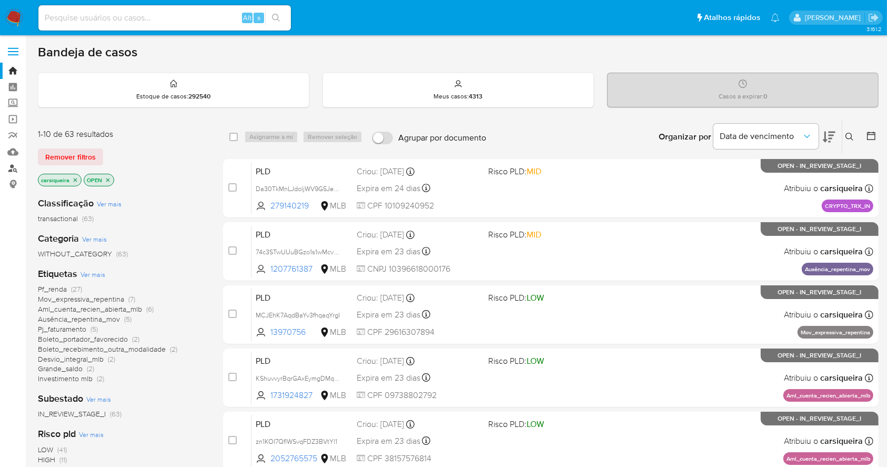
click at [4, 168] on link "Localizador de pessoas" at bounding box center [62, 168] width 125 height 16
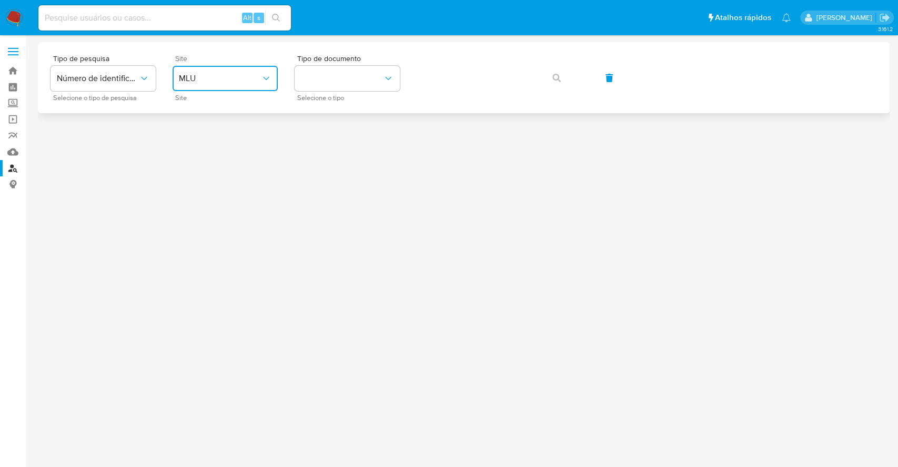
click at [250, 81] on span "MLU" at bounding box center [220, 78] width 82 height 11
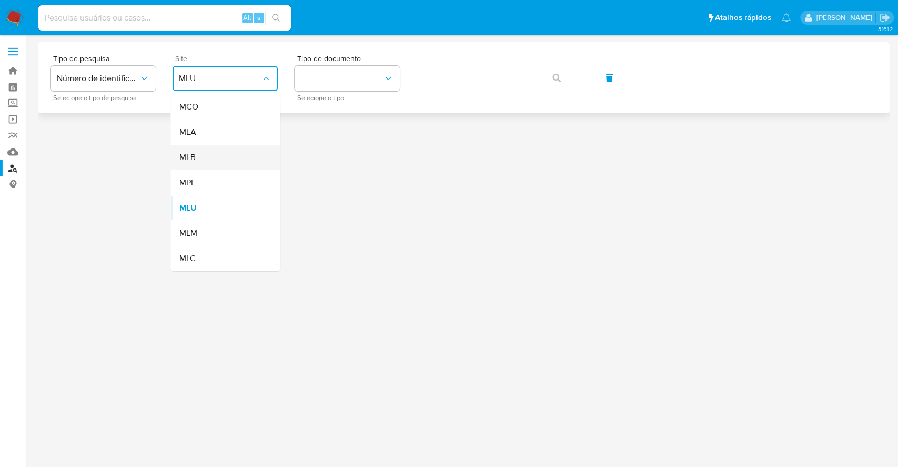
click at [218, 155] on div "MLB" at bounding box center [222, 157] width 86 height 25
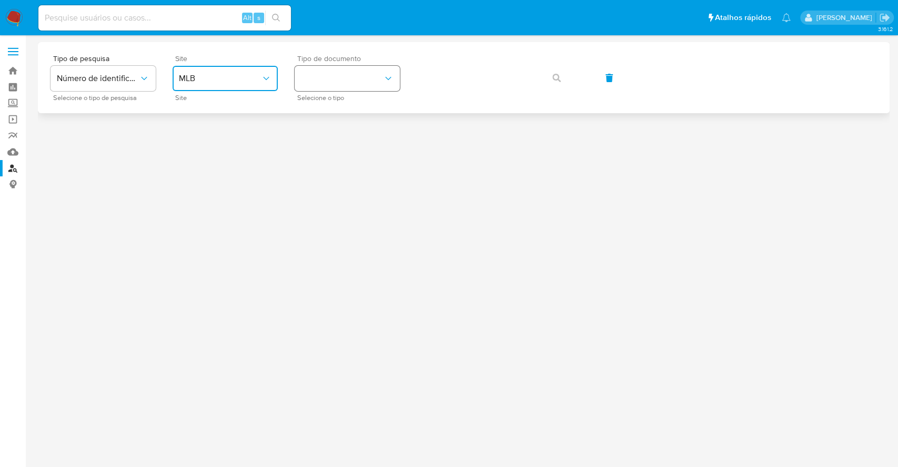
click at [358, 79] on button "identificationType" at bounding box center [347, 78] width 105 height 25
click at [366, 109] on div "CNPJ CNPJ" at bounding box center [344, 112] width 86 height 36
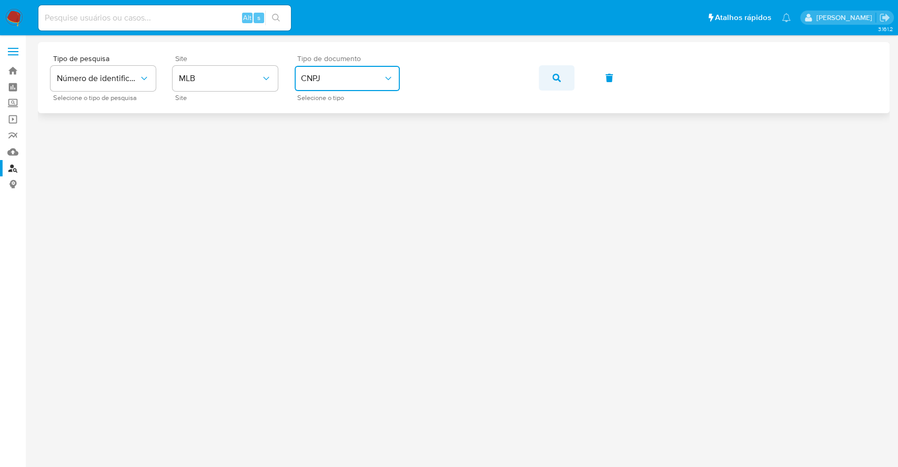
click at [570, 74] on button "button" at bounding box center [557, 77] width 36 height 25
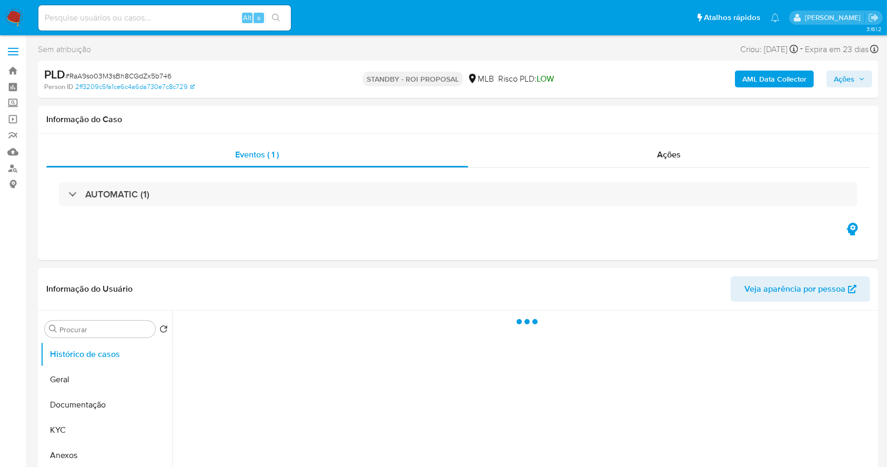
click at [7, 19] on img at bounding box center [14, 18] width 18 height 18
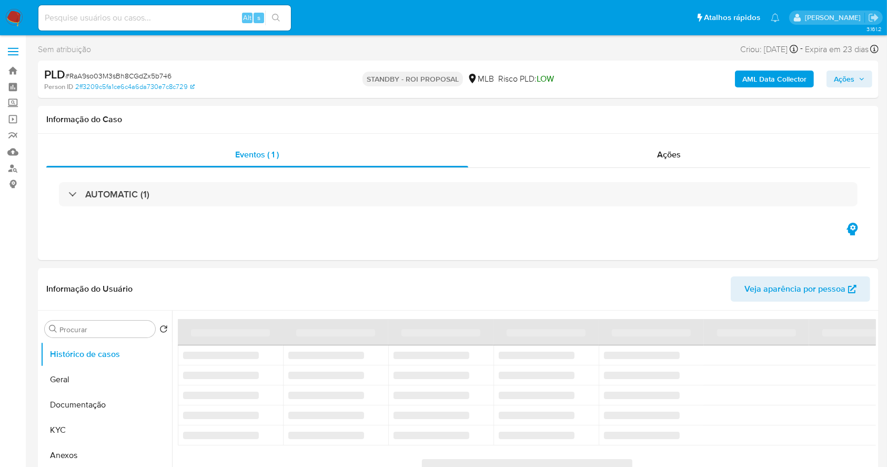
select select "10"
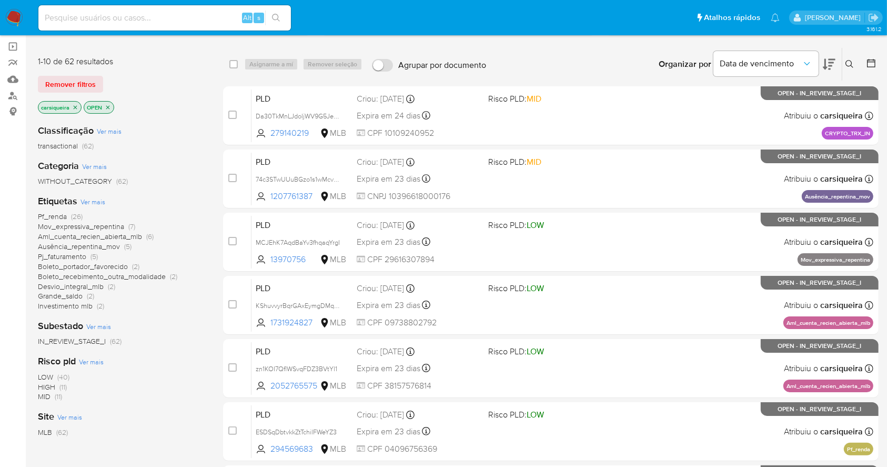
scroll to position [140, 0]
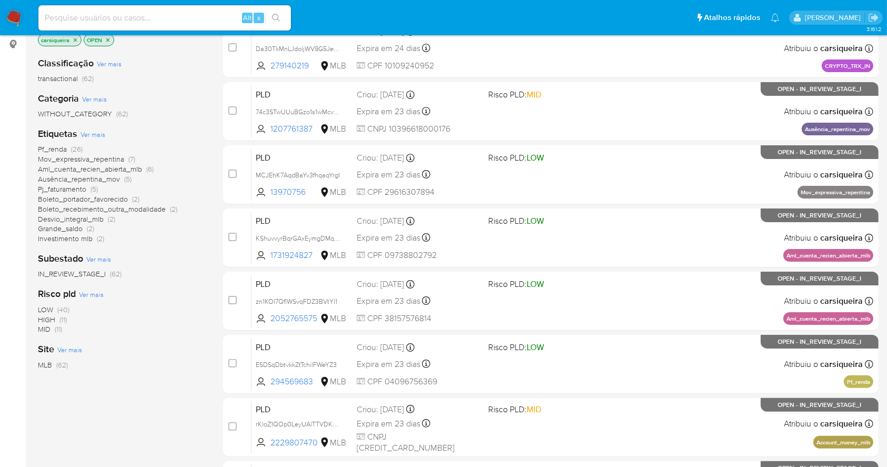
click at [57, 316] on span "HIGH (11)" at bounding box center [52, 320] width 29 height 10
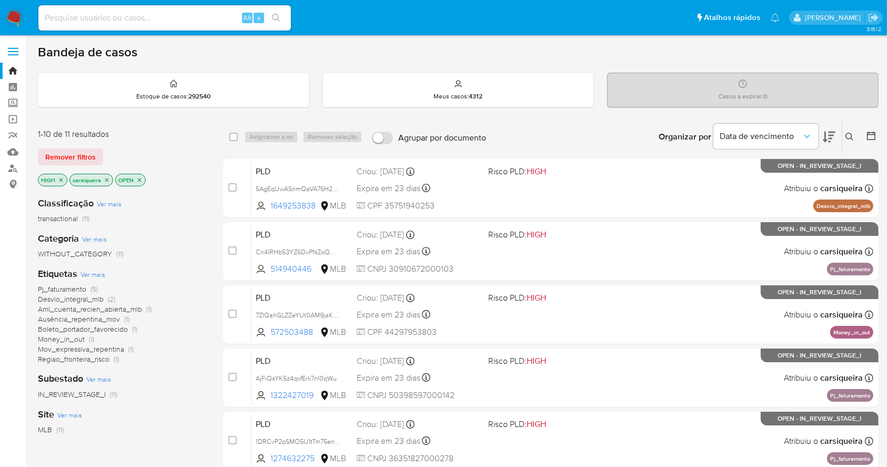
click at [105, 179] on icon "close-filter" at bounding box center [107, 180] width 6 height 6
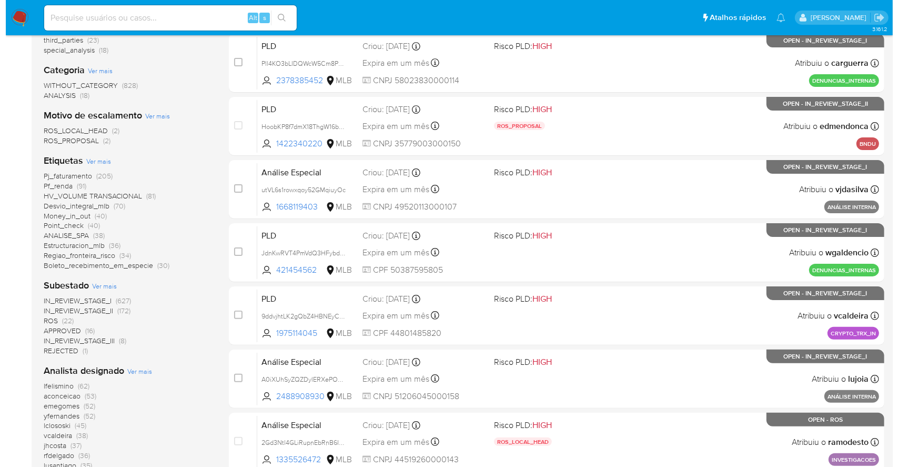
scroll to position [210, 0]
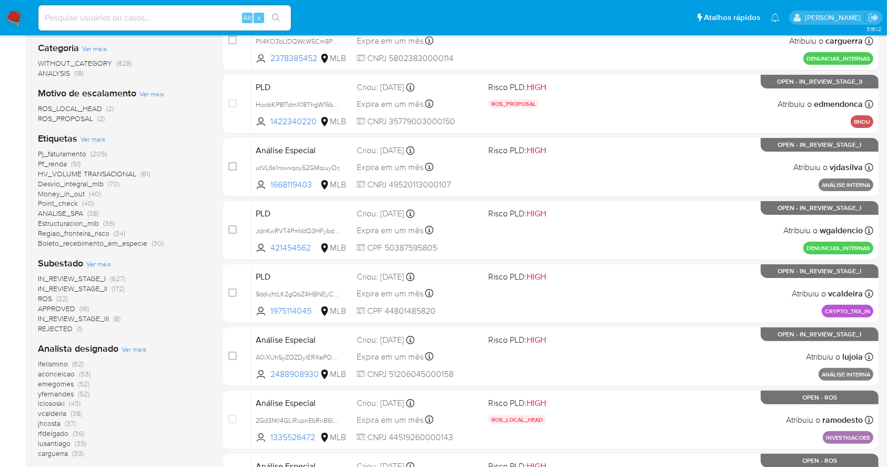
click at [138, 345] on span "Ver mais" at bounding box center [134, 348] width 25 height 9
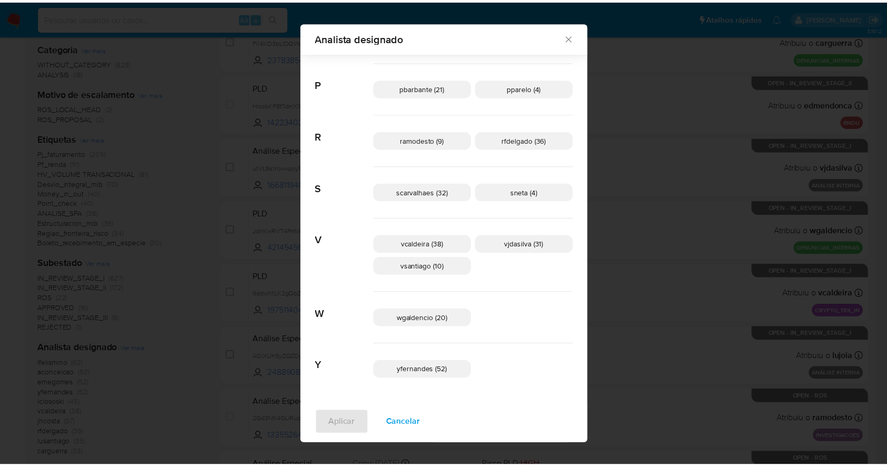
scroll to position [0, 0]
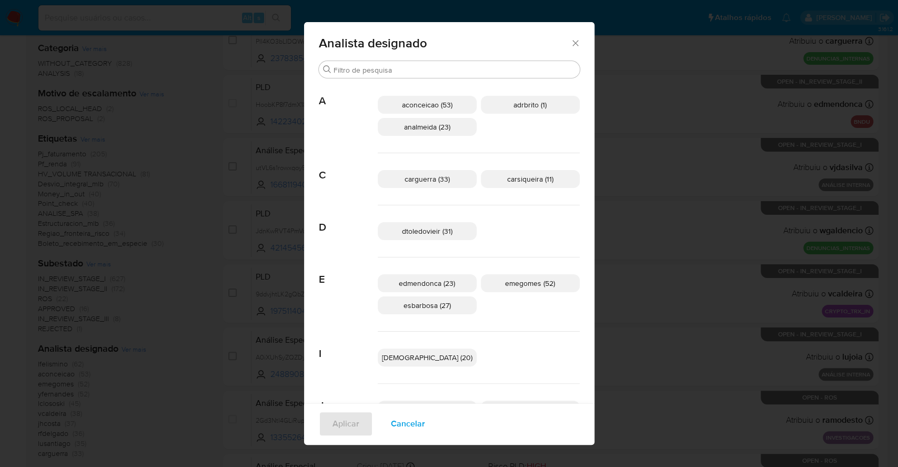
click at [570, 45] on icon "Fechar" at bounding box center [575, 43] width 11 height 11
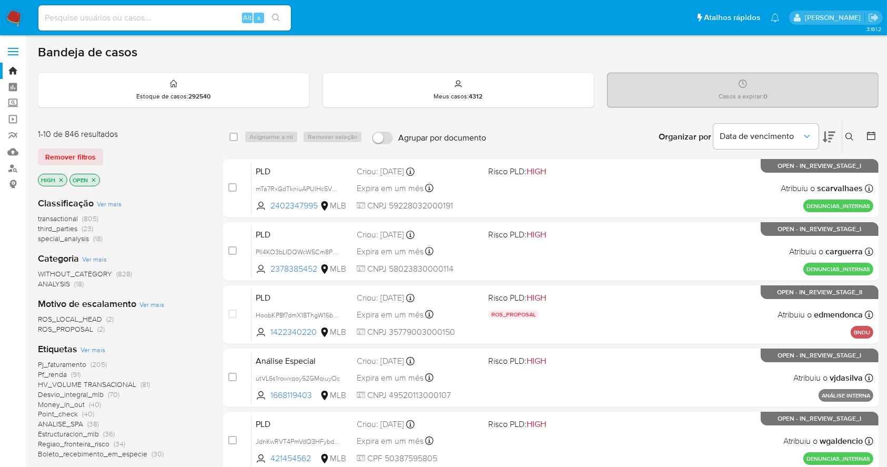
click at [3, 28] on nav "Pausado Ver notificaciones Alt s Atalhos rápidos Presiona las siguientes teclas…" at bounding box center [443, 17] width 887 height 35
click at [16, 11] on img at bounding box center [14, 18] width 18 height 18
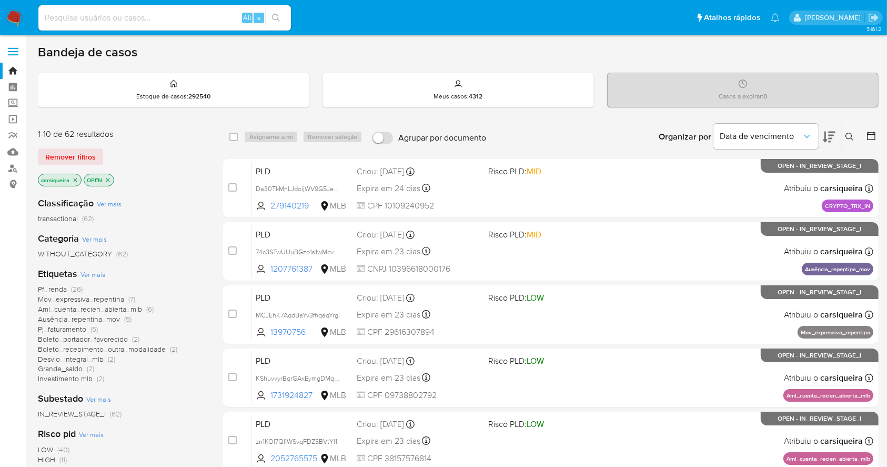
click at [122, 25] on div "Alt s" at bounding box center [164, 17] width 253 height 25
click at [143, 14] on input at bounding box center [164, 18] width 253 height 14
paste input "xNeG9YGO2nvUO0b4AJehbqkO"
type input "xNeG9YGO2nvUO0b4AJehbqkO"
click at [274, 16] on icon "search-icon" at bounding box center [276, 18] width 8 height 8
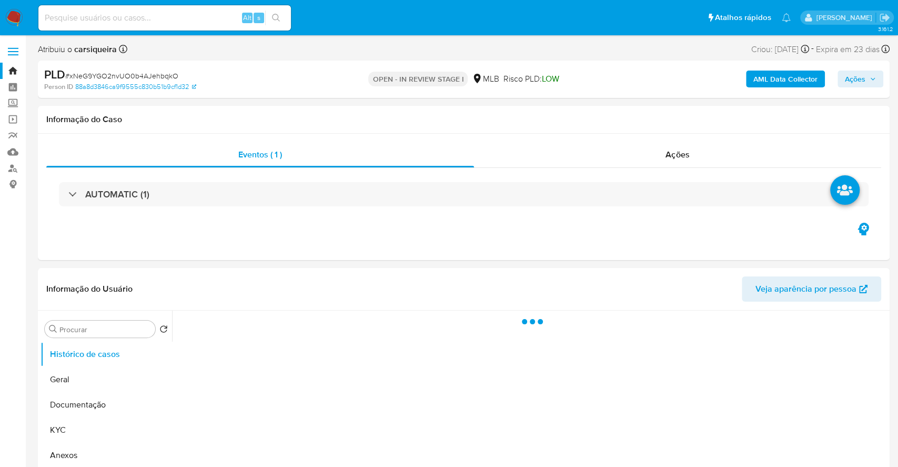
select select "10"
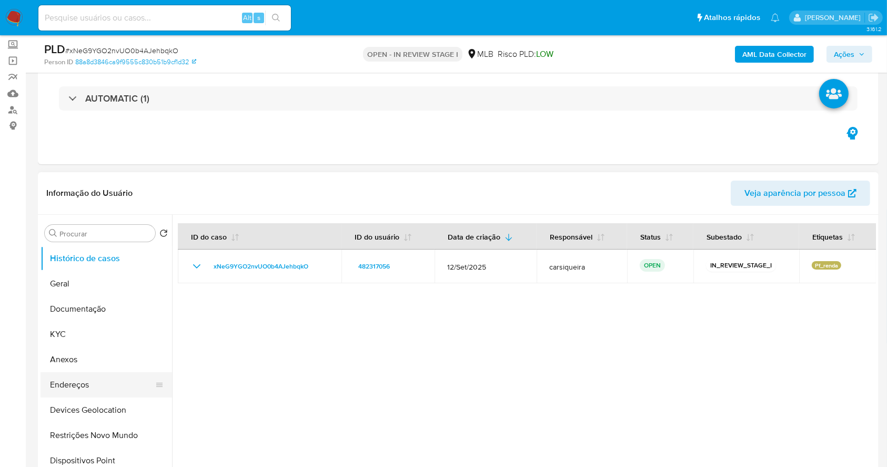
scroll to position [140, 0]
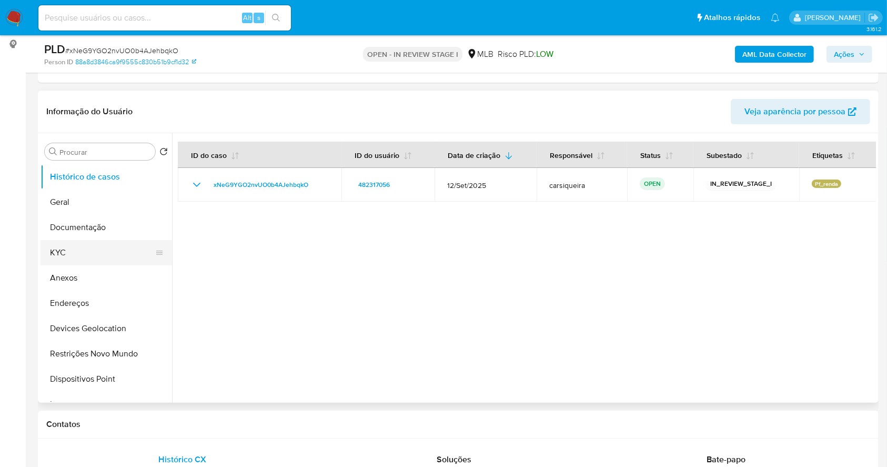
drag, startPoint x: 59, startPoint y: 250, endPoint x: 67, endPoint y: 247, distance: 8.7
click at [59, 250] on button "KYC" at bounding box center [102, 252] width 123 height 25
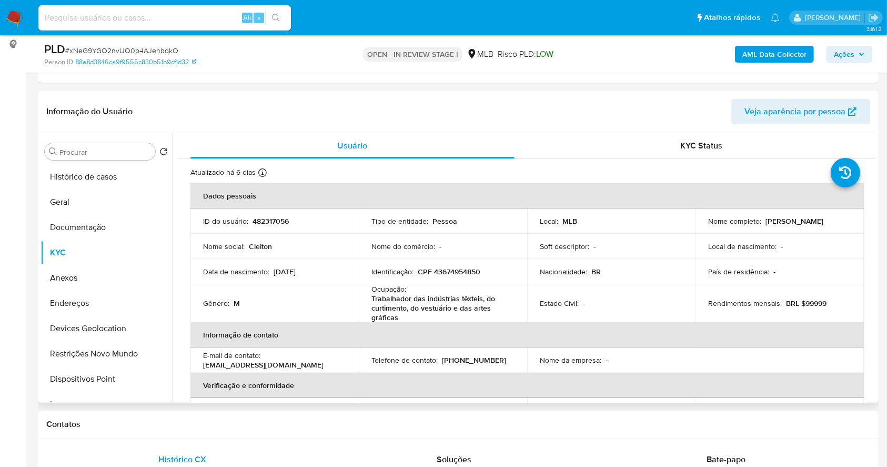
drag, startPoint x: 67, startPoint y: 226, endPoint x: 418, endPoint y: 216, distance: 351.1
click at [67, 225] on button "Documentação" at bounding box center [107, 227] width 132 height 25
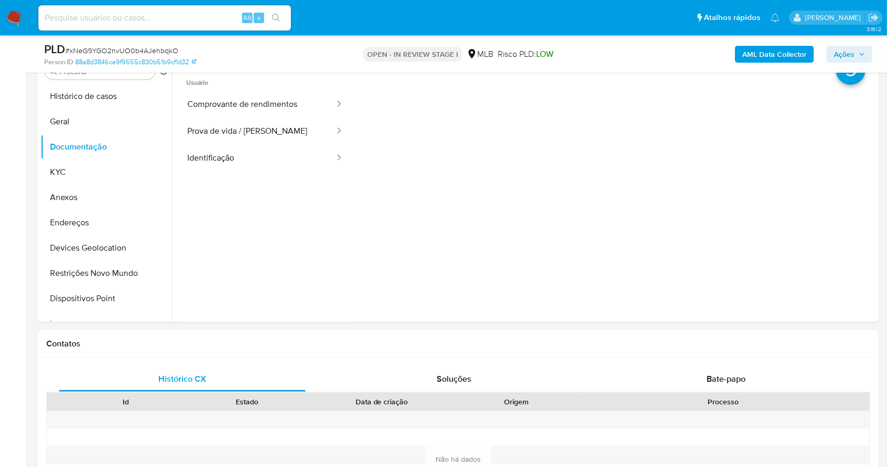
scroll to position [171, 0]
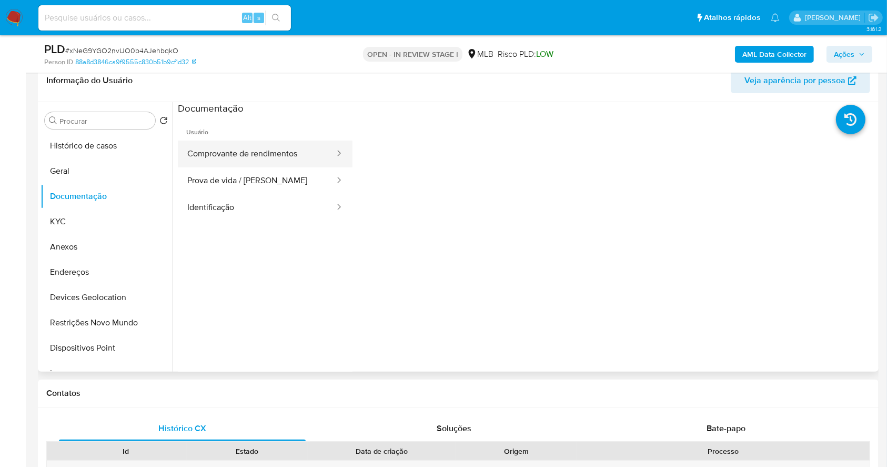
click at [275, 152] on button "Comprovante de rendimentos" at bounding box center [257, 153] width 158 height 27
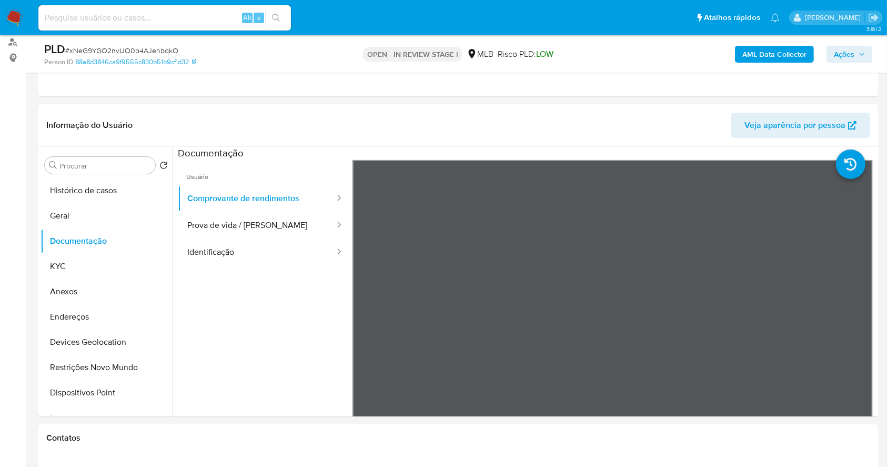
scroll to position [128, 0]
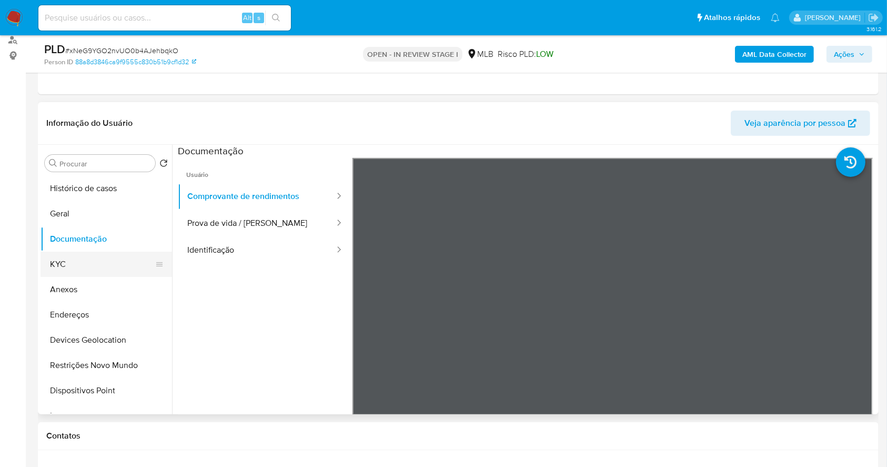
click at [78, 263] on button "KYC" at bounding box center [102, 264] width 123 height 25
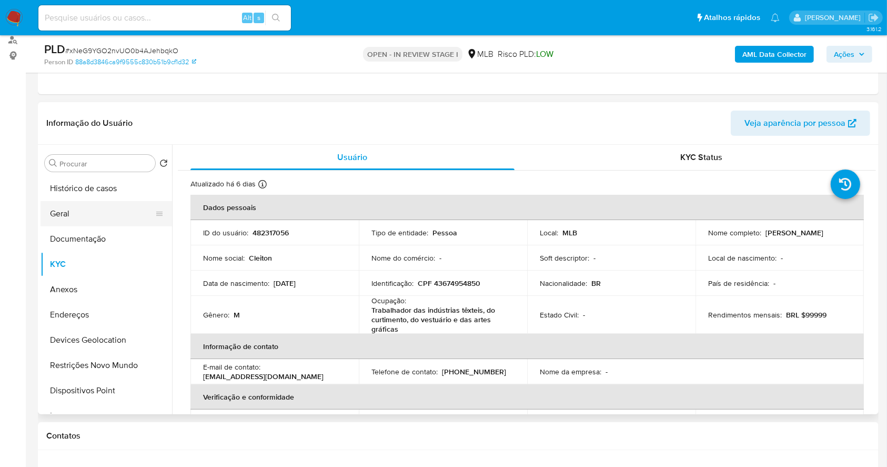
click at [105, 214] on button "Geral" at bounding box center [102, 213] width 123 height 25
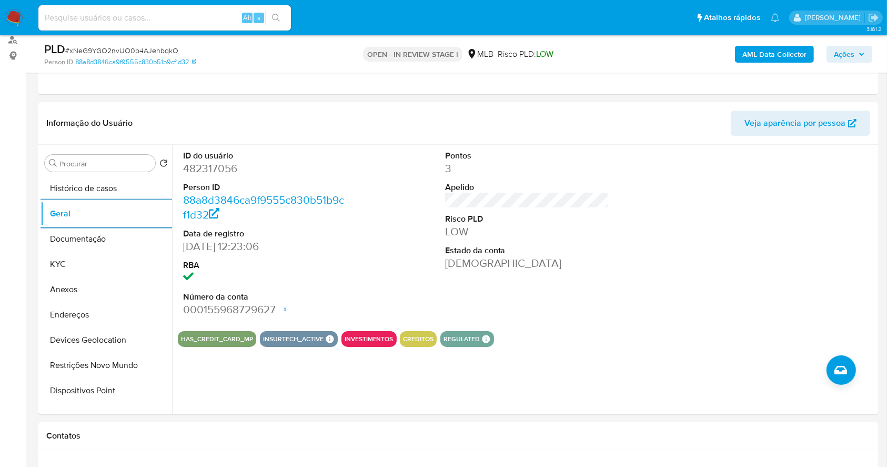
click at [771, 64] on div "AML Data Collector Ações" at bounding box center [735, 54] width 273 height 25
click at [758, 46] on b "AML Data Collector" at bounding box center [774, 54] width 64 height 17
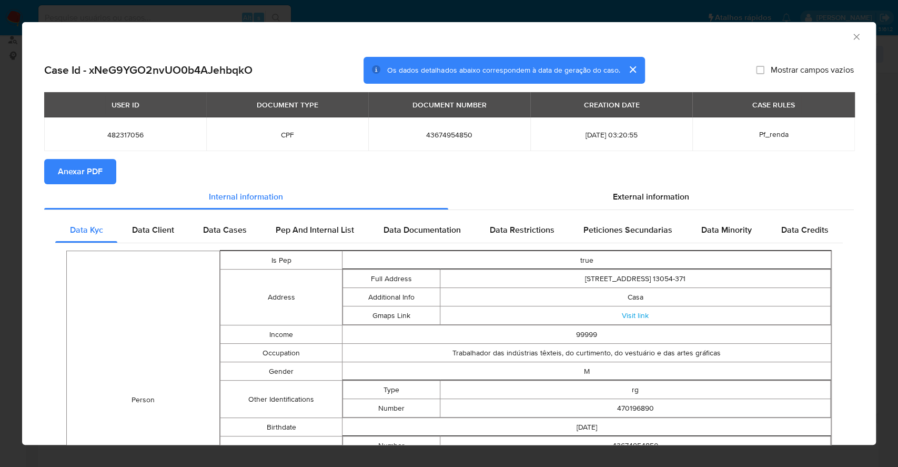
click at [65, 163] on span "Anexar PDF" at bounding box center [80, 171] width 45 height 23
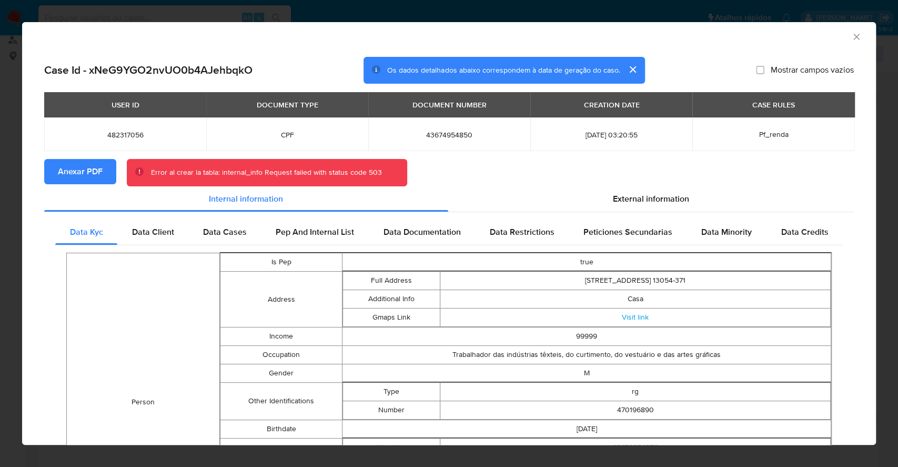
click at [0, 238] on div "AML Data Collector Case Id - xNeG9YGO2nvUO0b4AJehbqkO Os dados detalhados abaix…" at bounding box center [449, 233] width 898 height 467
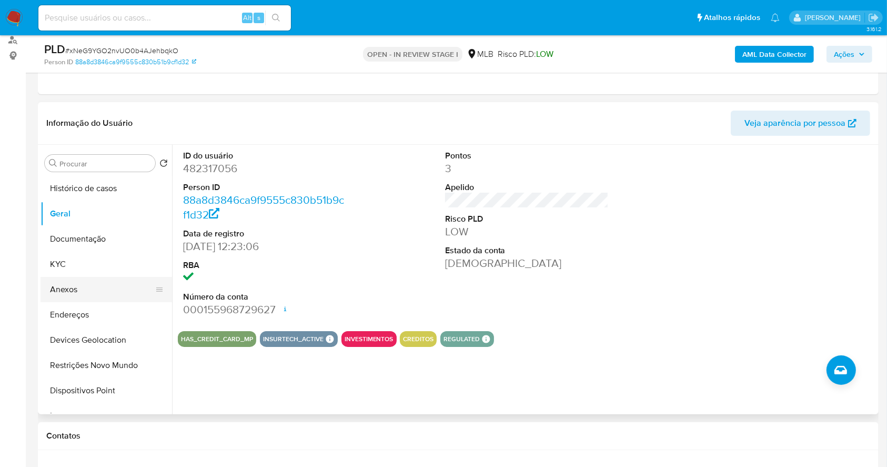
click at [89, 297] on button "Anexos" at bounding box center [102, 289] width 123 height 25
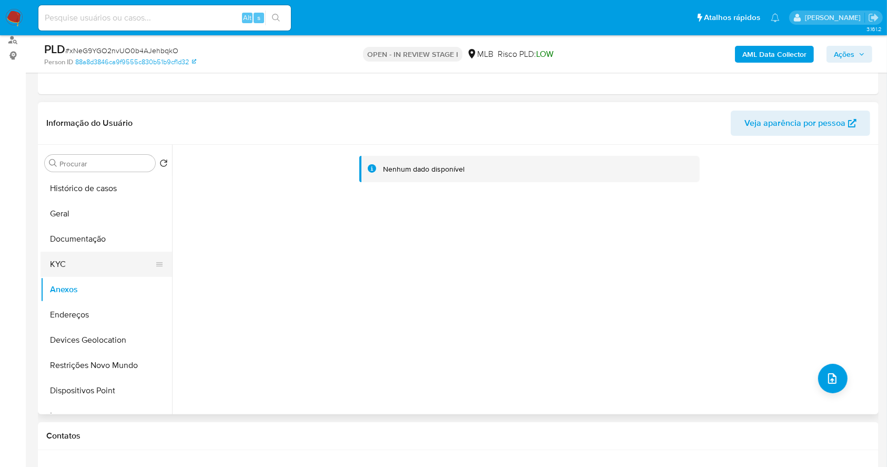
click at [75, 258] on button "KYC" at bounding box center [102, 264] width 123 height 25
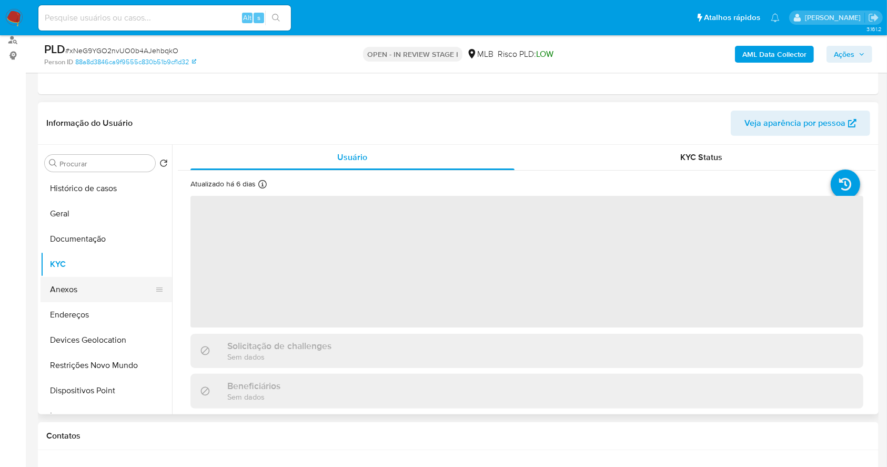
click at [84, 291] on button "Anexos" at bounding box center [102, 289] width 123 height 25
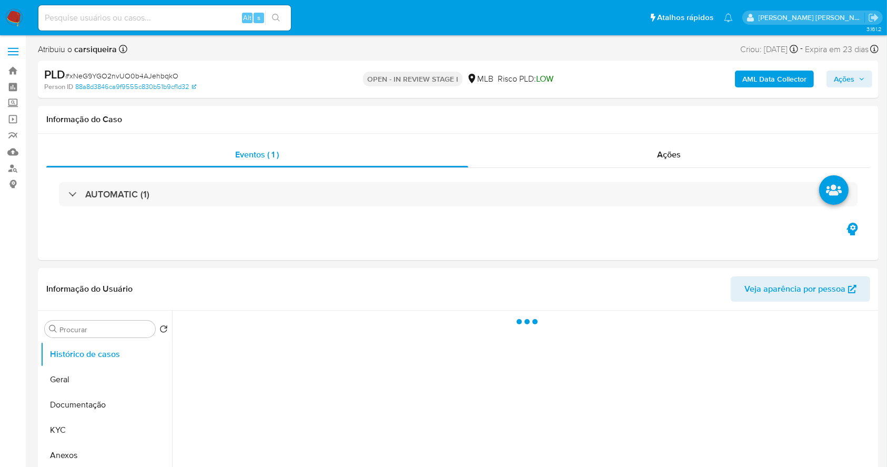
select select "10"
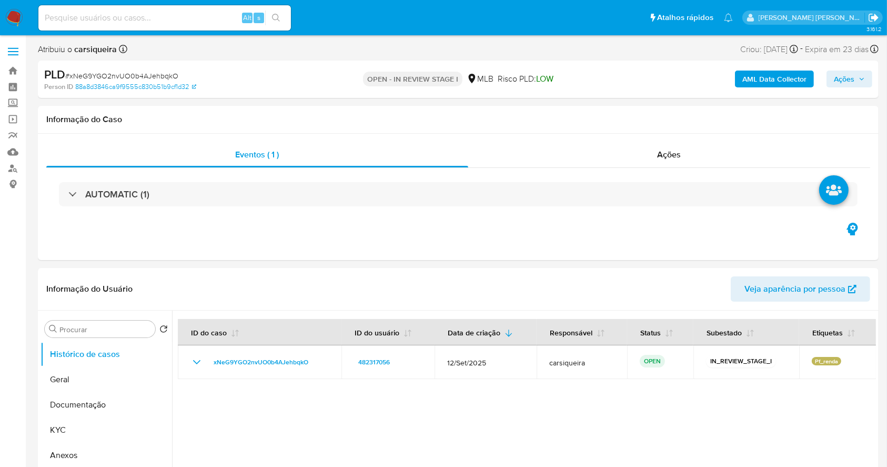
click at [874, 21] on icon "Sair" at bounding box center [873, 17] width 11 height 11
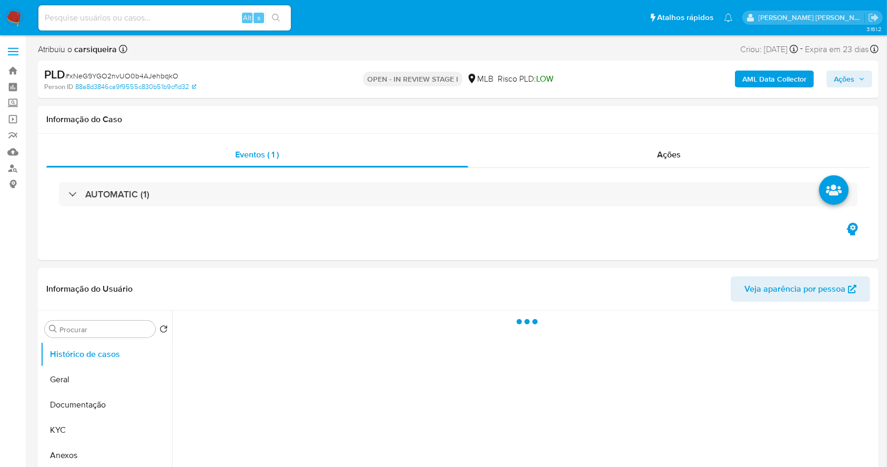
select select "10"
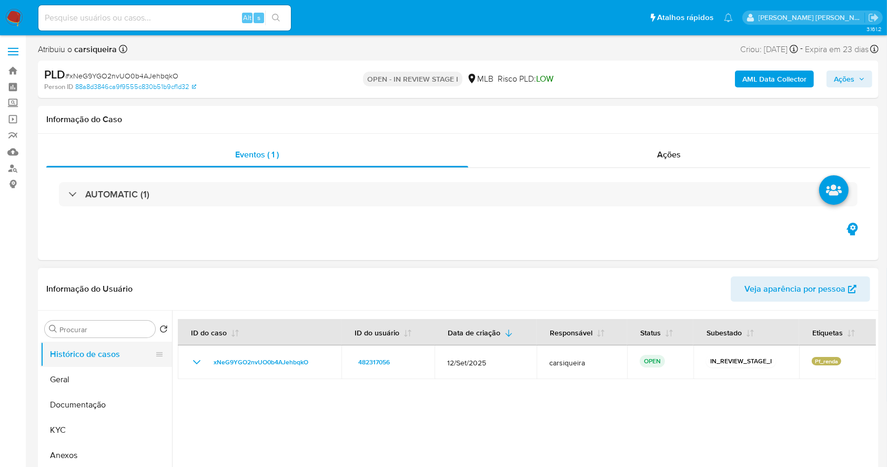
drag, startPoint x: 73, startPoint y: 377, endPoint x: 139, endPoint y: 351, distance: 71.1
click at [88, 373] on button "Geral" at bounding box center [107, 379] width 132 height 25
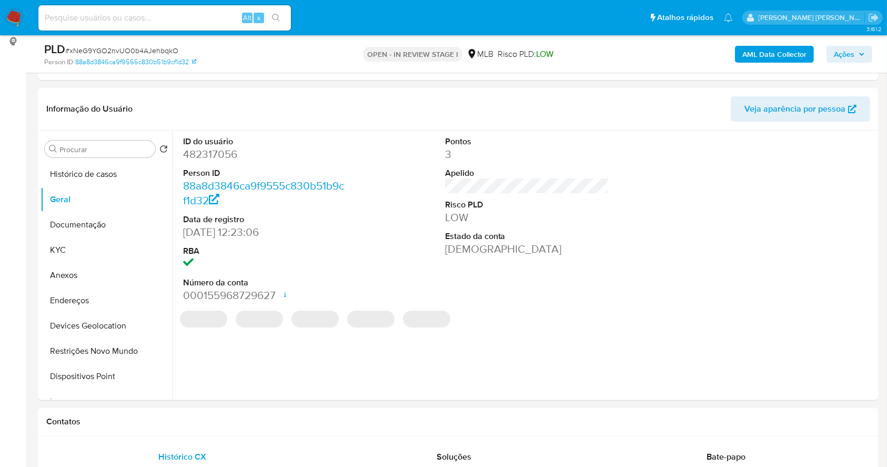
scroll to position [153, 0]
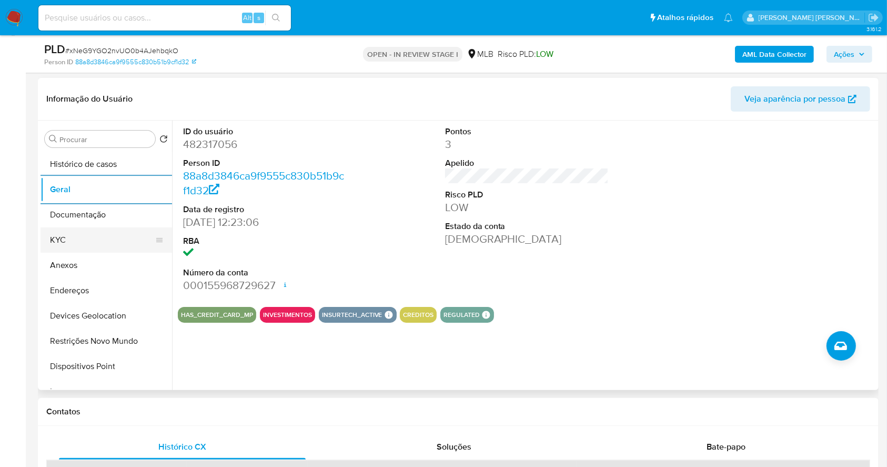
click at [99, 227] on button "KYC" at bounding box center [102, 239] width 123 height 25
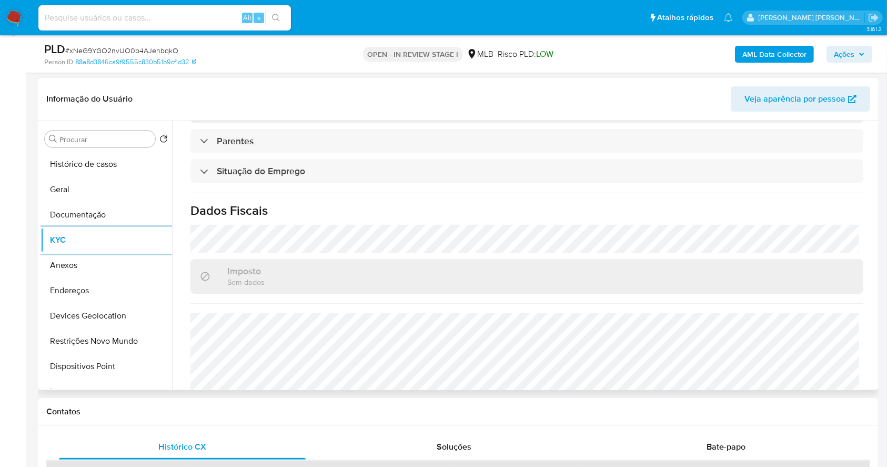
scroll to position [460, 0]
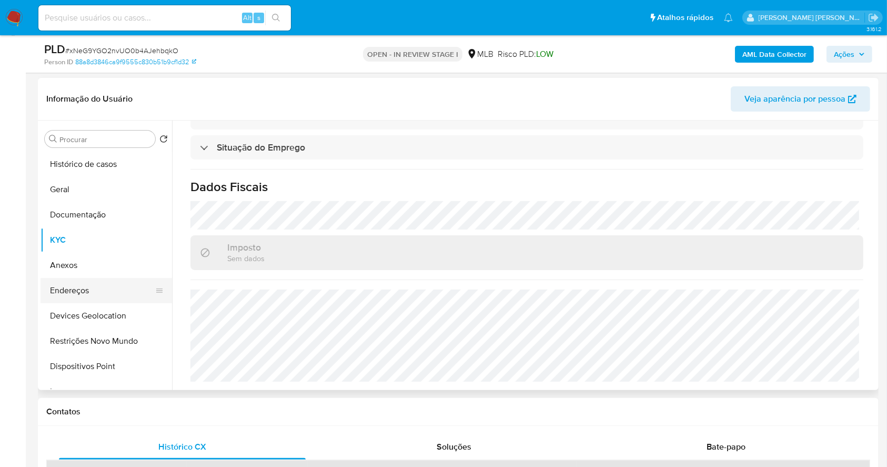
click at [116, 288] on button "Endereços" at bounding box center [102, 290] width 123 height 25
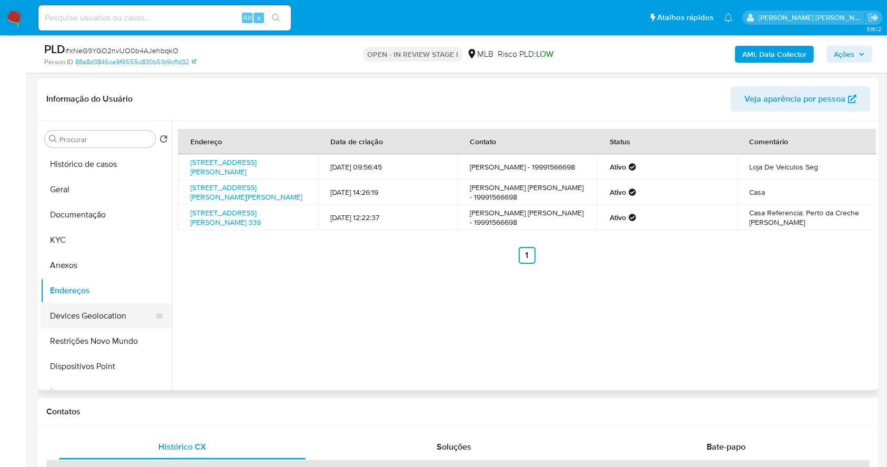
click at [76, 324] on button "Devices Geolocation" at bounding box center [102, 315] width 123 height 25
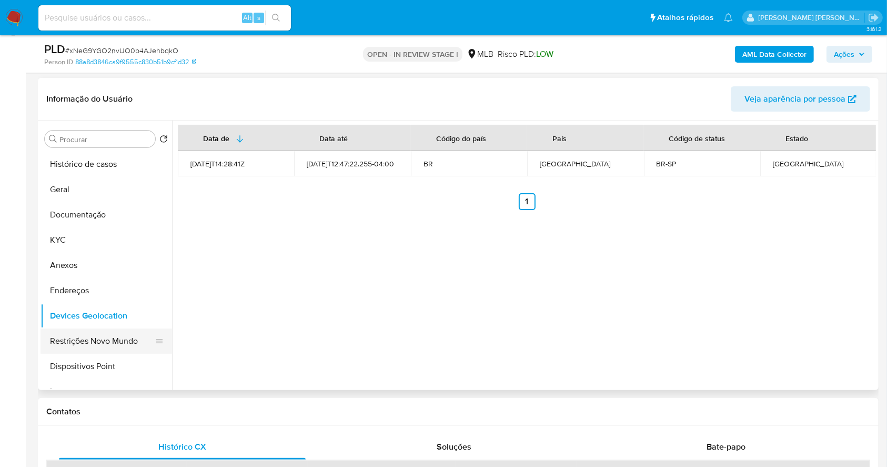
click at [91, 344] on button "Restrições Novo Mundo" at bounding box center [102, 340] width 123 height 25
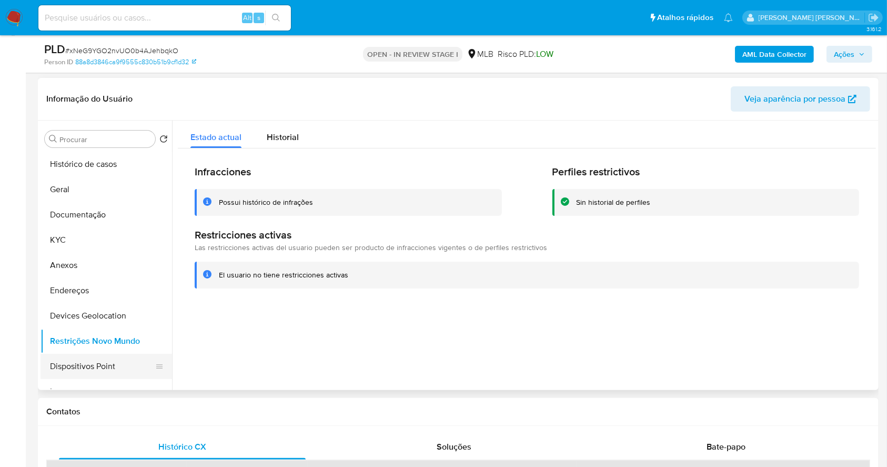
click at [109, 360] on button "Dispositivos Point" at bounding box center [102, 366] width 123 height 25
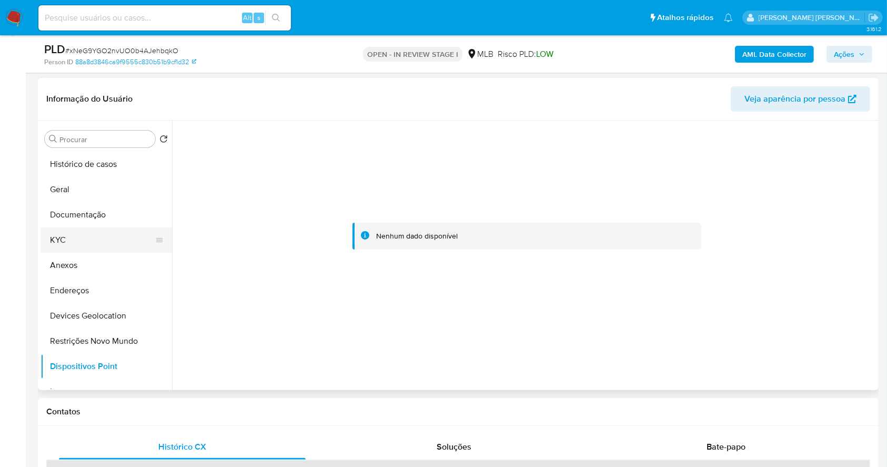
click at [67, 235] on button "KYC" at bounding box center [102, 239] width 123 height 25
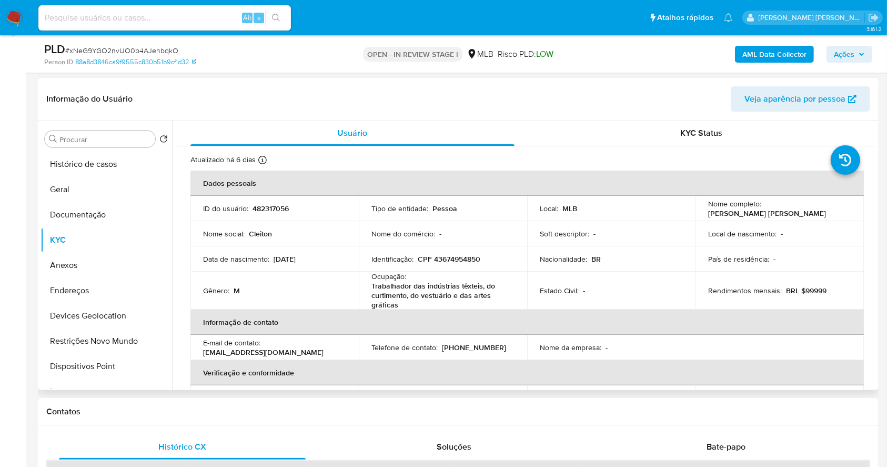
click at [460, 261] on p "CPF 43674954850" at bounding box center [449, 258] width 63 height 9
copy p "43674954850"
click at [464, 252] on td "Identificação : CPF 43674954850" at bounding box center [443, 258] width 168 height 25
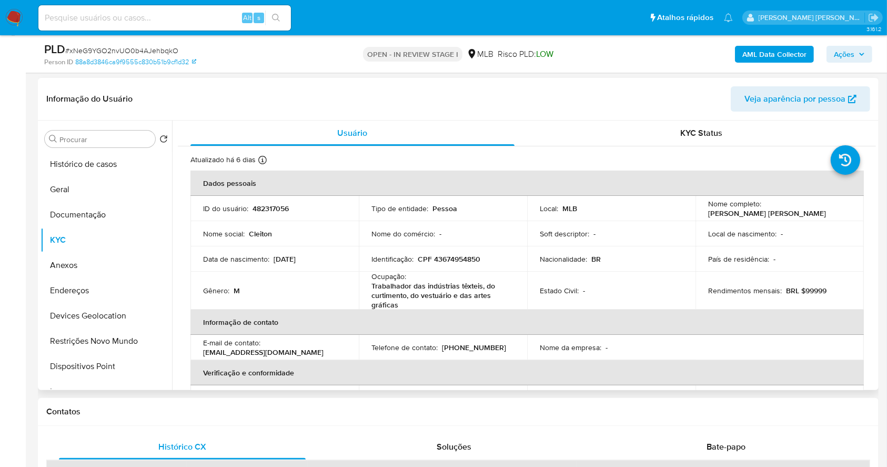
click at [472, 259] on p "CPF 43674954850" at bounding box center [449, 258] width 63 height 9
copy p "43674954850"
click at [467, 259] on p "CPF 43674954850" at bounding box center [449, 258] width 63 height 9
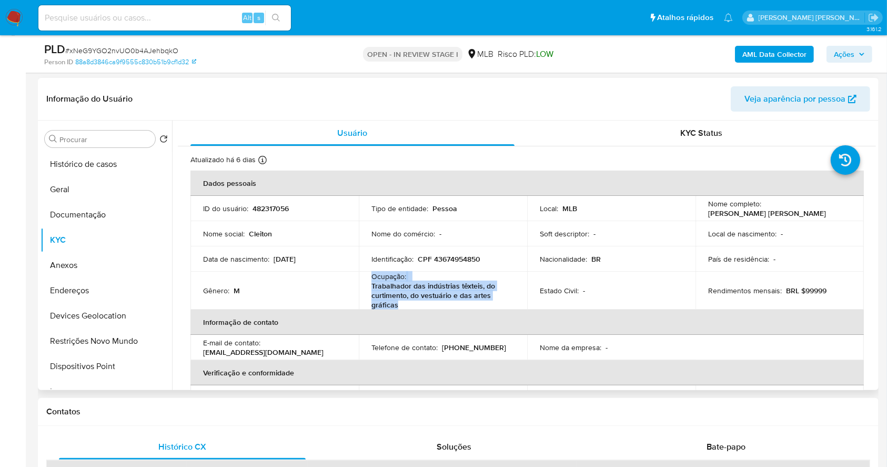
drag, startPoint x: 420, startPoint y: 302, endPoint x: 365, endPoint y: 277, distance: 60.7
click at [365, 277] on td "Ocupação : Trabalhador das indústrias têxteis, do curtimento, do vestuário e da…" at bounding box center [443, 291] width 168 height 38
copy div "Ocupação : Trabalhador das indústrias têxteis, do curtimento, do vestuário e da…"
click at [847, 58] on span "Ações" at bounding box center [844, 54] width 21 height 17
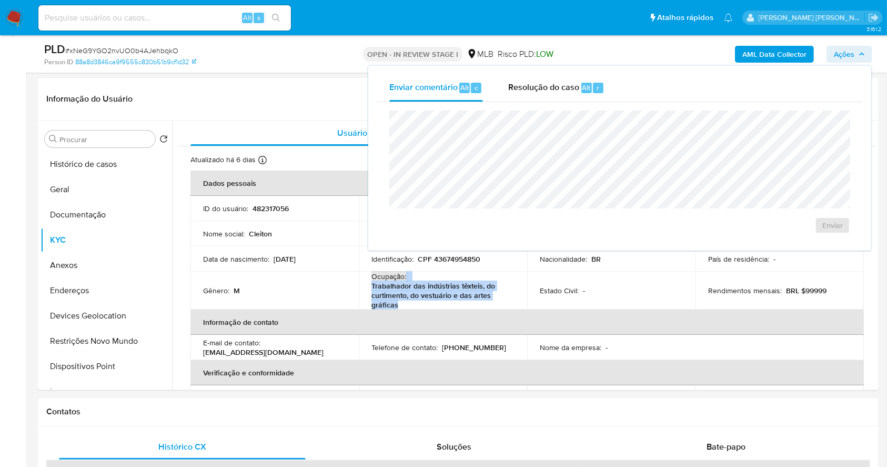
drag, startPoint x: 519, startPoint y: 84, endPoint x: 519, endPoint y: 108, distance: 24.2
click at [518, 84] on span "Resolução do caso" at bounding box center [543, 87] width 71 height 12
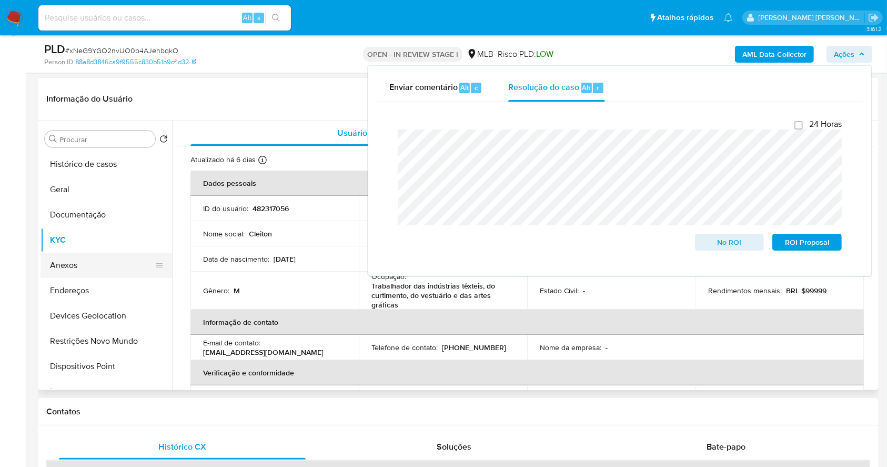
click at [82, 261] on button "Anexos" at bounding box center [102, 265] width 123 height 25
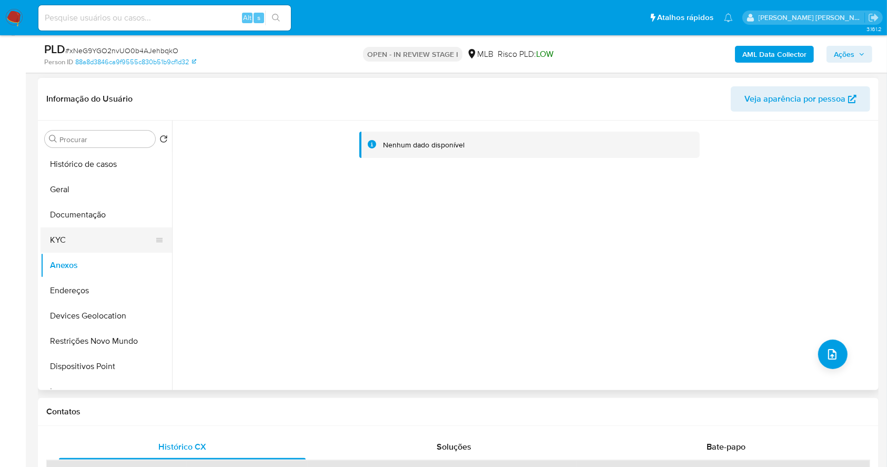
click at [81, 240] on button "KYC" at bounding box center [102, 239] width 123 height 25
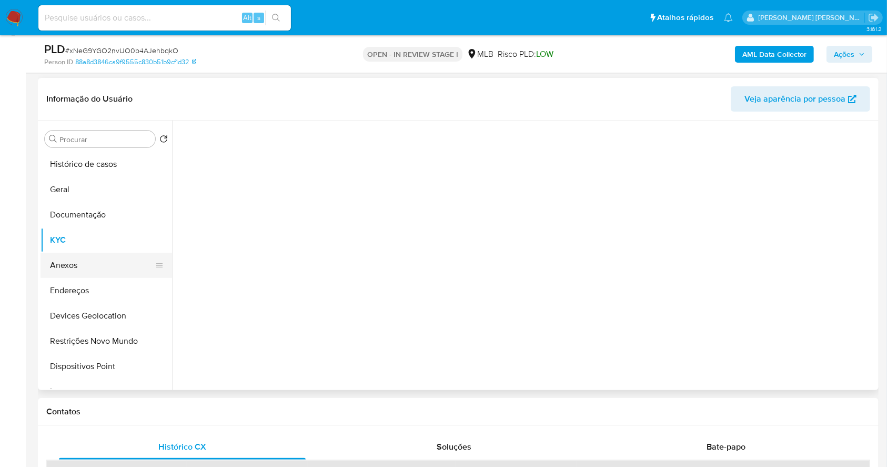
click at [82, 260] on button "Anexos" at bounding box center [102, 265] width 123 height 25
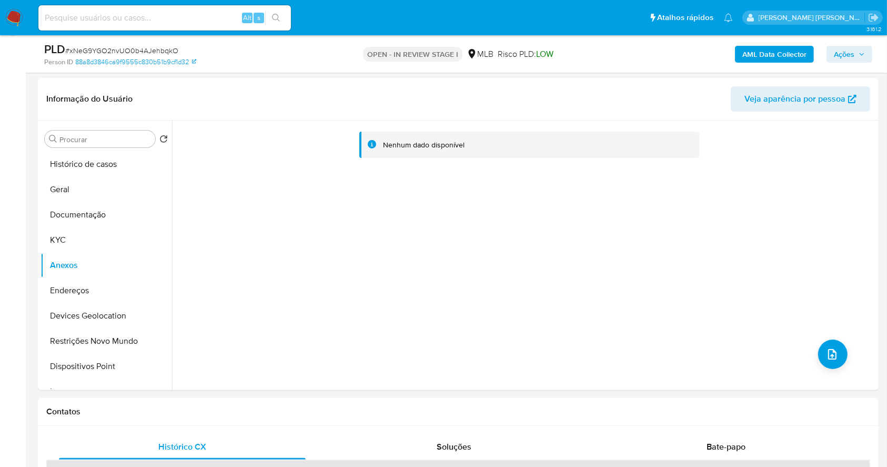
click at [785, 49] on b "AML Data Collector" at bounding box center [774, 54] width 64 height 17
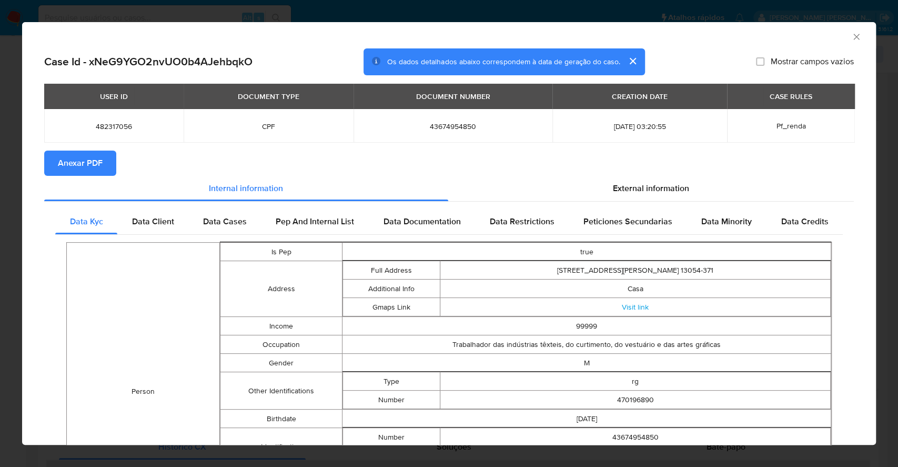
click at [98, 162] on span "Anexar PDF" at bounding box center [80, 163] width 45 height 23
click at [0, 180] on div "AML Data Collector Case Id - xNeG9YGO2nvUO0b4AJehbqkO Os dados detalhados abaix…" at bounding box center [449, 233] width 898 height 467
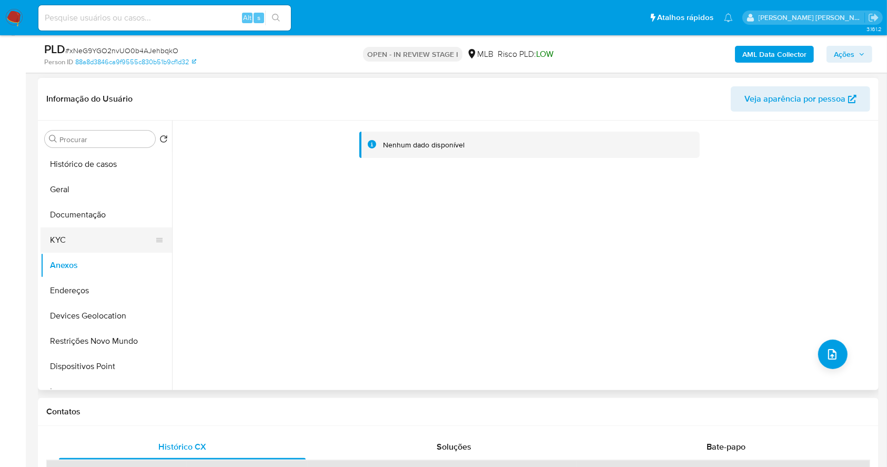
click at [100, 238] on button "KYC" at bounding box center [102, 239] width 123 height 25
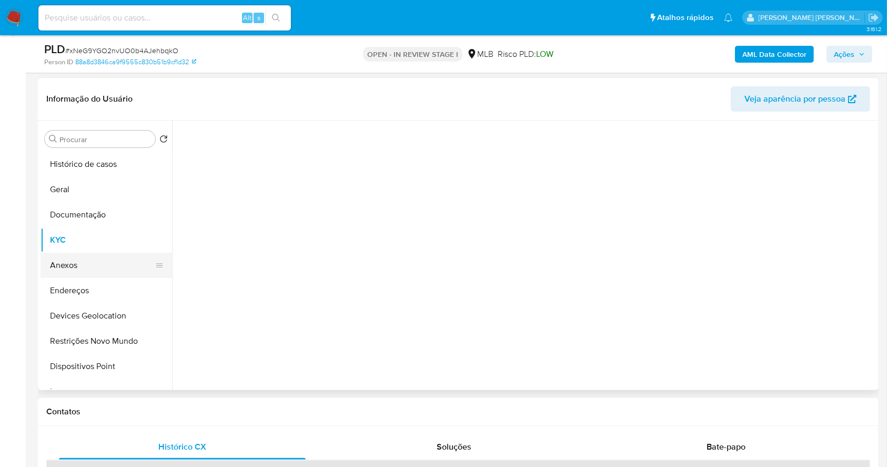
click at [107, 257] on button "Anexos" at bounding box center [102, 265] width 123 height 25
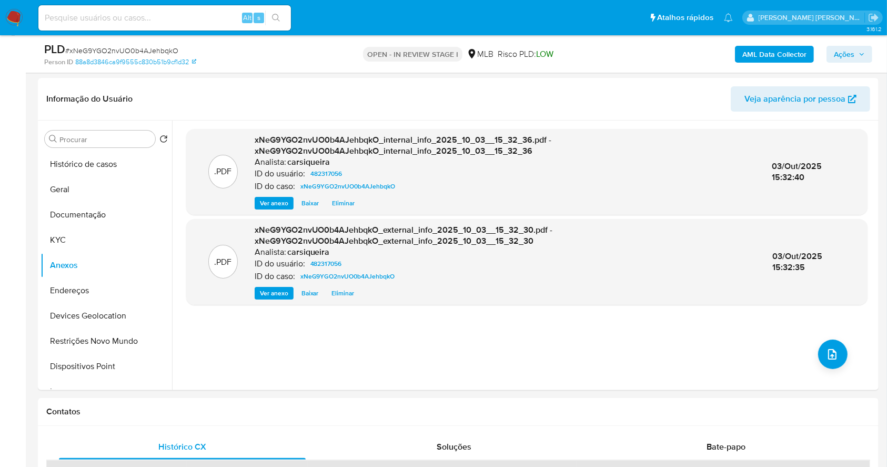
click at [848, 58] on span "Ações" at bounding box center [844, 54] width 21 height 17
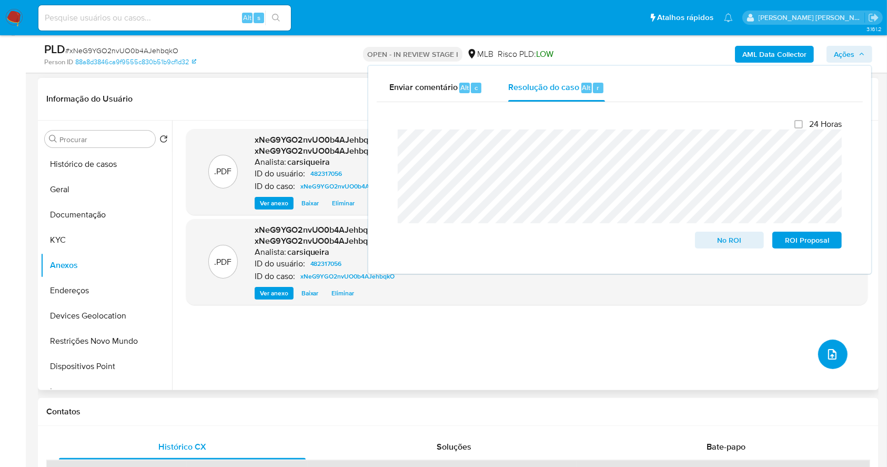
click at [831, 344] on button "upload-file" at bounding box center [832, 353] width 29 height 29
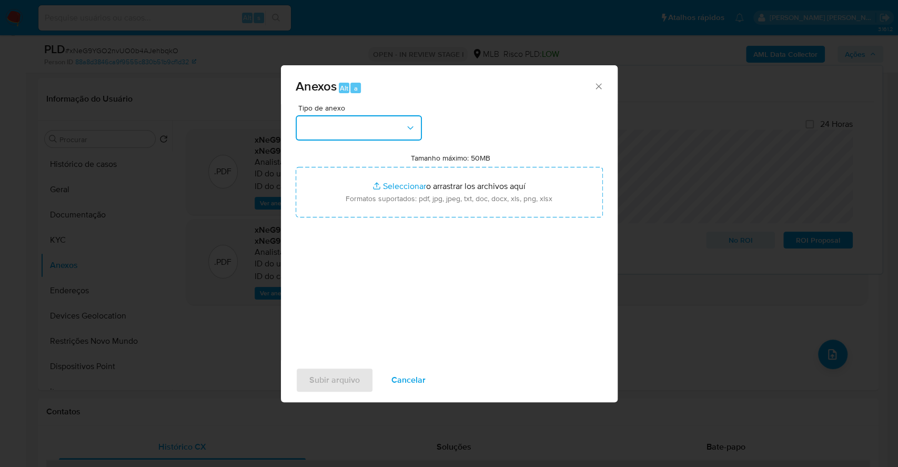
click at [344, 131] on button "button" at bounding box center [359, 127] width 126 height 25
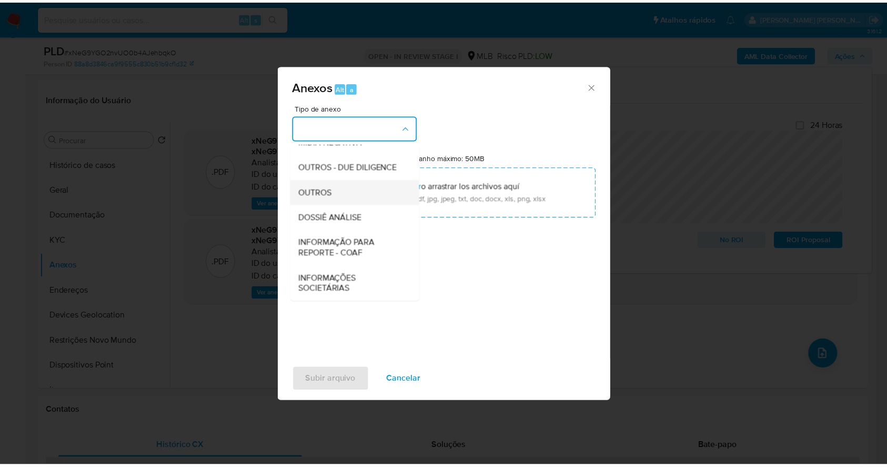
scroll to position [162, 0]
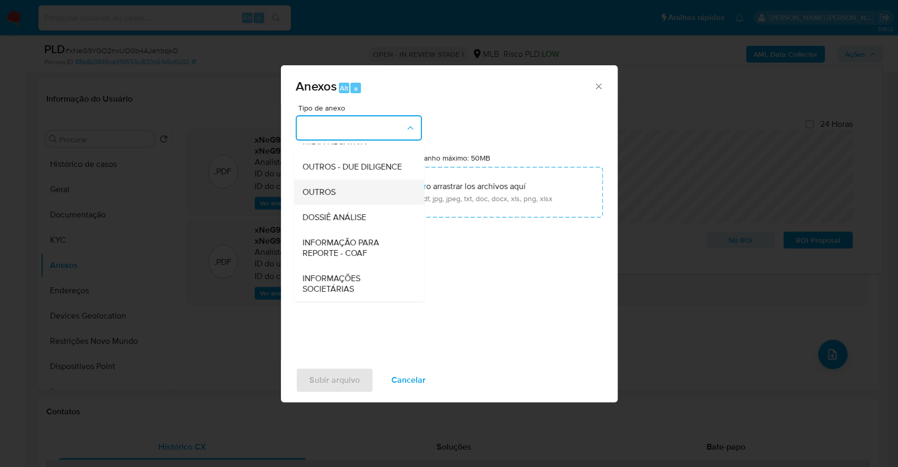
click at [339, 183] on div "OUTROS" at bounding box center [355, 191] width 107 height 25
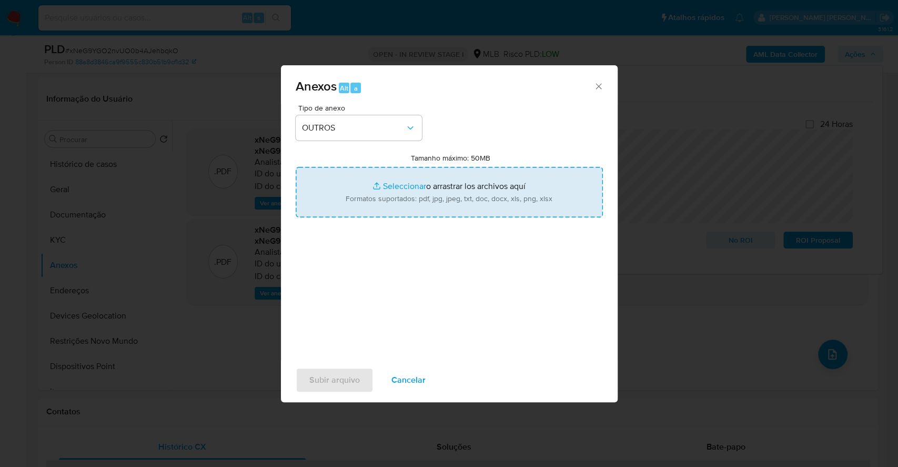
click at [398, 187] on input "Tamanho máximo: 50MB Seleccionar archivos" at bounding box center [449, 192] width 307 height 51
type input "C:\fakepath\Mulan 482317056_2025_10_02_11_41_30.xlsx"
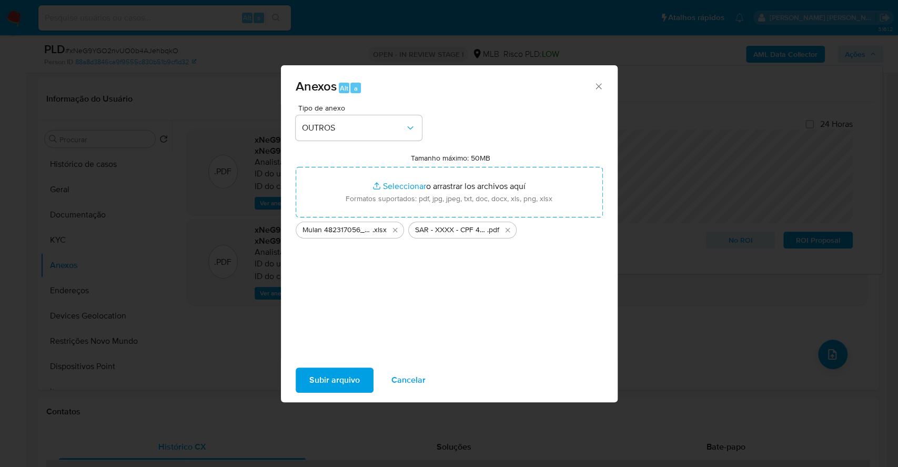
click at [334, 381] on span "Subir arquivo" at bounding box center [334, 379] width 51 height 23
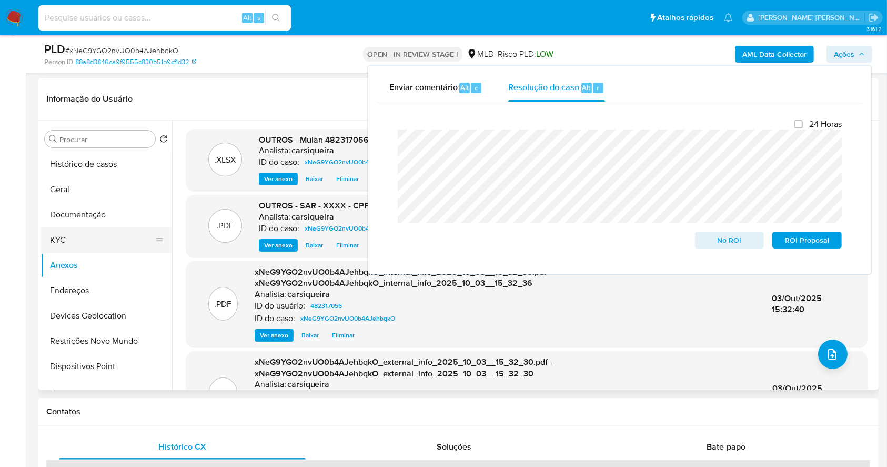
click at [67, 246] on button "KYC" at bounding box center [102, 239] width 123 height 25
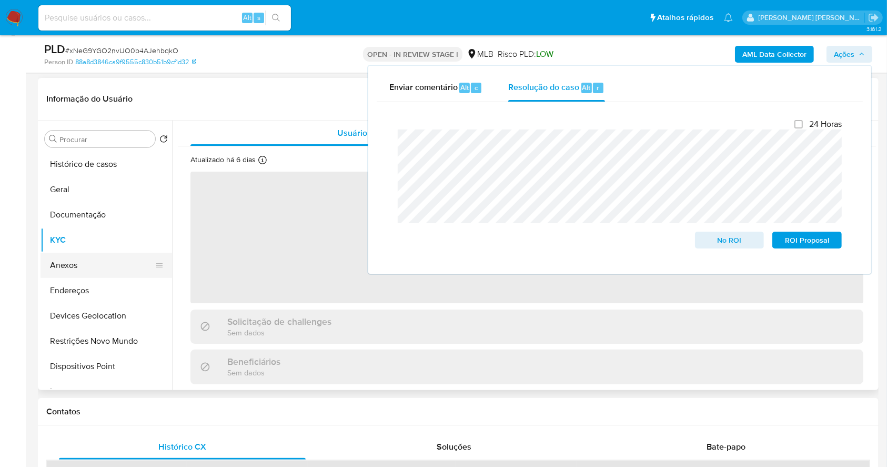
click at [82, 264] on button "Anexos" at bounding box center [102, 265] width 123 height 25
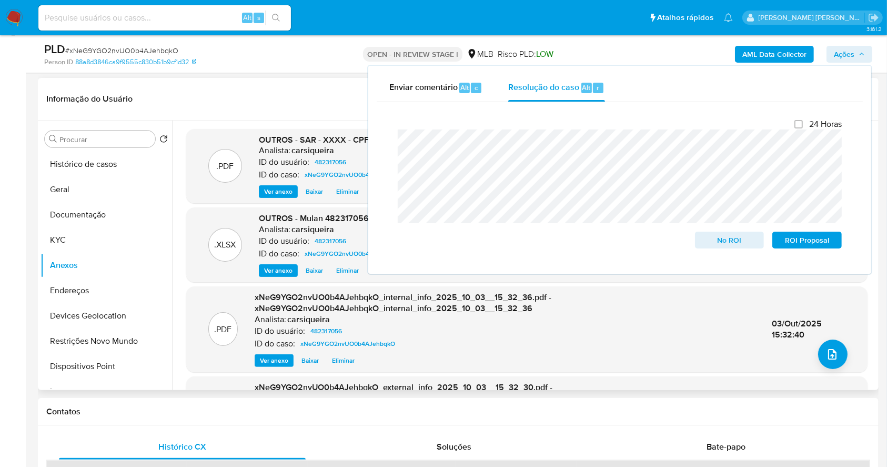
scroll to position [0, 0]
click at [821, 241] on span "ROI Proposal" at bounding box center [807, 240] width 55 height 15
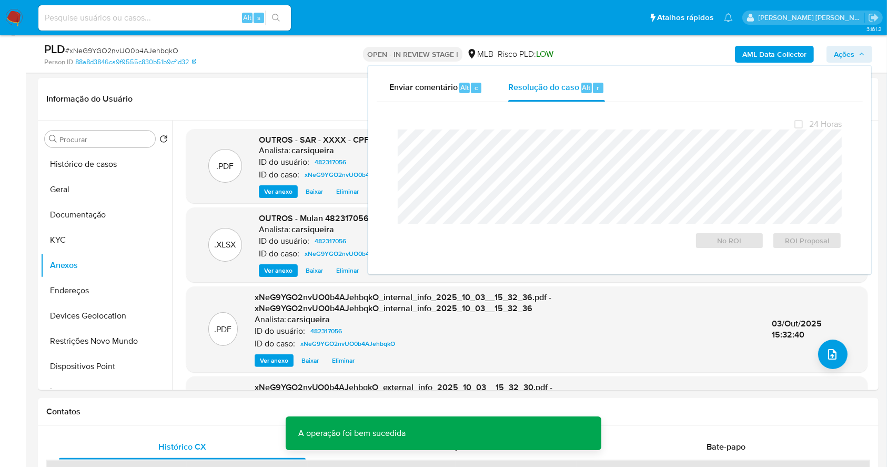
click at [108, 49] on span "# xNeG9YGO2nvUO0b4AJehbqkO" at bounding box center [121, 50] width 113 height 11
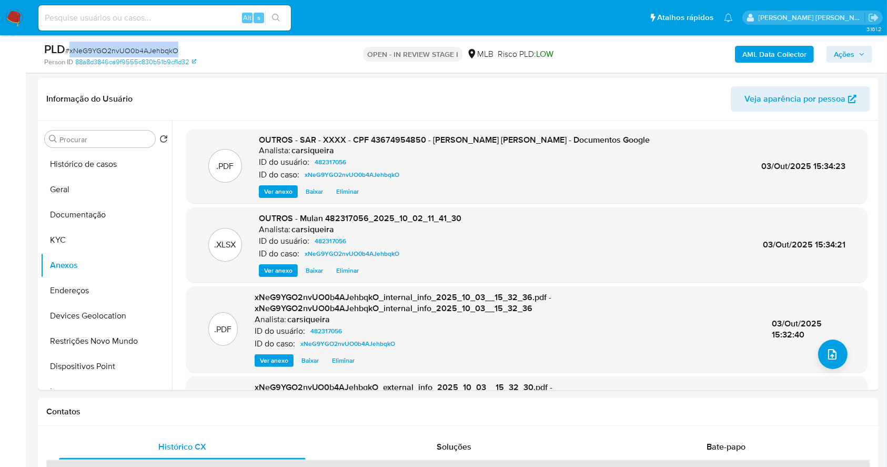
copy span "xNeG9YGO2nvUO0b4AJehbqkO"
click at [850, 55] on span "Ações" at bounding box center [844, 54] width 21 height 17
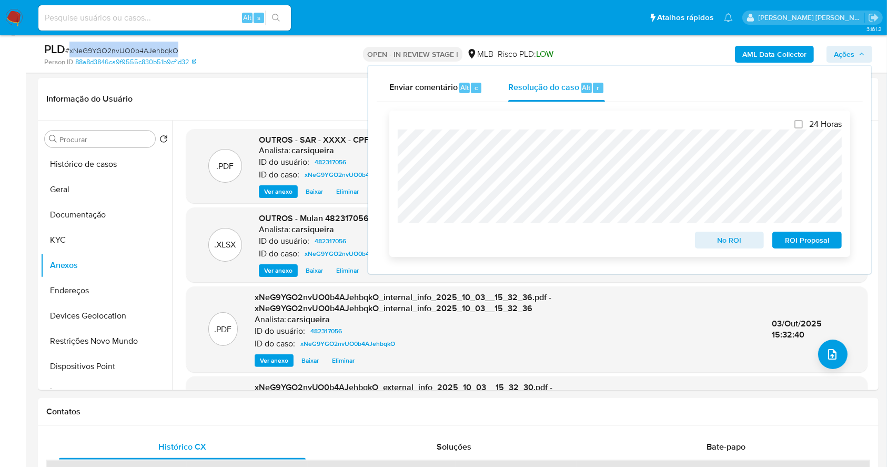
click at [809, 247] on span "ROI Proposal" at bounding box center [807, 240] width 55 height 15
click at [13, 14] on img at bounding box center [14, 18] width 18 height 18
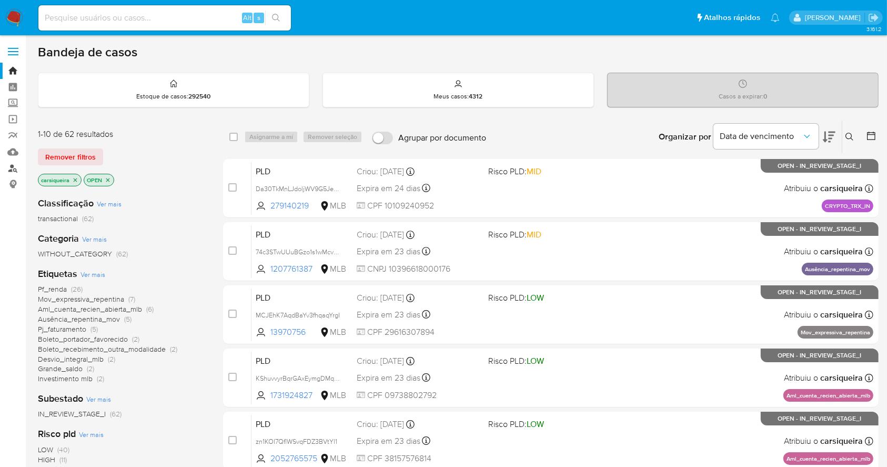
click at [13, 168] on link "Localizador de pessoas" at bounding box center [62, 168] width 125 height 16
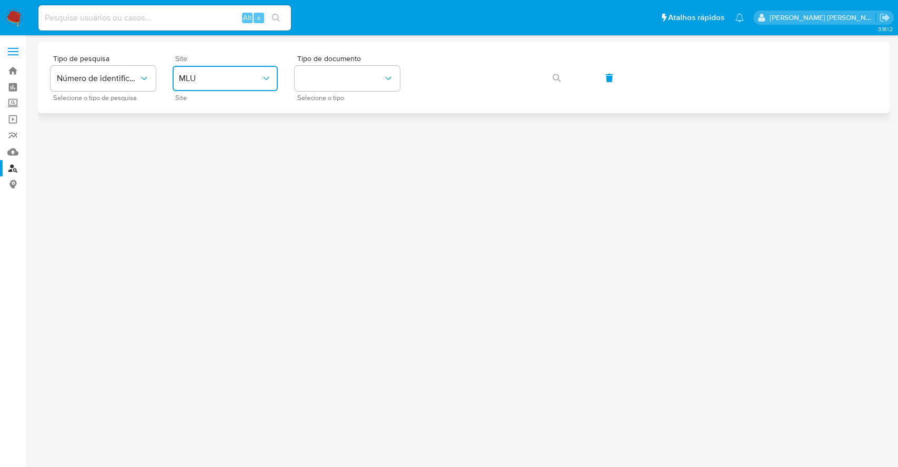
click at [243, 85] on button "MLU" at bounding box center [225, 78] width 105 height 25
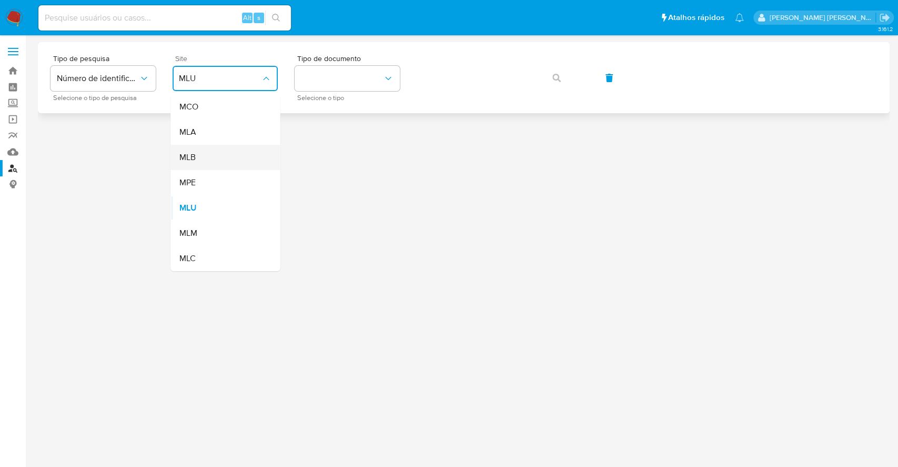
click at [223, 153] on div "MLB" at bounding box center [222, 157] width 86 height 25
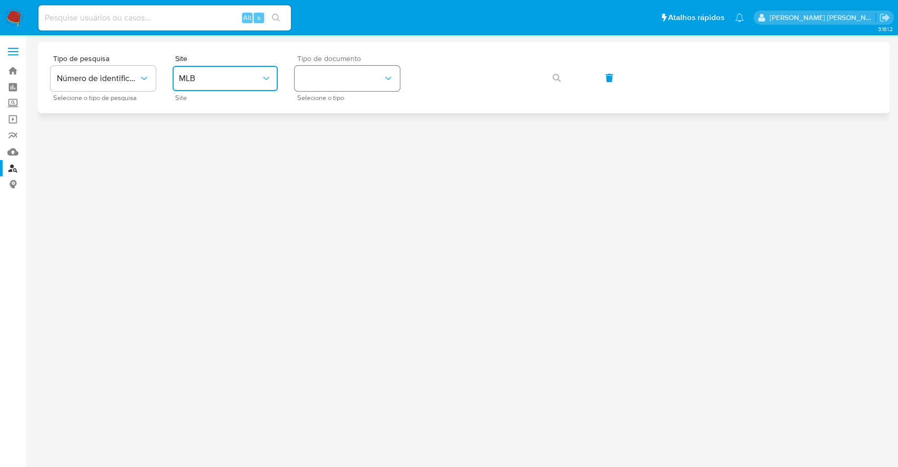
click at [338, 78] on button "identificationType" at bounding box center [347, 78] width 105 height 25
click at [345, 131] on div "CPF CPF" at bounding box center [344, 148] width 86 height 36
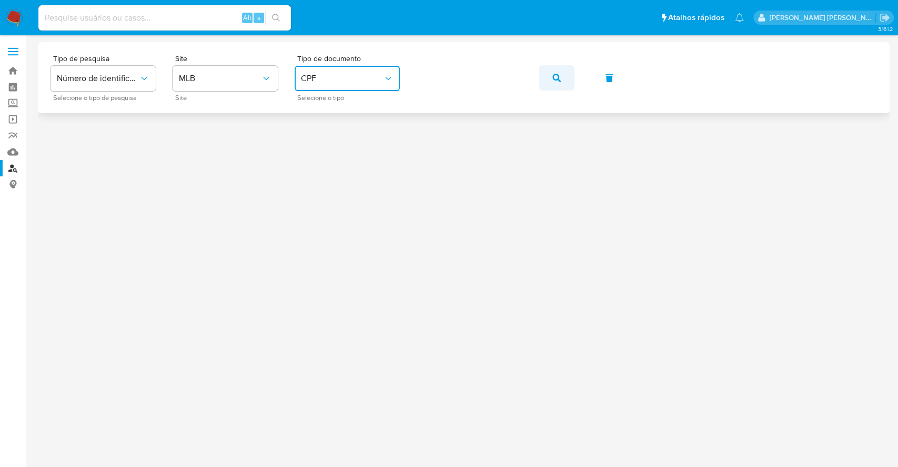
click at [564, 76] on button "button" at bounding box center [557, 77] width 36 height 25
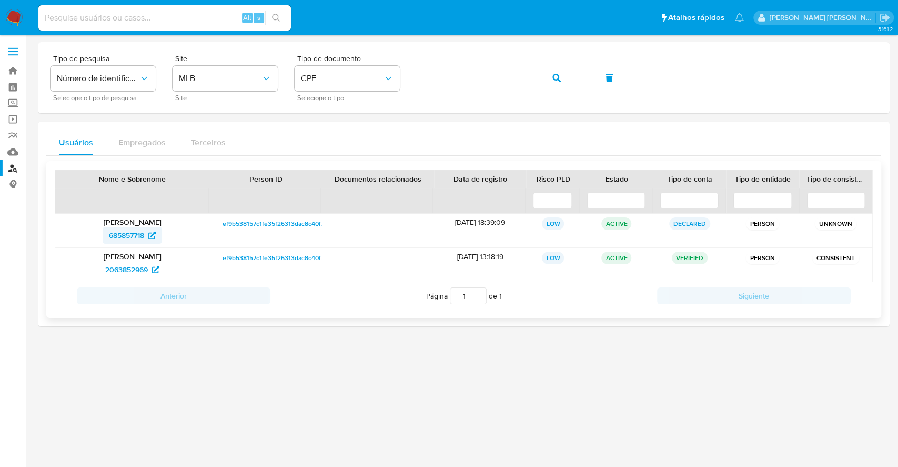
drag, startPoint x: 106, startPoint y: 244, endPoint x: 118, endPoint y: 237, distance: 13.9
click at [106, 242] on div "[PERSON_NAME] 685857718" at bounding box center [132, 231] width 155 height 34
click at [122, 236] on span "685857718" at bounding box center [126, 235] width 35 height 17
click at [105, 267] on span "2063852969" at bounding box center [126, 269] width 43 height 17
click at [556, 78] on icon "button" at bounding box center [556, 78] width 8 height 8
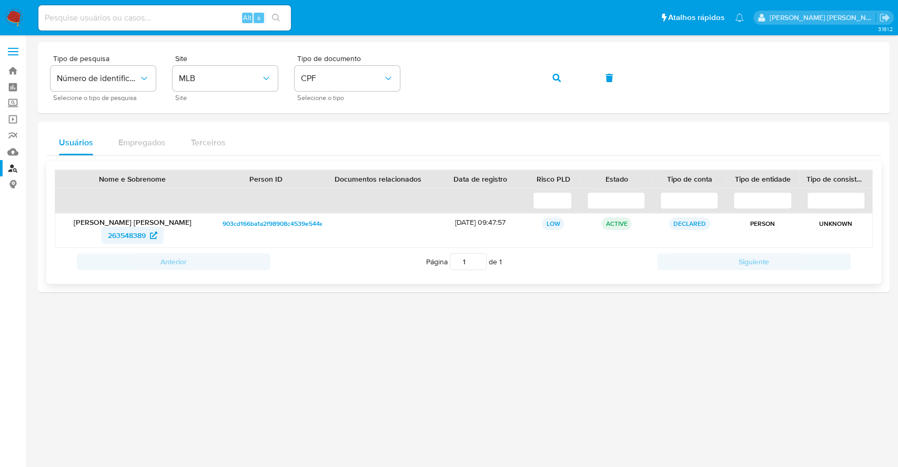
click at [136, 229] on span "263548389" at bounding box center [127, 235] width 38 height 17
click at [554, 74] on icon "button" at bounding box center [556, 78] width 8 height 8
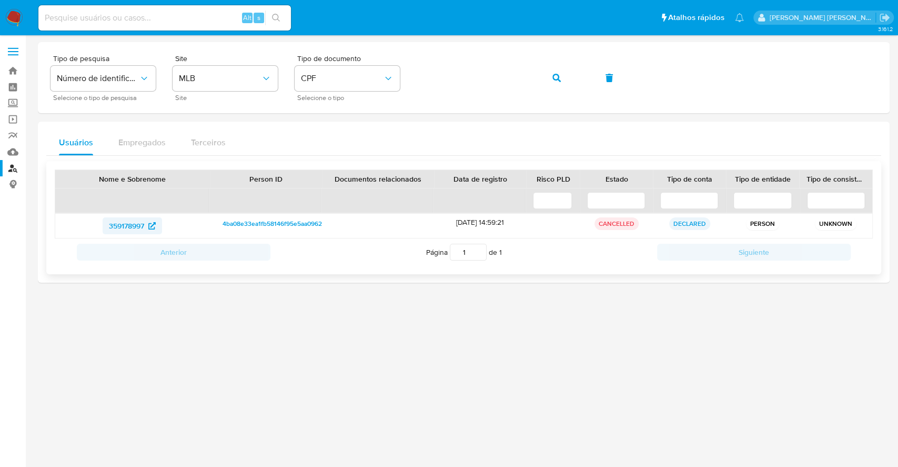
click at [138, 224] on span "359178997" at bounding box center [126, 225] width 35 height 17
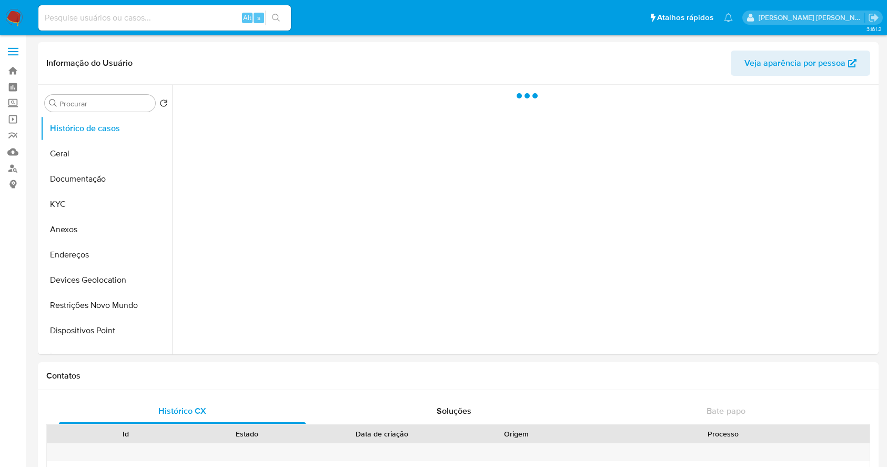
select select "10"
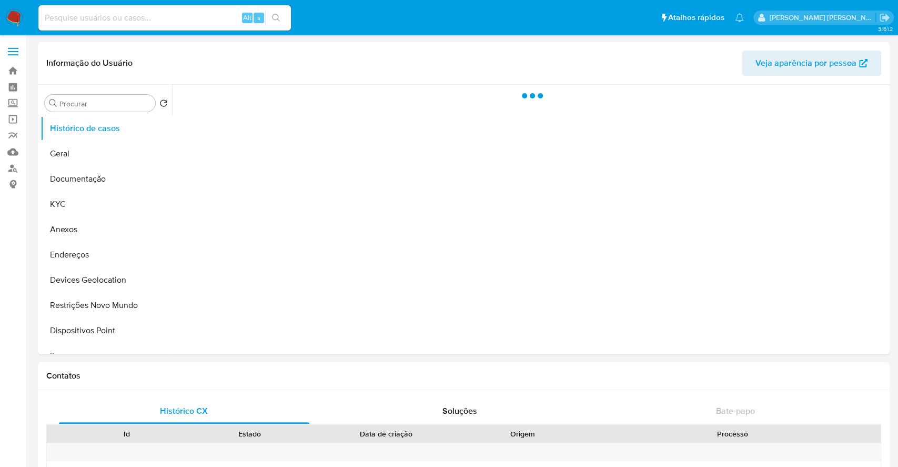
select select "10"
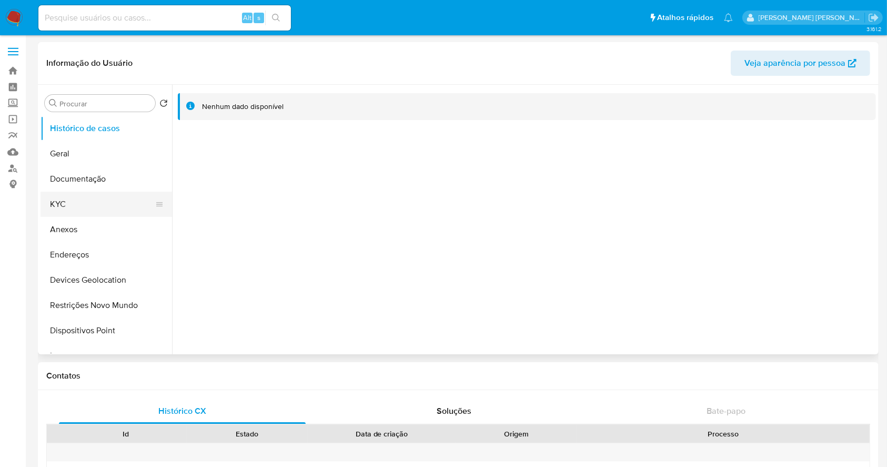
click at [99, 206] on button "KYC" at bounding box center [102, 204] width 123 height 25
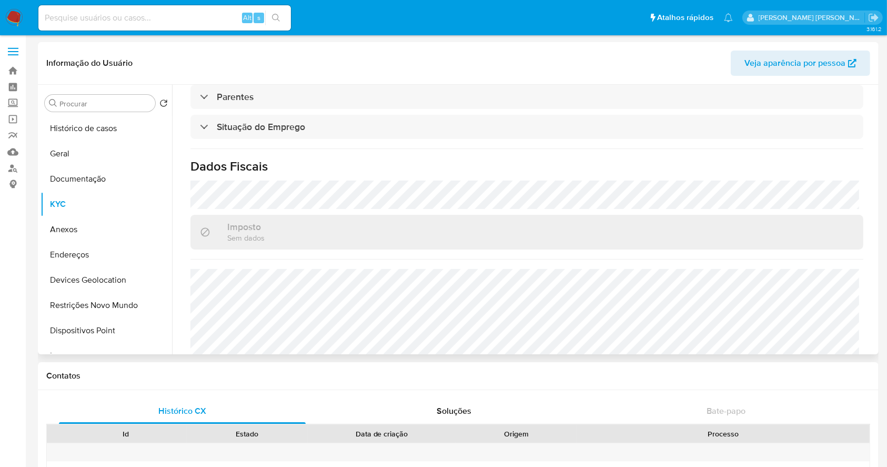
scroll to position [461, 0]
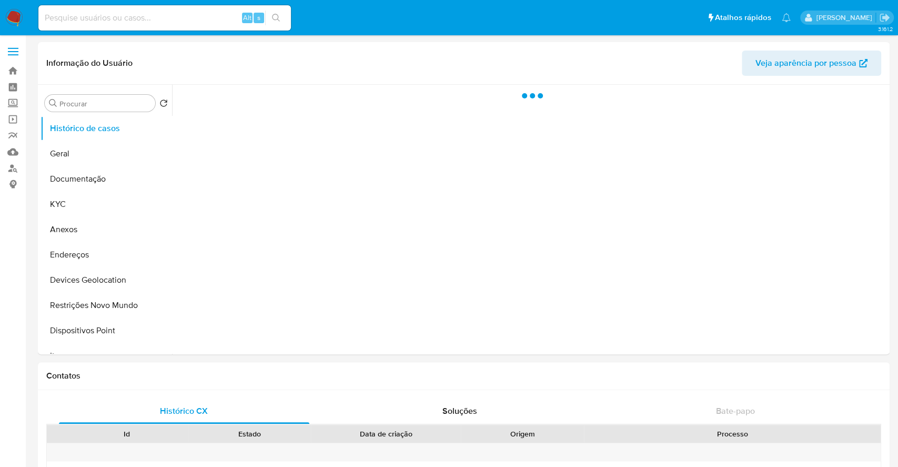
select select "10"
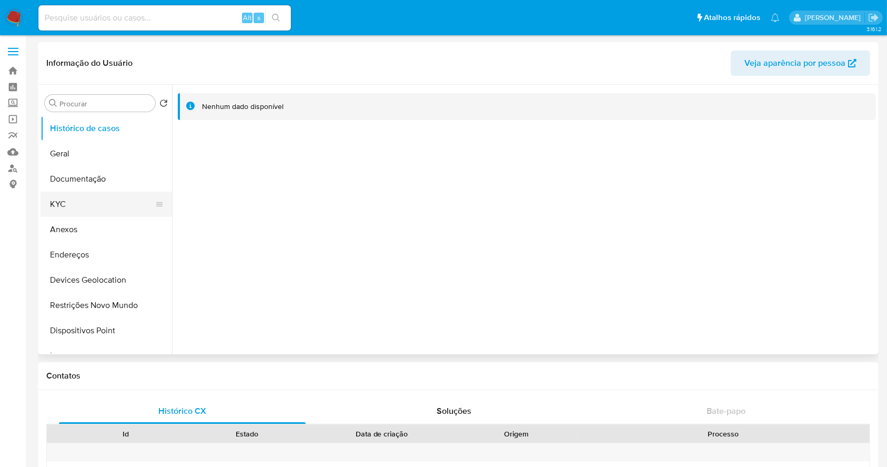
click at [76, 192] on button "KYC" at bounding box center [102, 204] width 123 height 25
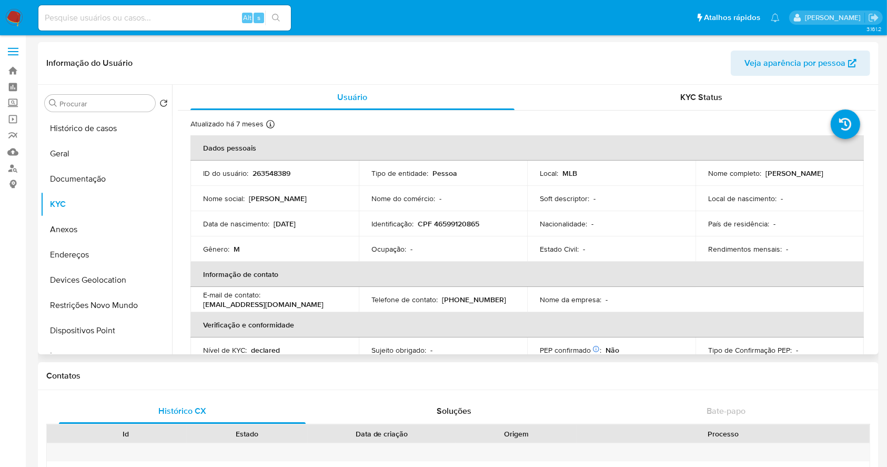
scroll to position [458, 0]
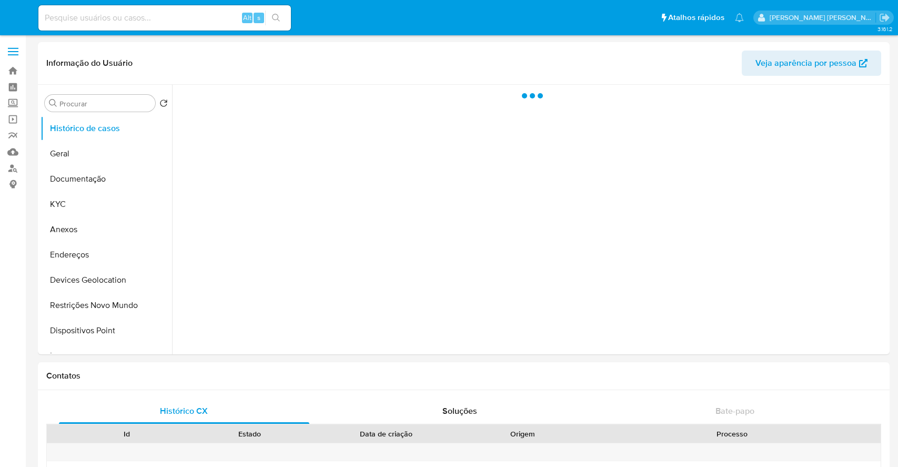
select select "10"
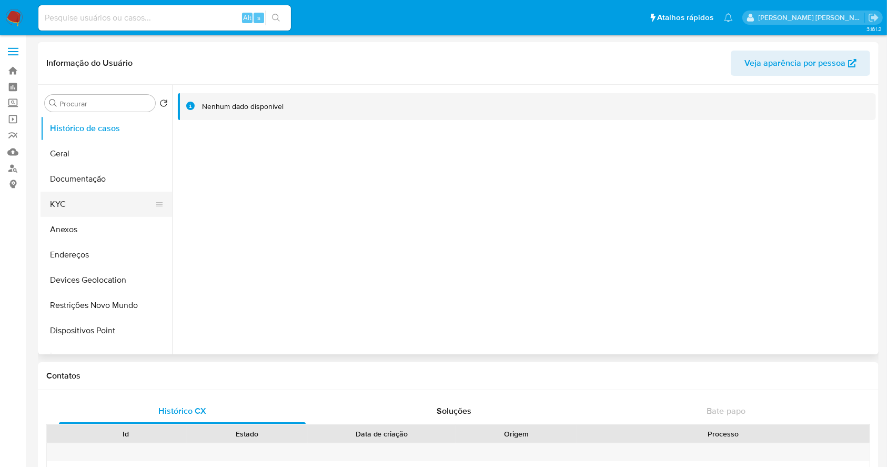
click at [99, 205] on button "KYC" at bounding box center [102, 204] width 123 height 25
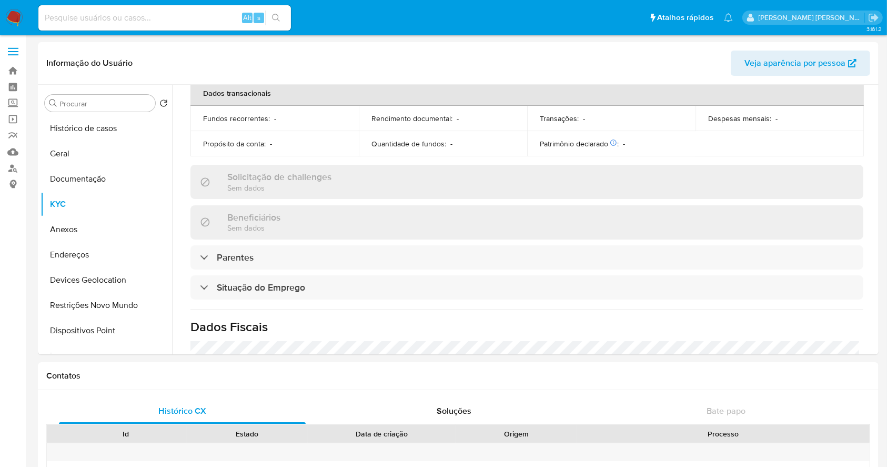
scroll to position [461, 0]
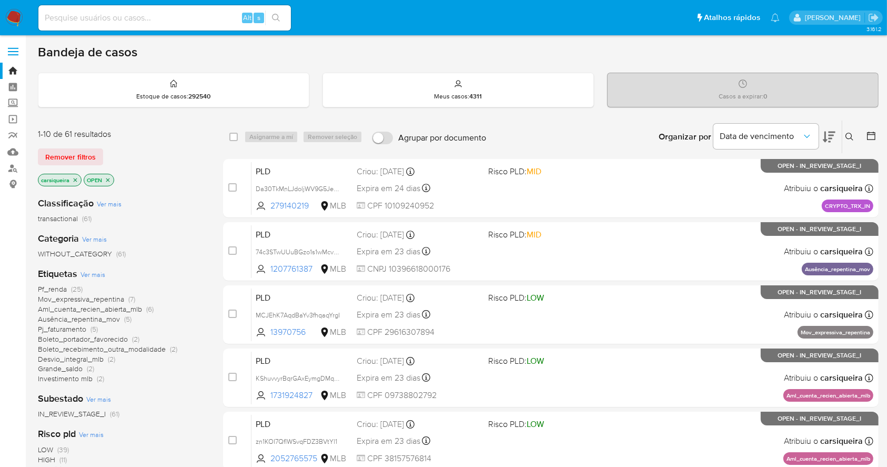
click at [719, 54] on div "Bandeja de casos" at bounding box center [458, 52] width 841 height 16
